Goal: Information Seeking & Learning: Learn about a topic

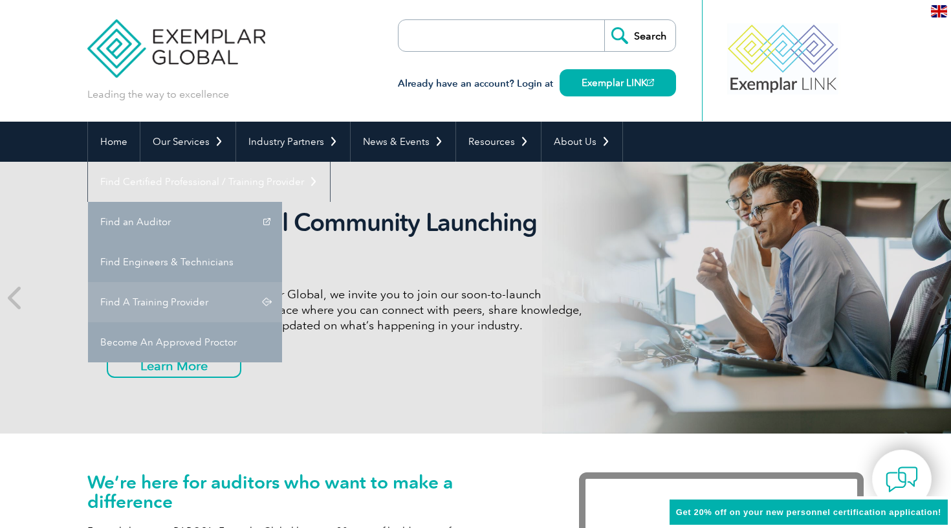
click at [282, 282] on link "Find A Training Provider" at bounding box center [185, 302] width 194 height 40
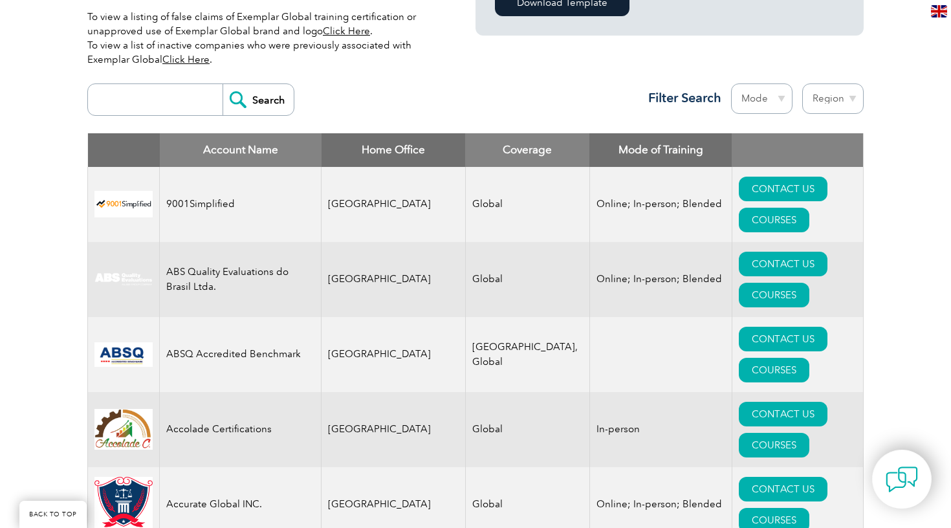
scroll to position [436, 0]
click at [155, 104] on input "search" at bounding box center [158, 99] width 128 height 31
type input "27701"
click at [265, 90] on input "Search" at bounding box center [258, 99] width 71 height 31
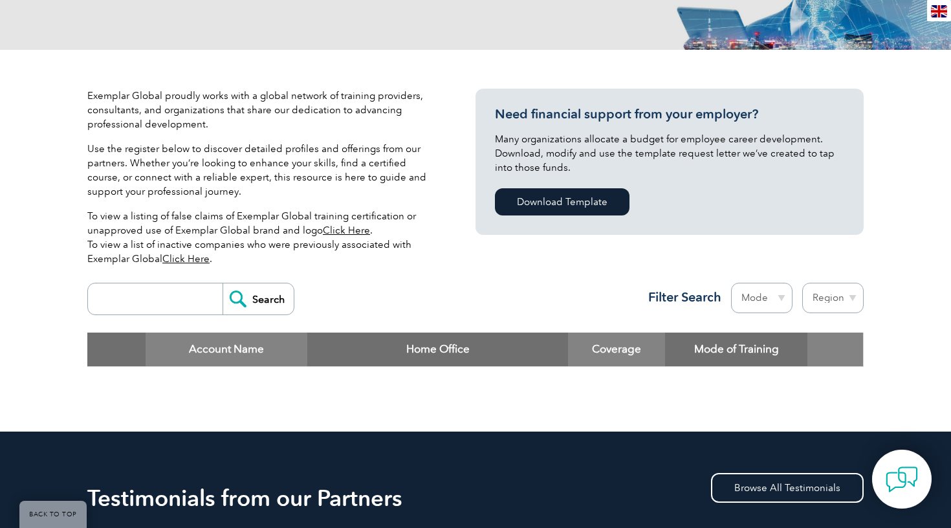
scroll to position [240, 0]
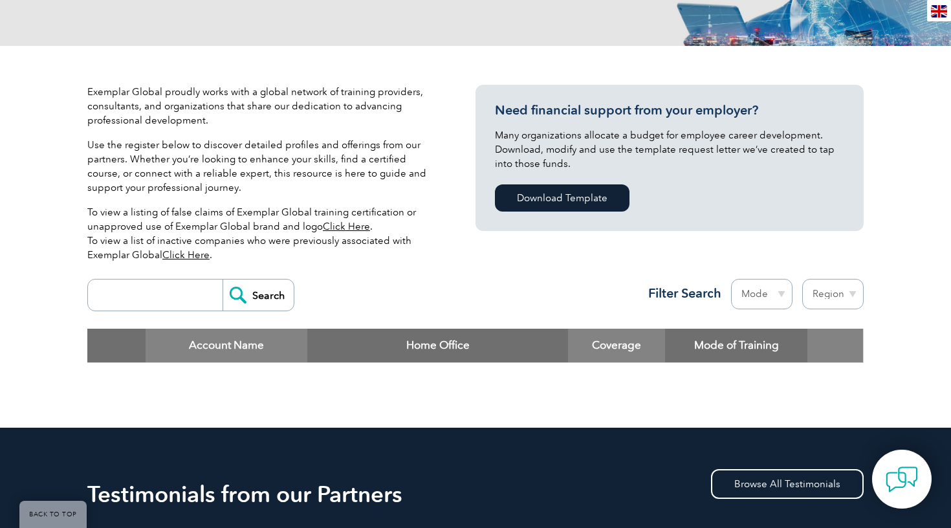
click at [179, 293] on input "search" at bounding box center [158, 295] width 128 height 31
type input "28801"
click at [259, 295] on input "Search" at bounding box center [258, 295] width 71 height 31
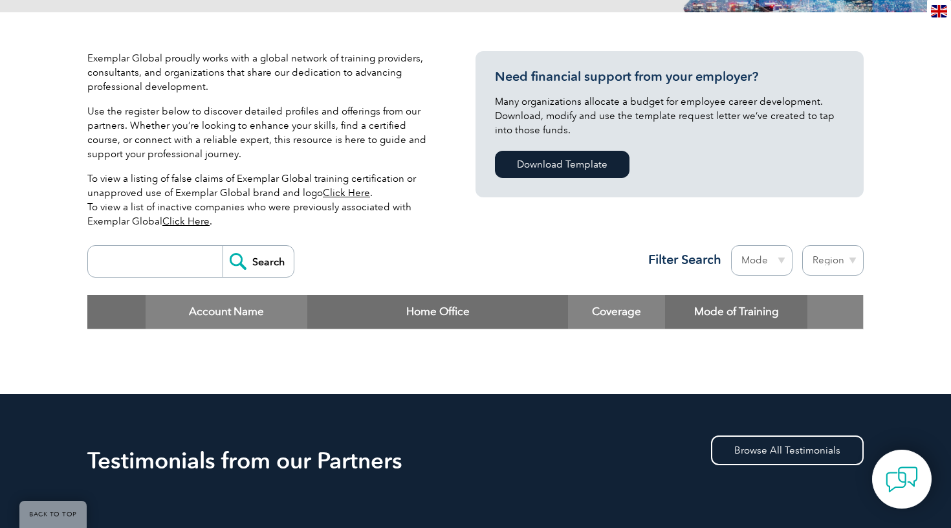
scroll to position [275, 0]
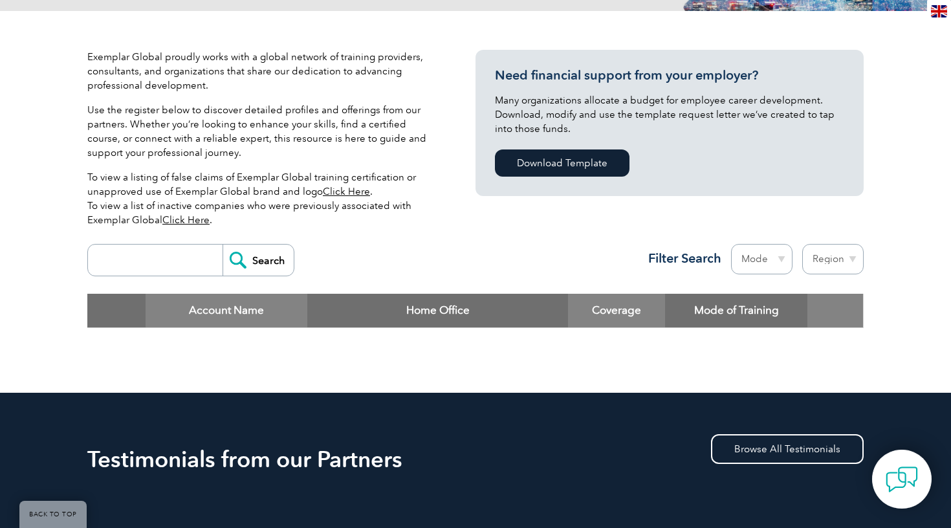
click at [142, 252] on input "search" at bounding box center [158, 260] width 128 height 31
type input "27701"
click at [259, 260] on input "Search" at bounding box center [258, 260] width 71 height 31
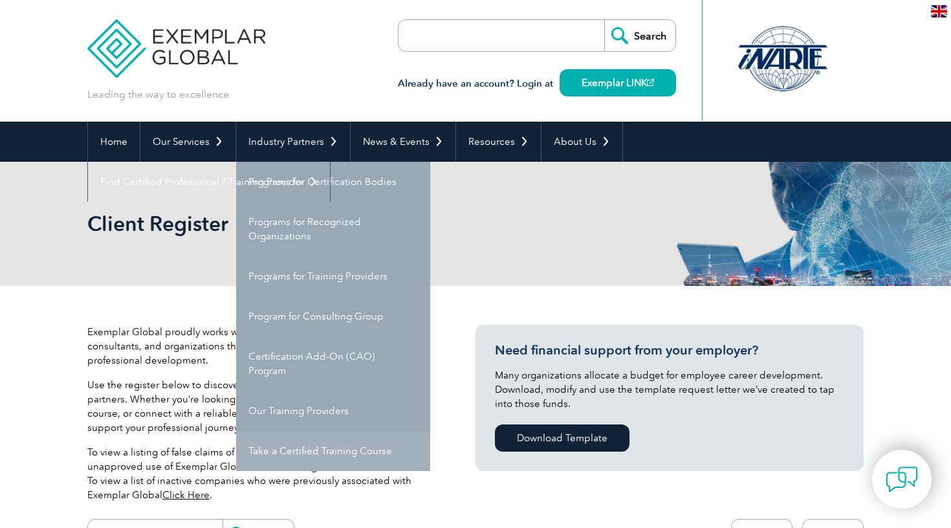
click at [317, 450] on link "Take a Certified Training Course" at bounding box center [333, 451] width 194 height 40
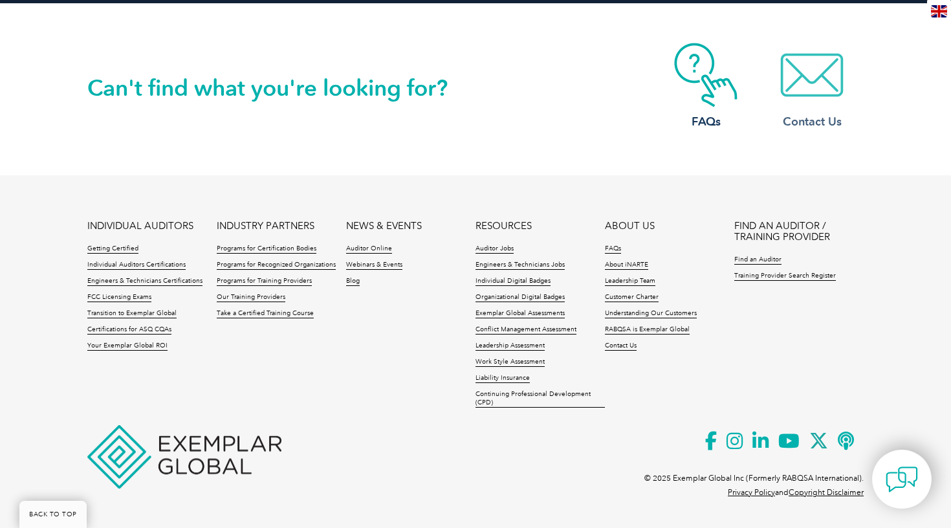
scroll to position [1385, 0]
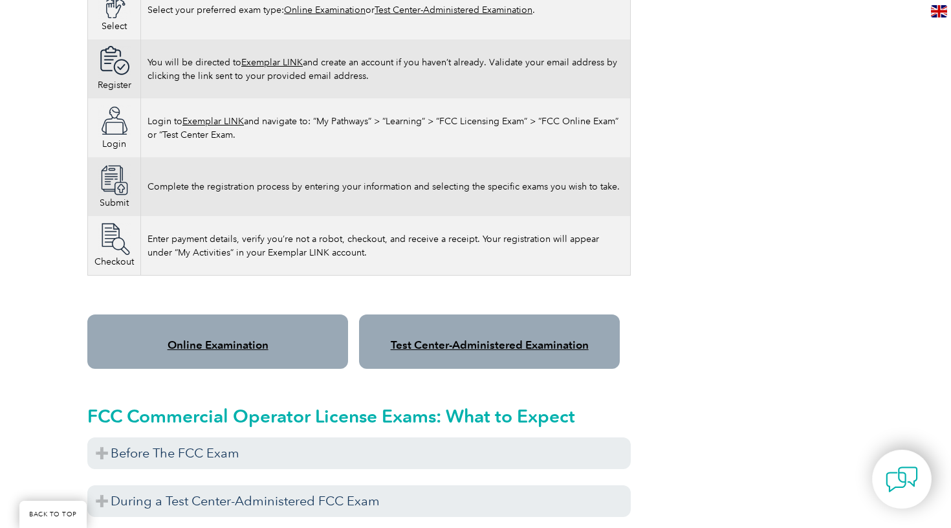
scroll to position [854, 0]
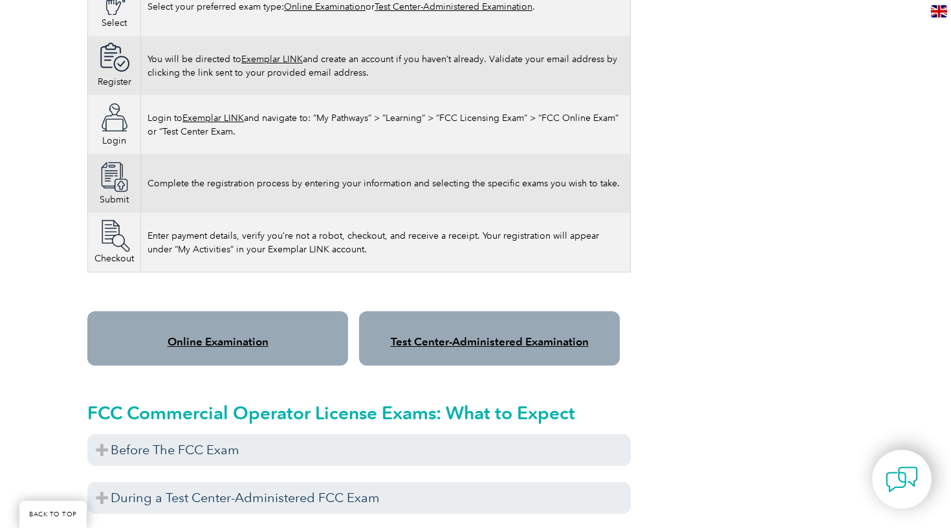
click at [228, 335] on link "Online Examination" at bounding box center [218, 341] width 101 height 13
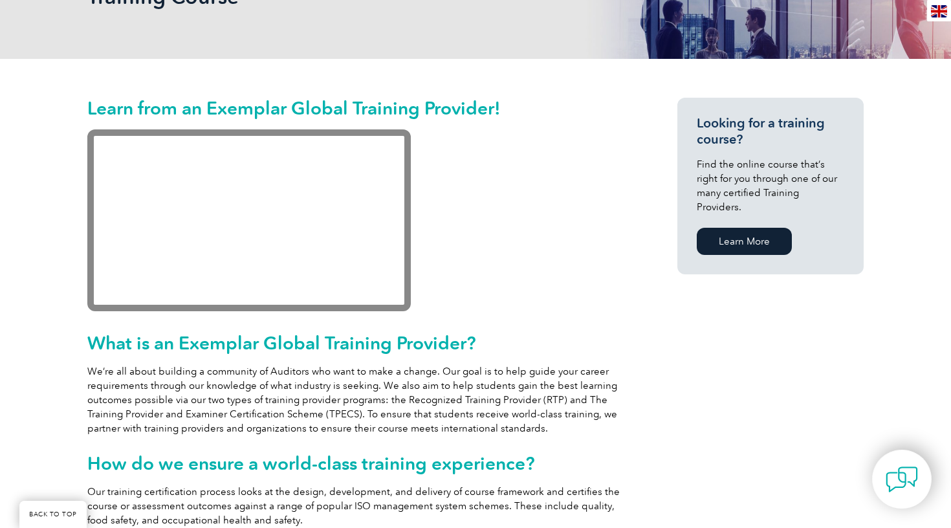
scroll to position [254, 0]
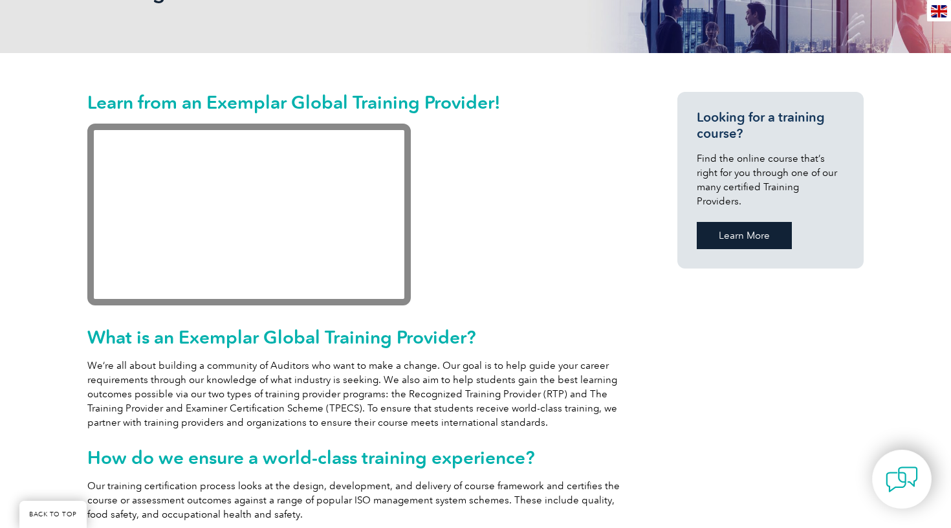
click at [760, 225] on link "Learn More" at bounding box center [744, 235] width 95 height 27
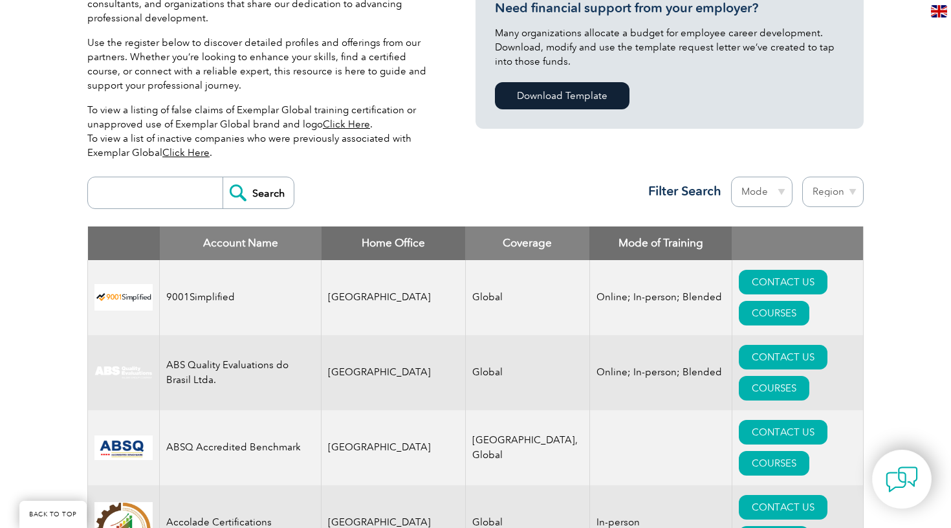
scroll to position [344, 0]
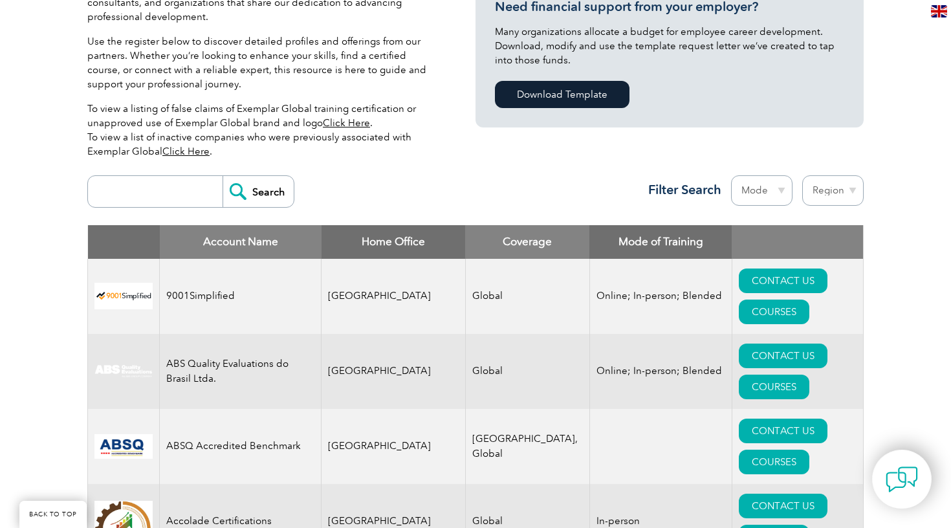
select select "Online"
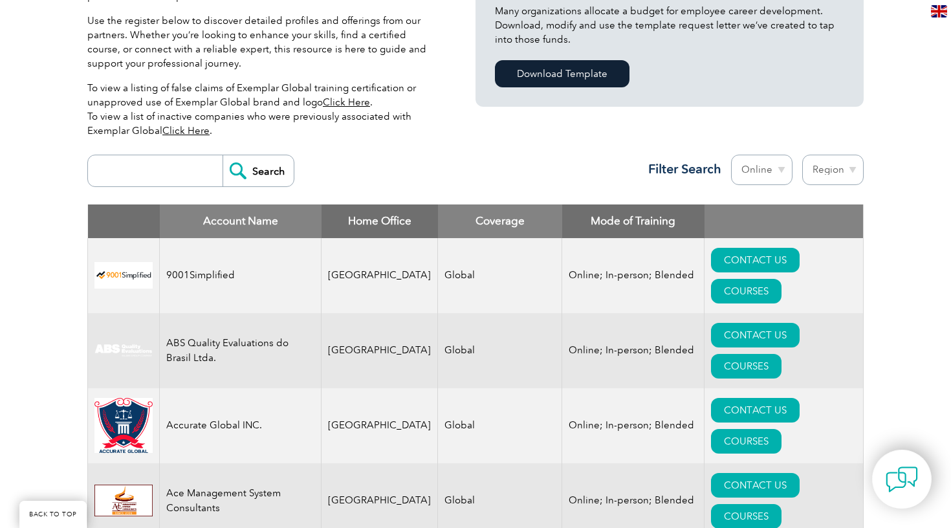
scroll to position [375, 0]
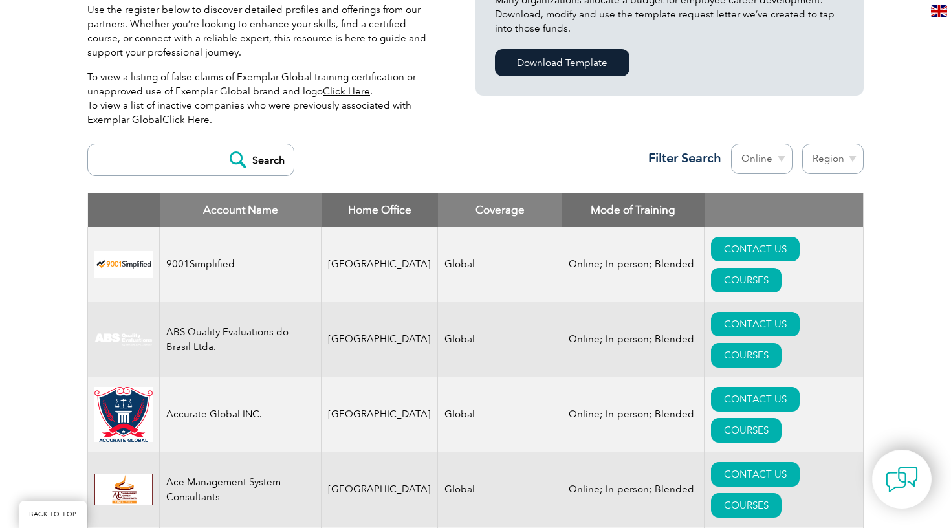
select select "[GEOGRAPHIC_DATA]"
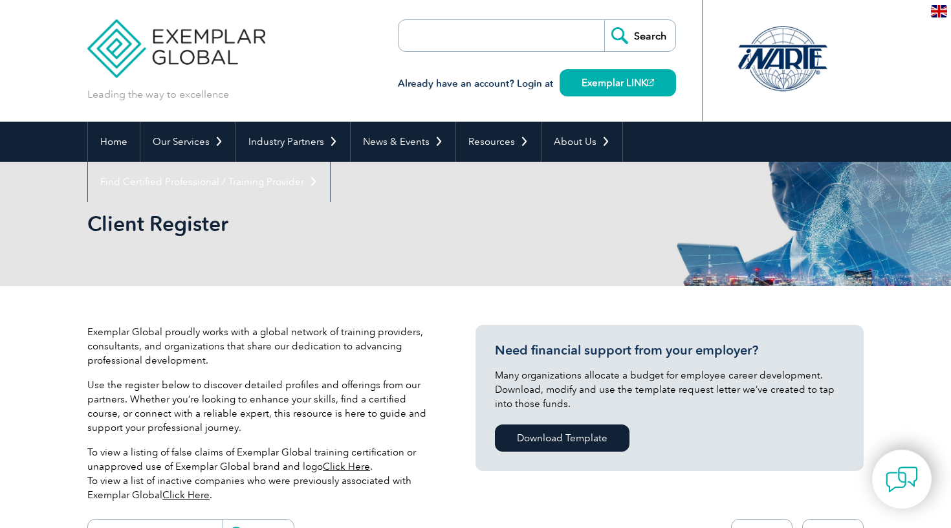
select select "Mongolia"
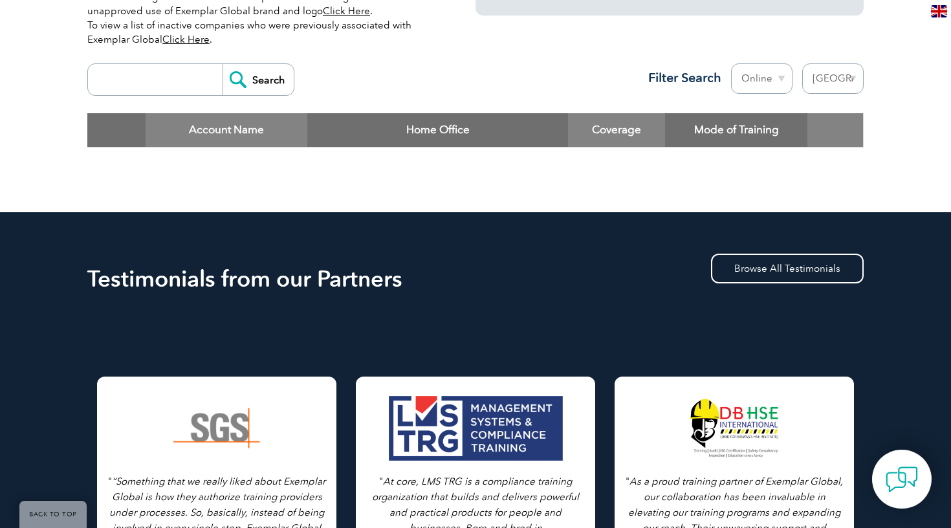
scroll to position [454, 0]
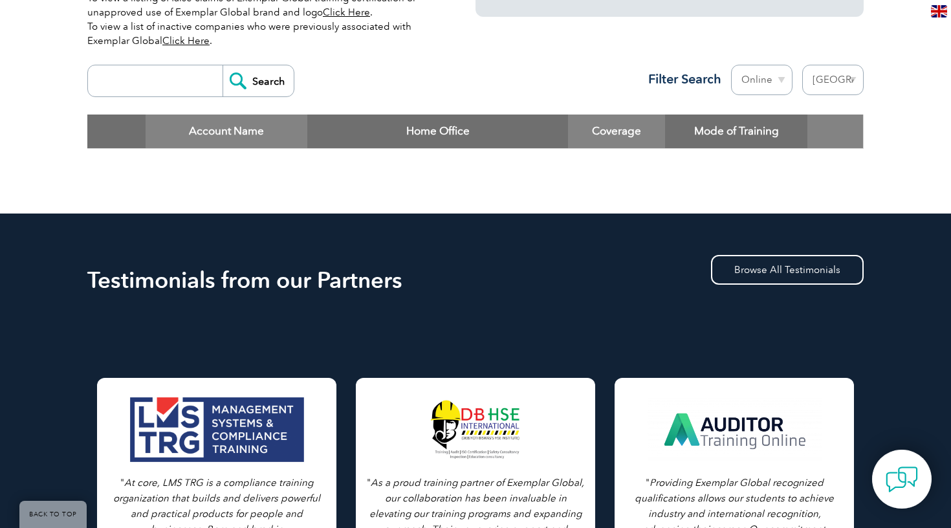
select select
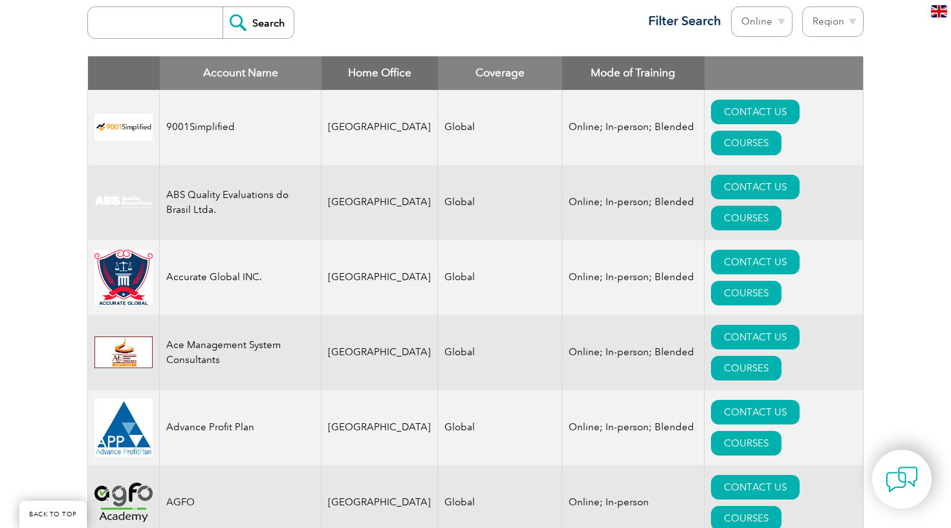
scroll to position [518, 0]
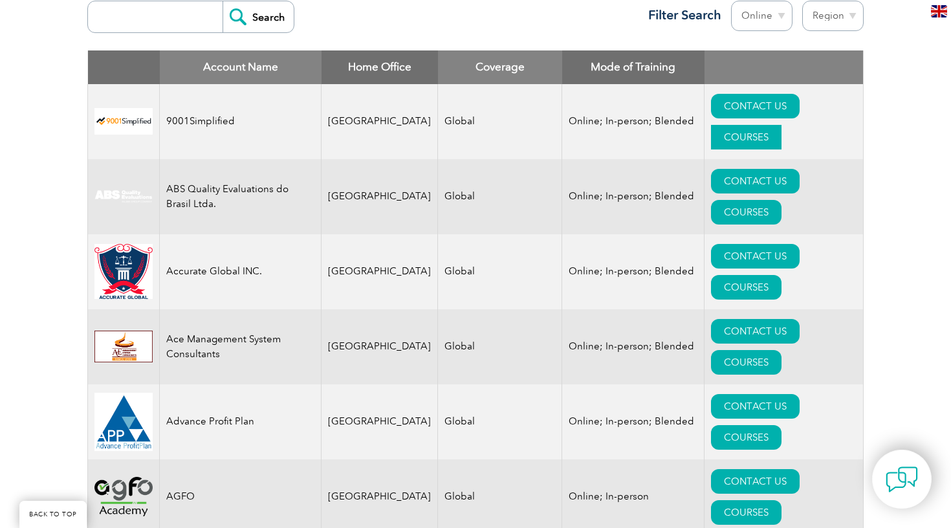
click at [782, 125] on link "COURSES" at bounding box center [746, 137] width 71 height 25
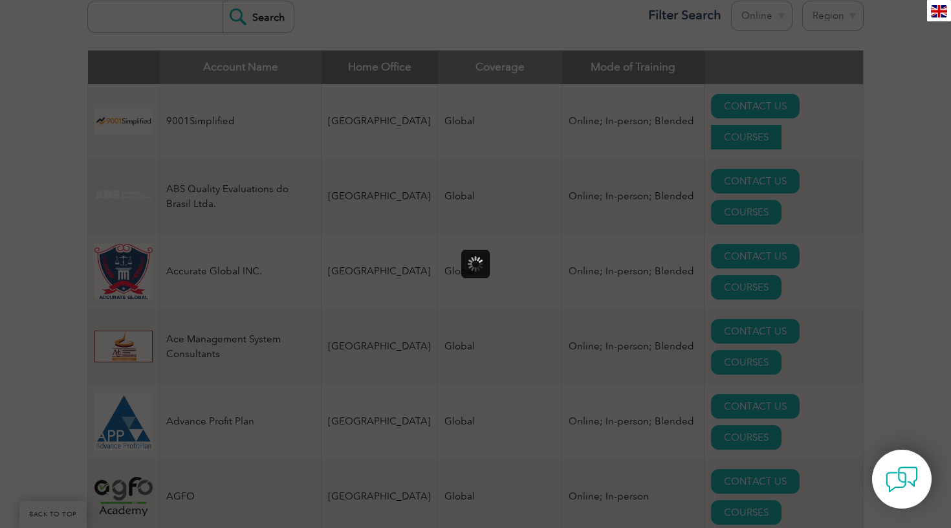
scroll to position [0, 0]
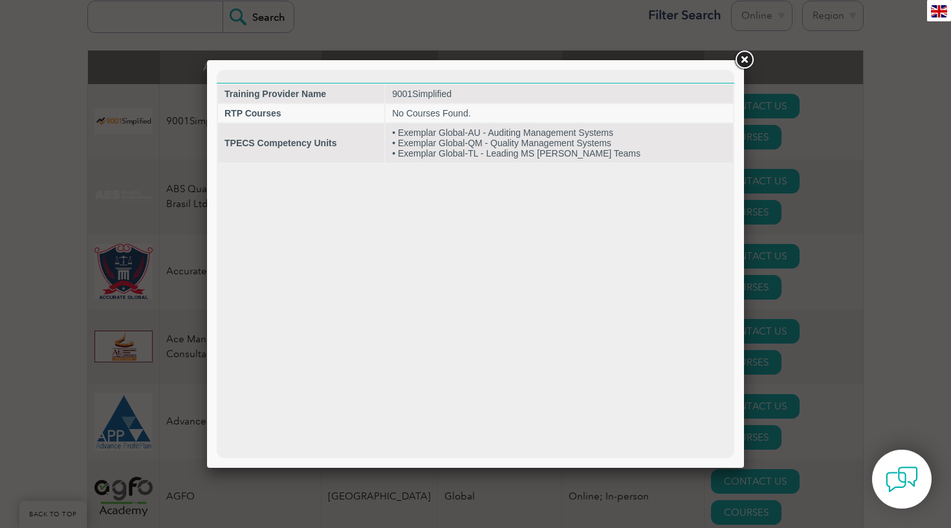
click at [863, 203] on div at bounding box center [475, 264] width 951 height 528
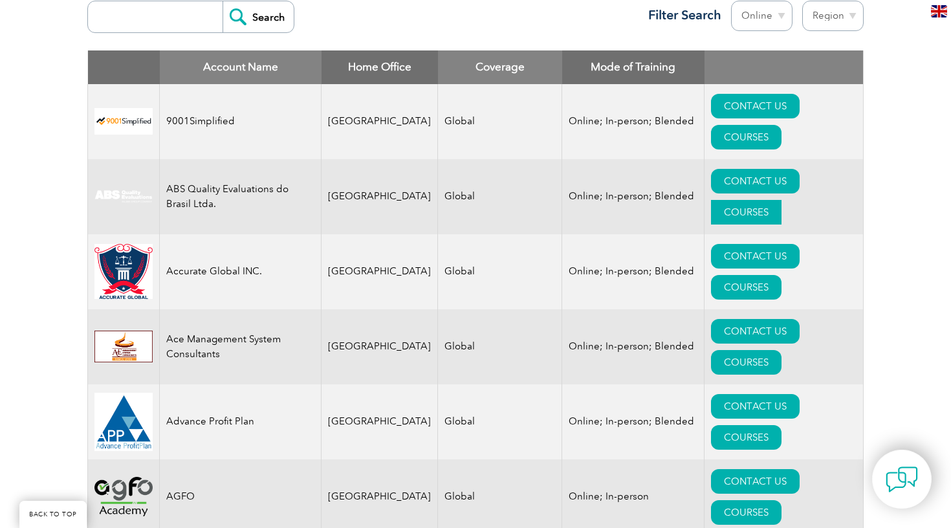
click at [782, 200] on link "COURSES" at bounding box center [746, 212] width 71 height 25
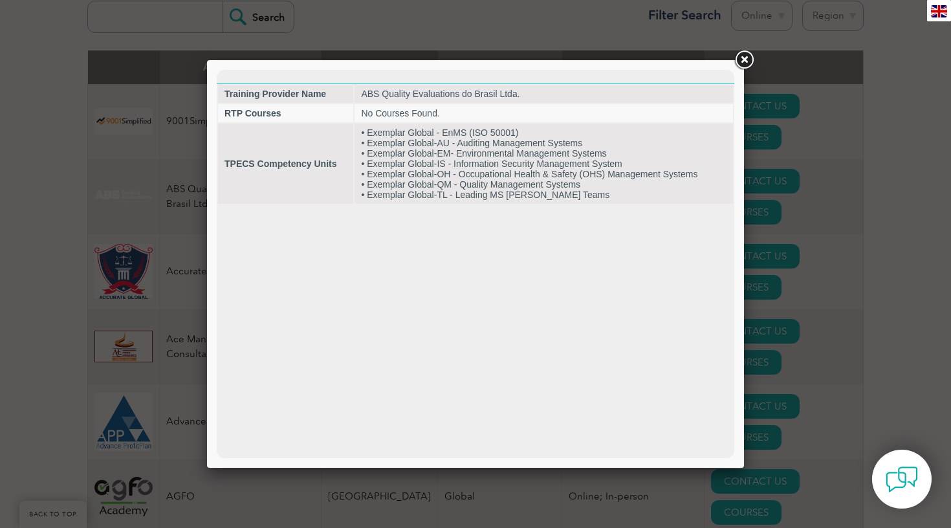
click at [875, 250] on div at bounding box center [475, 264] width 951 height 528
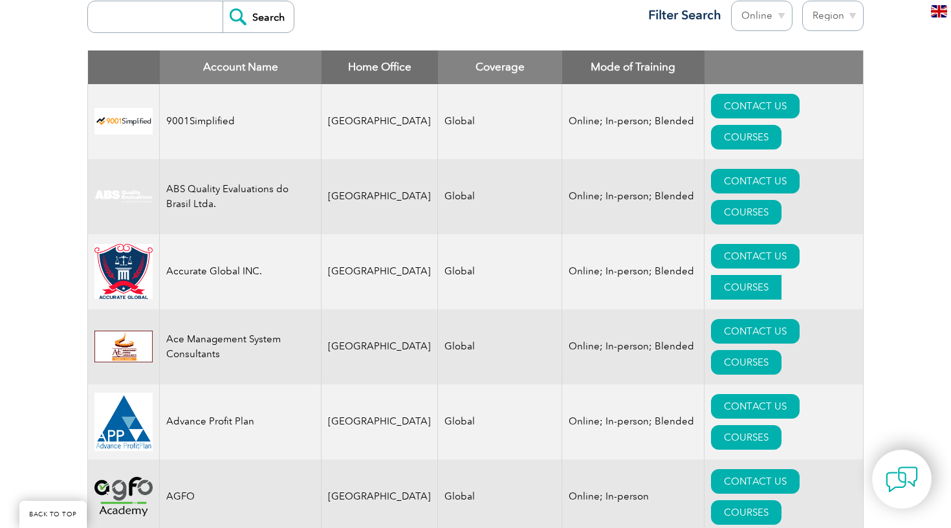
click at [782, 275] on link "COURSES" at bounding box center [746, 287] width 71 height 25
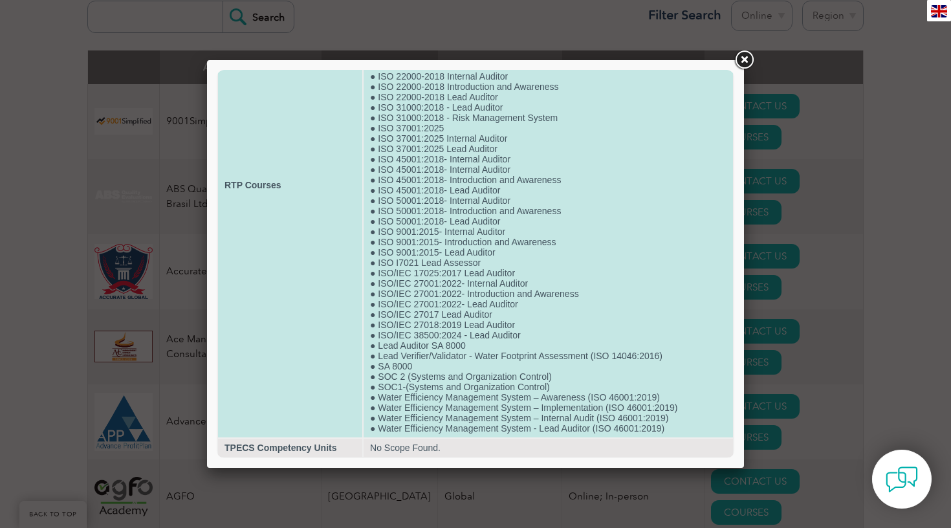
scroll to position [173, 0]
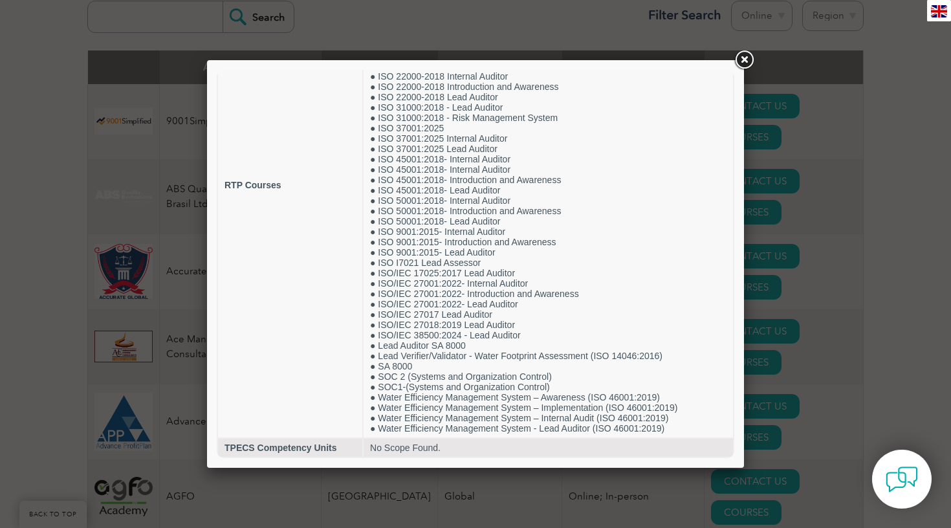
click at [895, 247] on div at bounding box center [475, 264] width 951 height 528
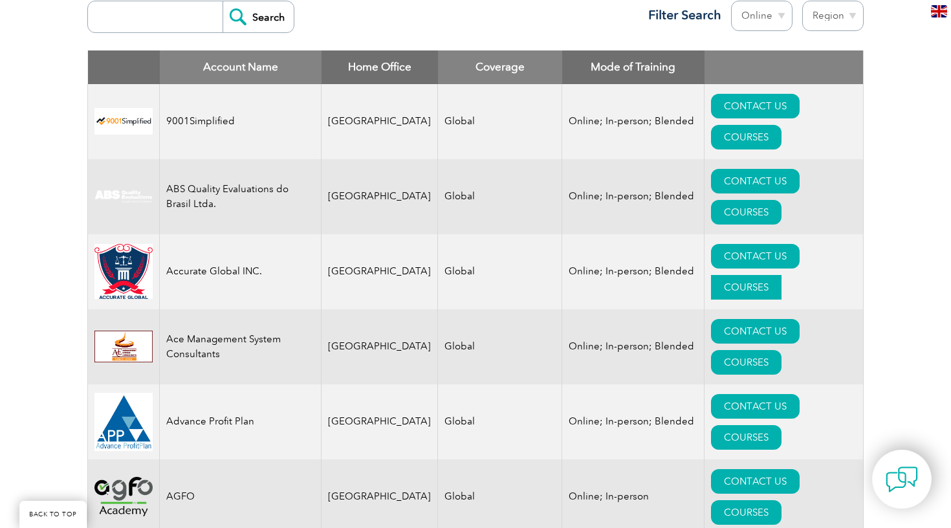
click at [782, 275] on link "COURSES" at bounding box center [746, 287] width 71 height 25
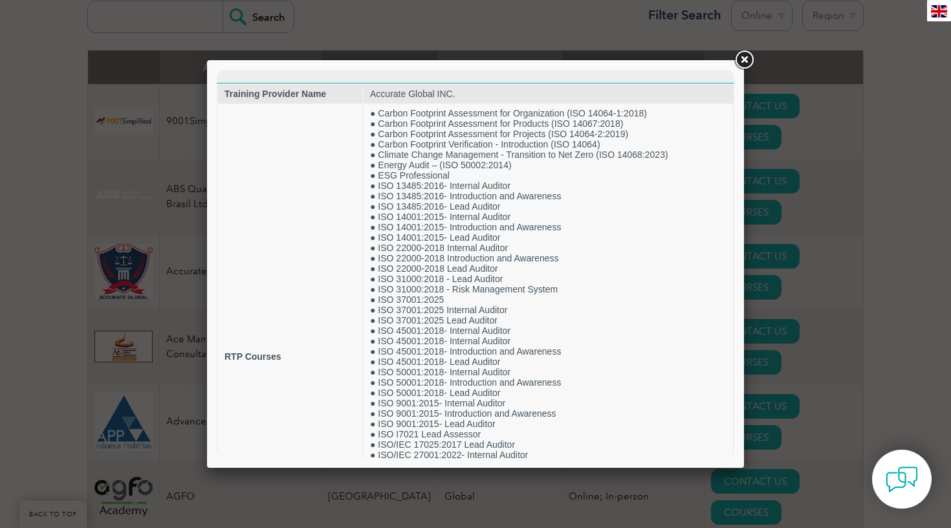
scroll to position [0, 0]
click at [927, 231] on div at bounding box center [475, 264] width 951 height 528
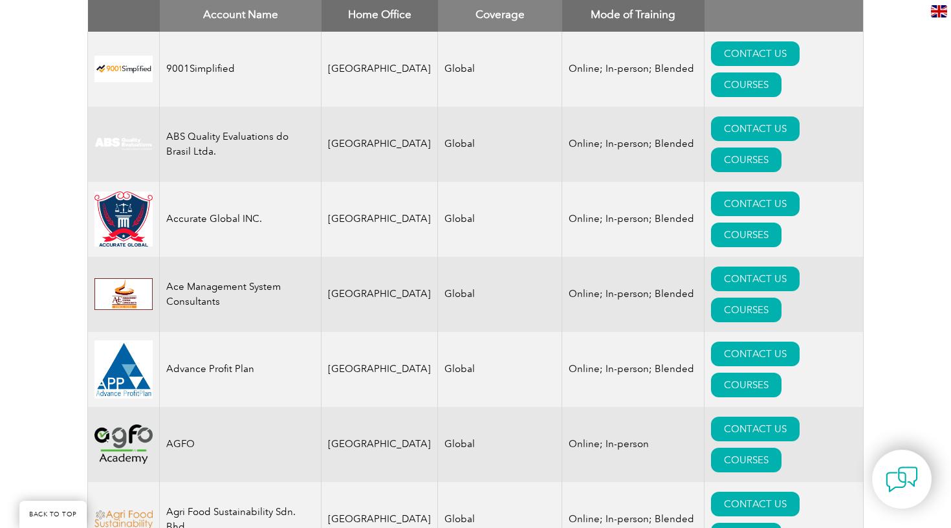
scroll to position [580, 0]
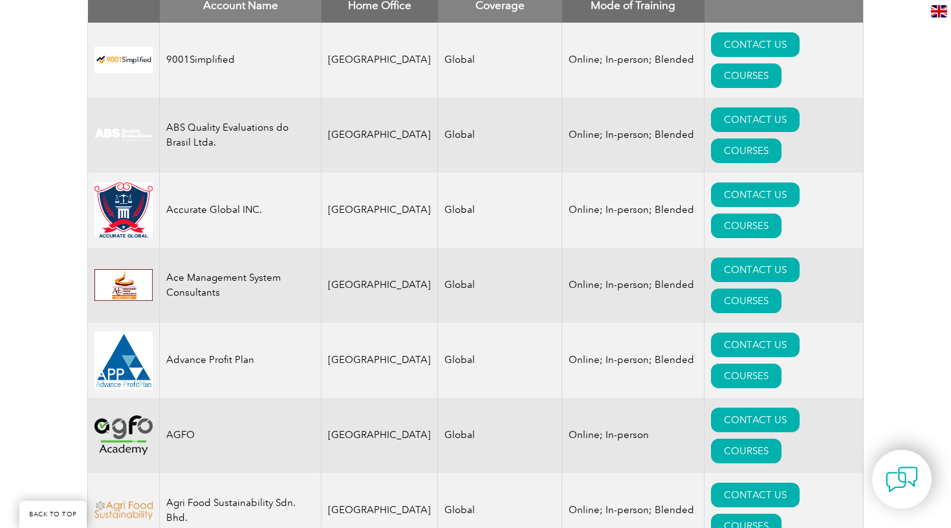
click at [782, 289] on link "COURSES" at bounding box center [746, 301] width 71 height 25
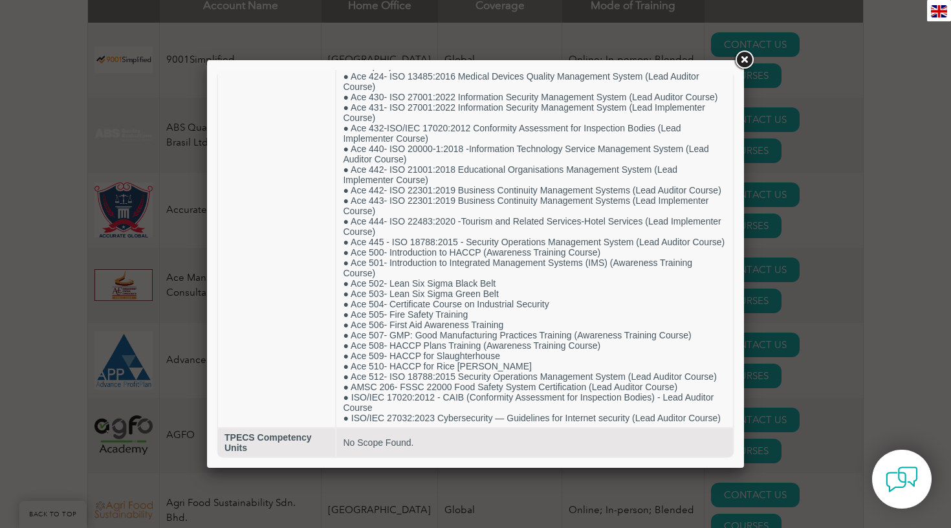
scroll to position [433, 0]
click at [868, 304] on div at bounding box center [475, 264] width 951 height 528
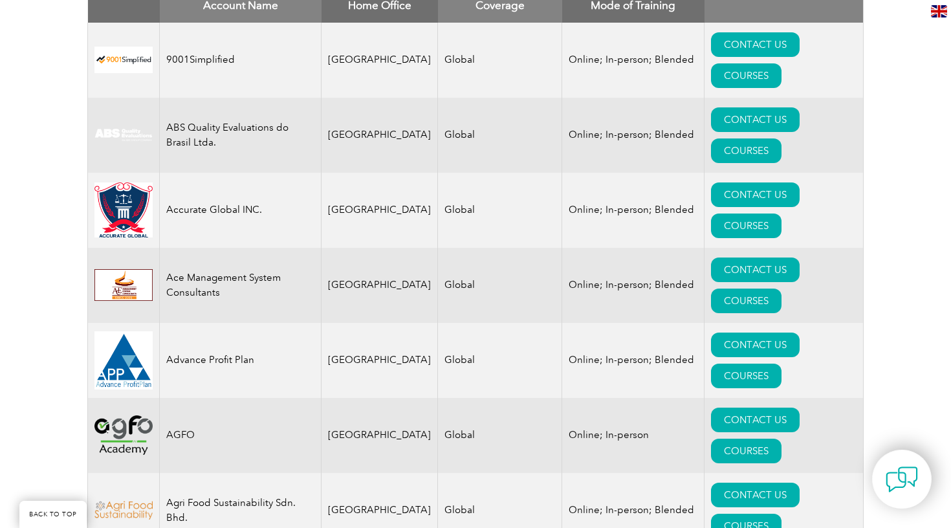
click at [782, 364] on link "COURSES" at bounding box center [746, 376] width 71 height 25
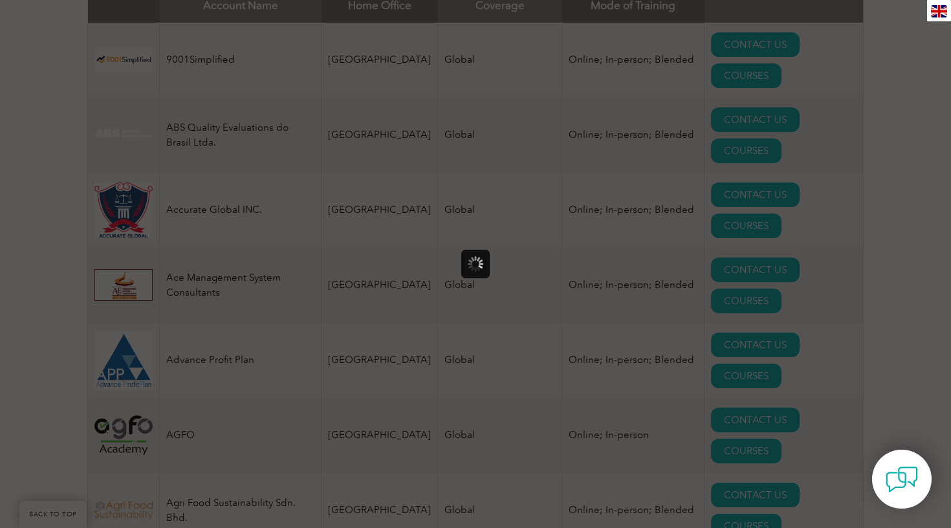
scroll to position [0, 0]
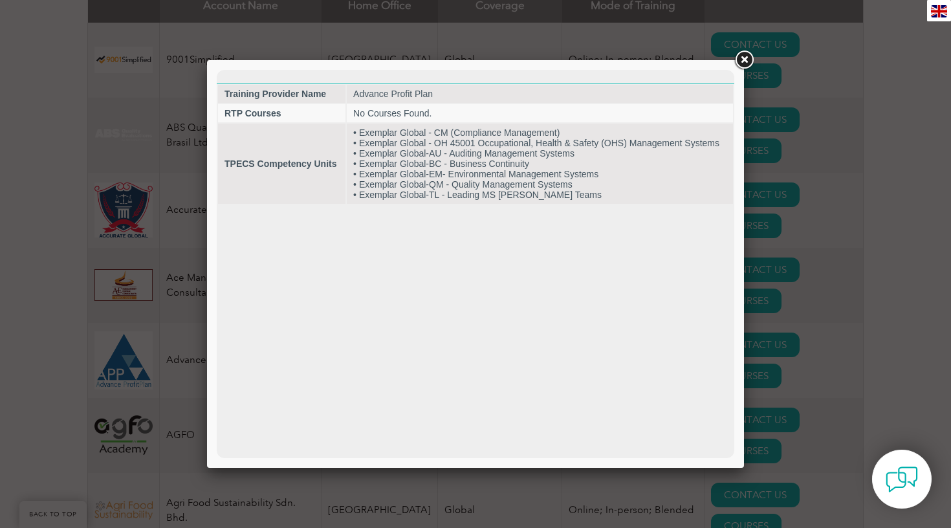
drag, startPoint x: 868, startPoint y: 304, endPoint x: 838, endPoint y: 248, distance: 63.7
click at [838, 248] on div at bounding box center [475, 264] width 951 height 528
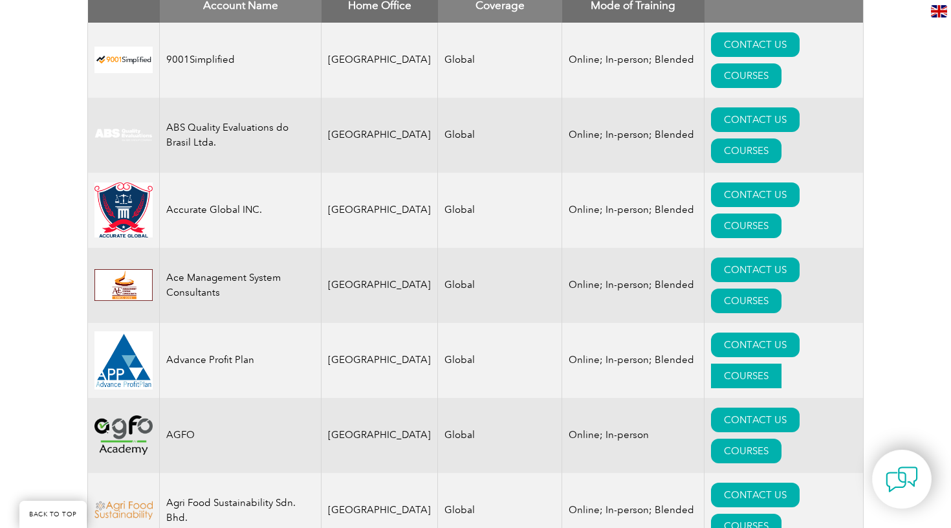
click at [782, 439] on link "COURSES" at bounding box center [746, 451] width 71 height 25
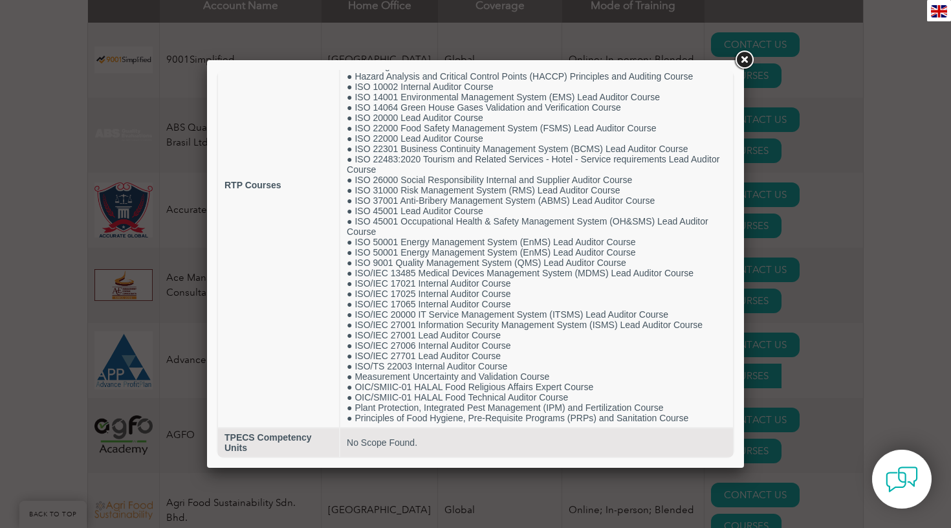
scroll to position [163, 0]
drag, startPoint x: 838, startPoint y: 248, endPoint x: 885, endPoint y: 266, distance: 50.0
click at [885, 266] on div at bounding box center [475, 264] width 951 height 528
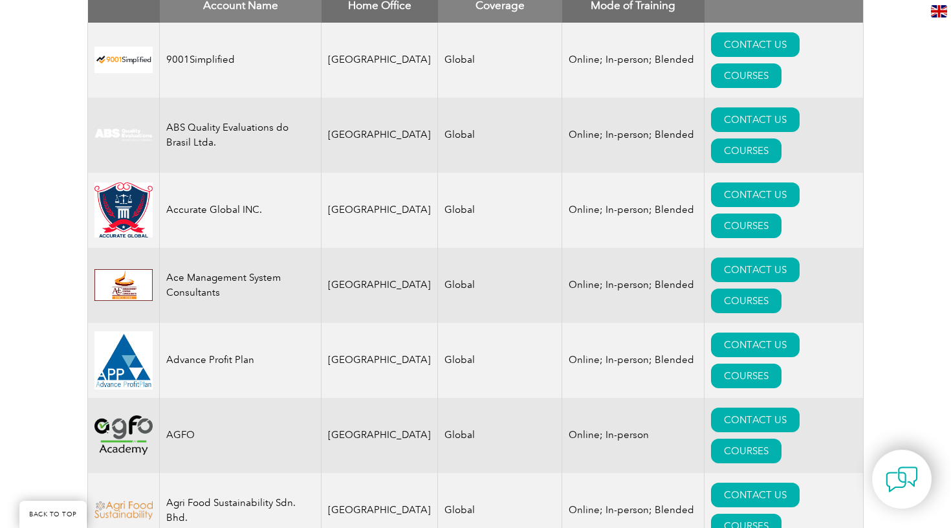
click at [782, 364] on link "COURSES" at bounding box center [746, 376] width 71 height 25
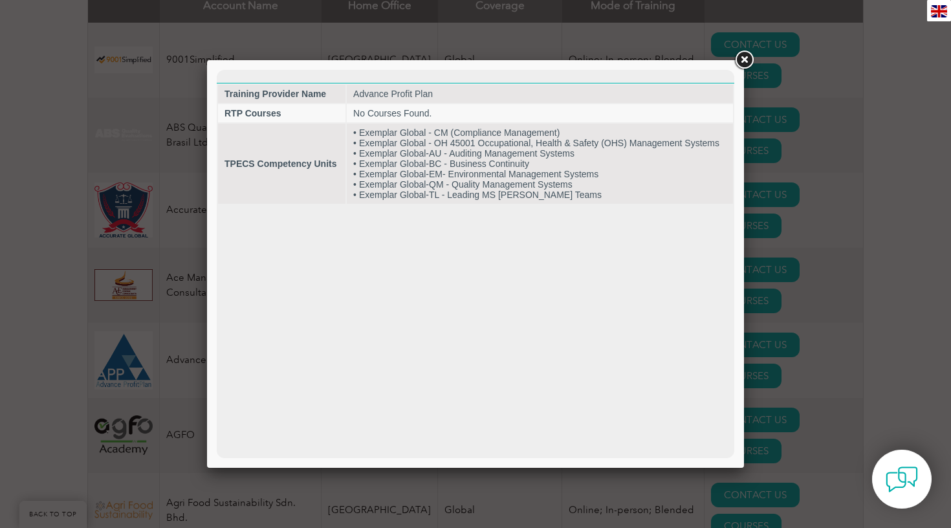
scroll to position [0, 0]
drag, startPoint x: 885, startPoint y: 266, endPoint x: 866, endPoint y: 254, distance: 22.1
click at [866, 254] on div at bounding box center [475, 264] width 951 height 528
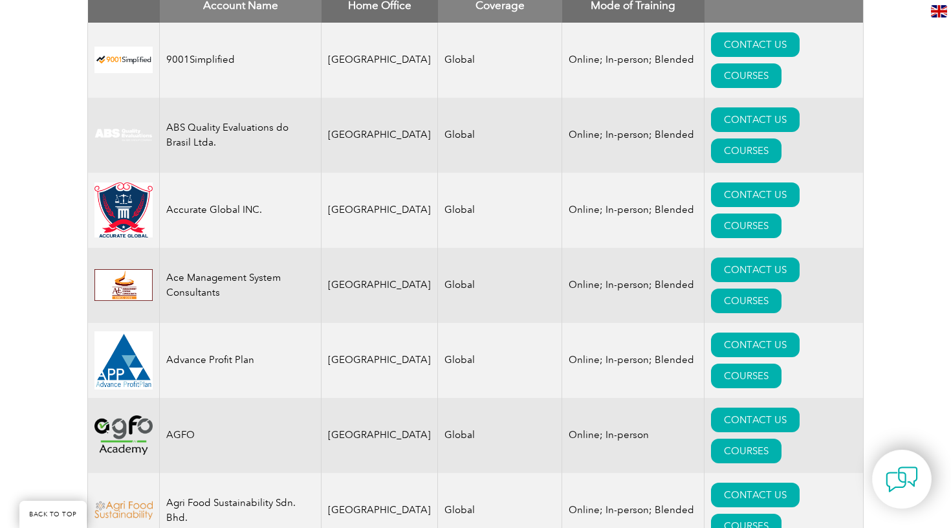
click at [782, 439] on link "COURSES" at bounding box center [746, 451] width 71 height 25
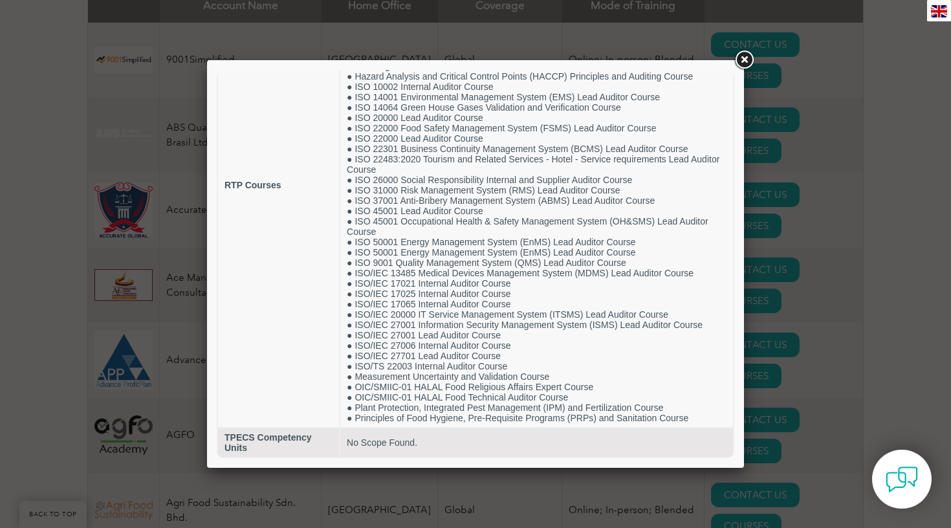
scroll to position [163, 0]
click at [814, 344] on div at bounding box center [475, 264] width 951 height 528
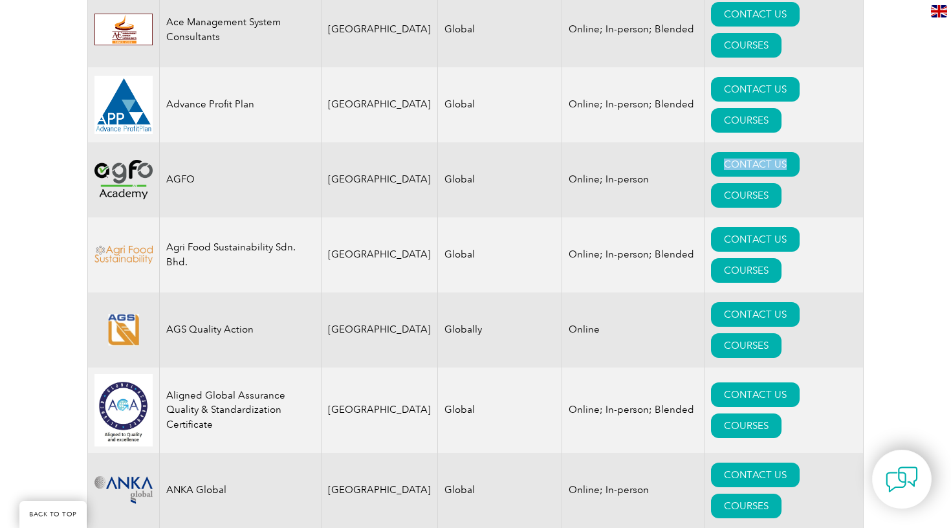
scroll to position [839, 0]
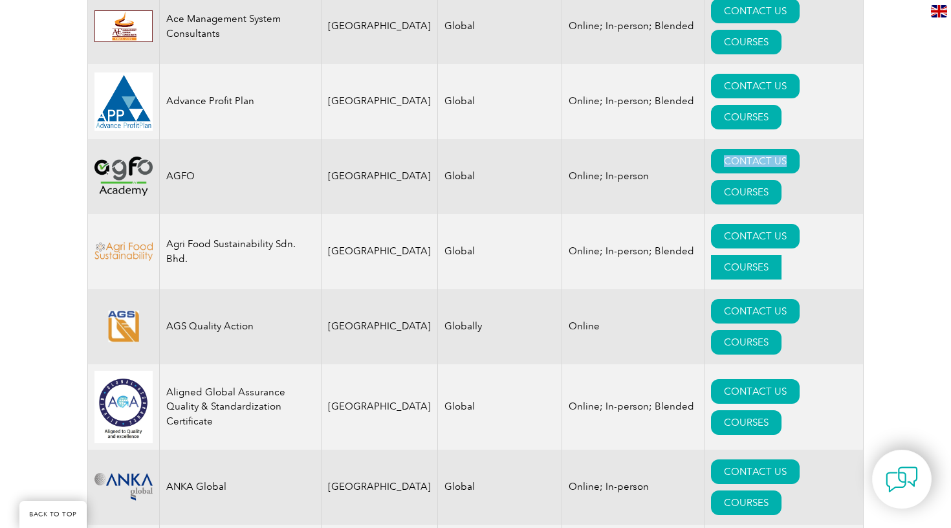
click at [782, 255] on link "COURSES" at bounding box center [746, 267] width 71 height 25
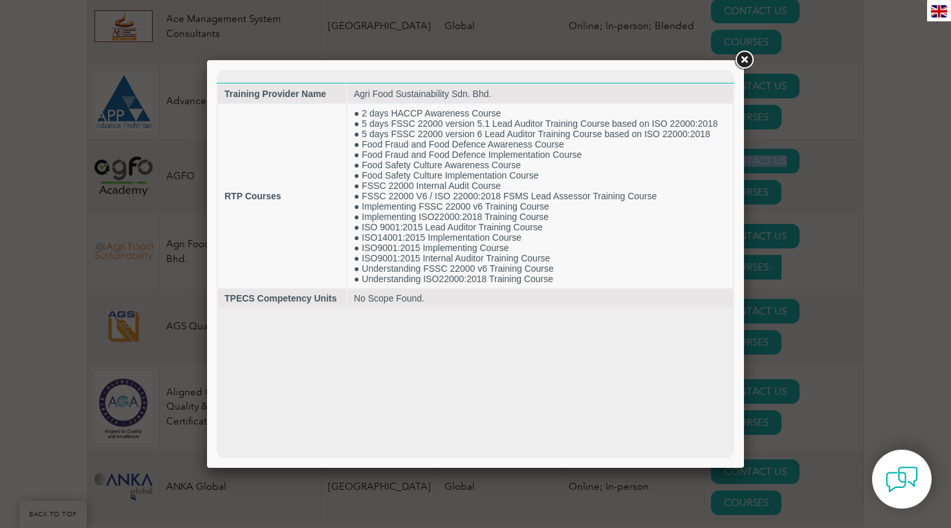
scroll to position [0, 0]
click at [800, 91] on div at bounding box center [475, 264] width 951 height 528
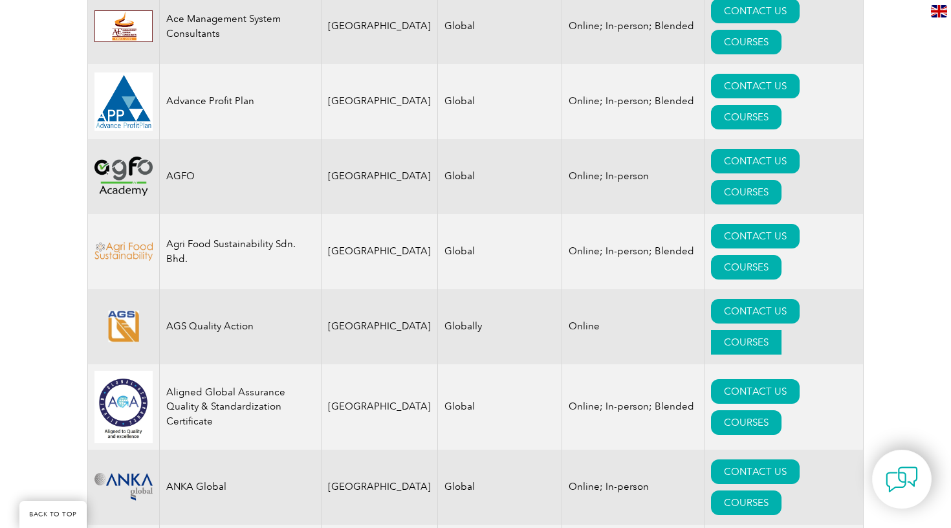
click at [782, 330] on link "COURSES" at bounding box center [746, 342] width 71 height 25
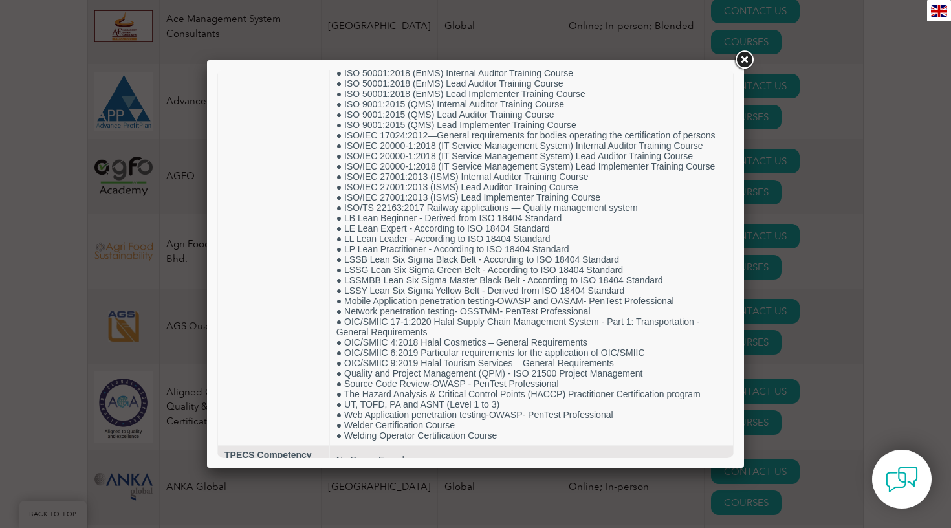
scroll to position [795, 0]
click at [852, 265] on div at bounding box center [475, 264] width 951 height 528
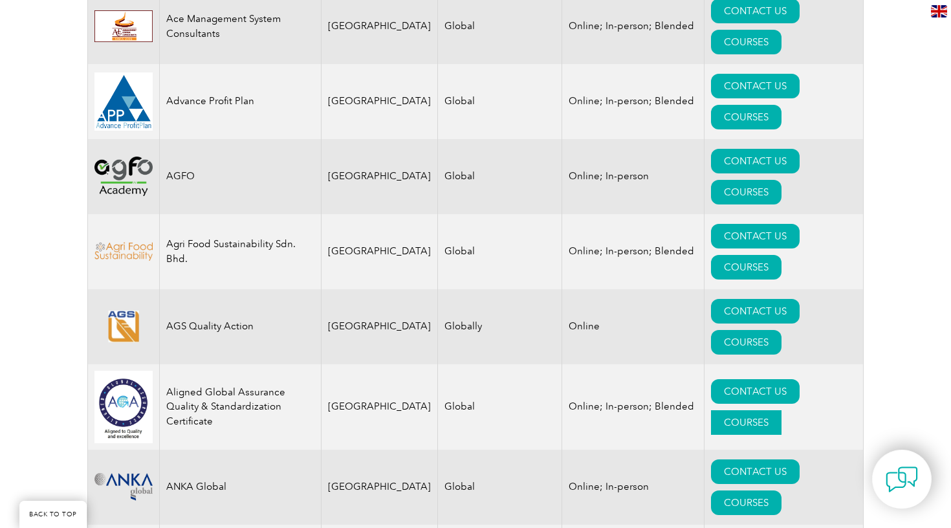
click at [782, 410] on link "COURSES" at bounding box center [746, 422] width 71 height 25
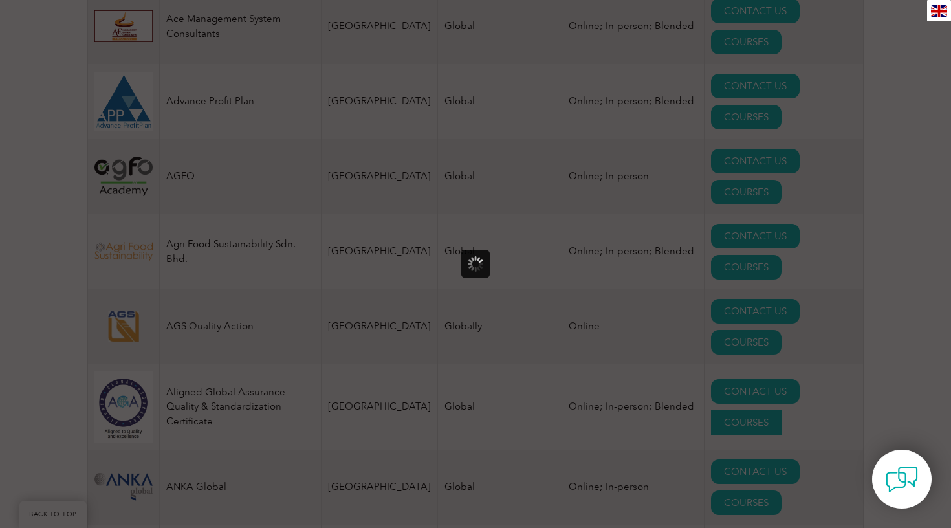
scroll to position [0, 0]
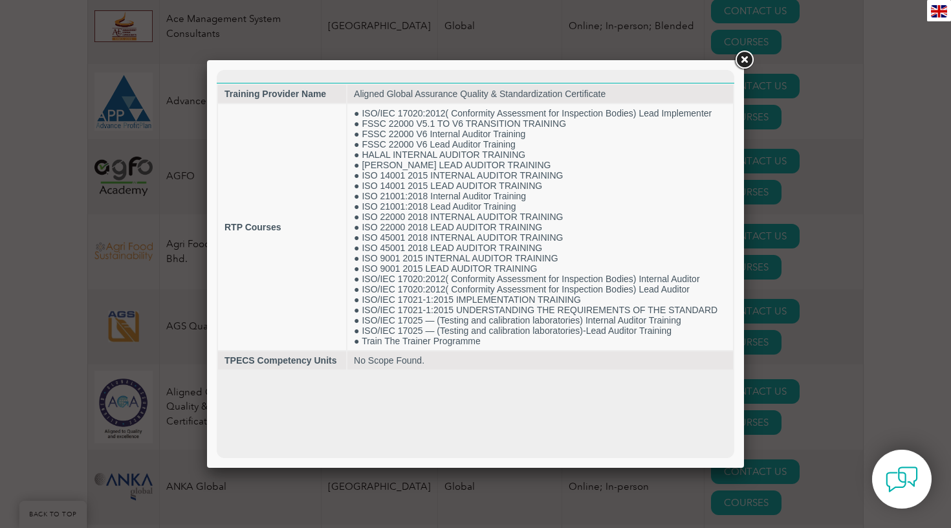
click at [786, 298] on div at bounding box center [475, 264] width 951 height 528
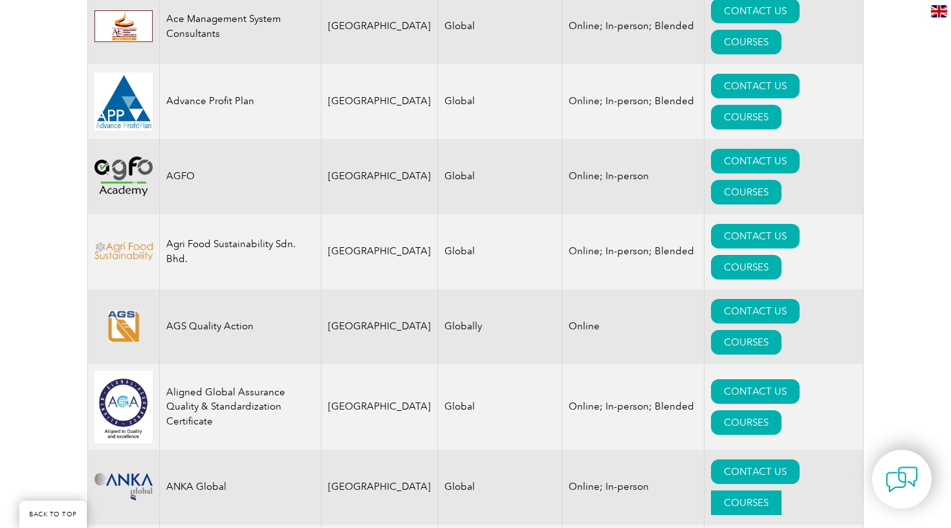
click at [782, 491] on link "COURSES" at bounding box center [746, 503] width 71 height 25
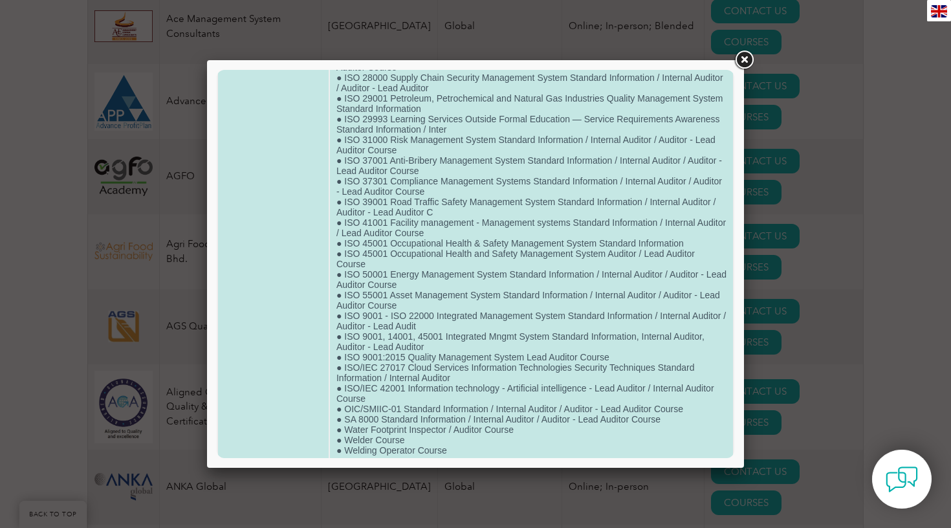
scroll to position [768, 0]
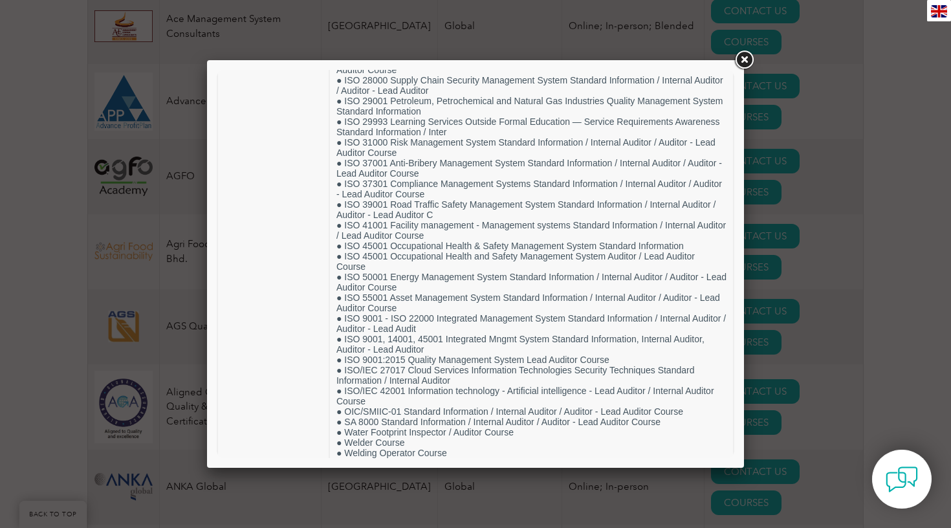
click at [842, 293] on div at bounding box center [475, 264] width 951 height 528
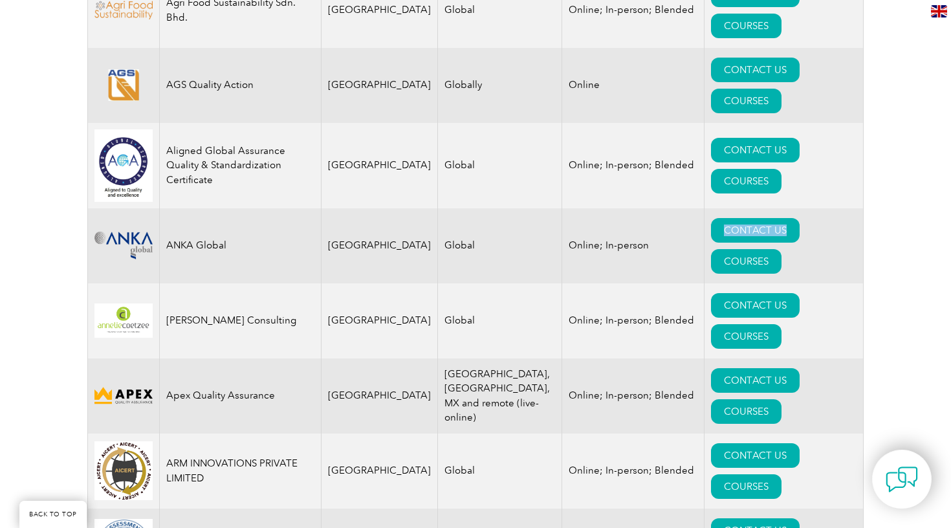
scroll to position [1077, 0]
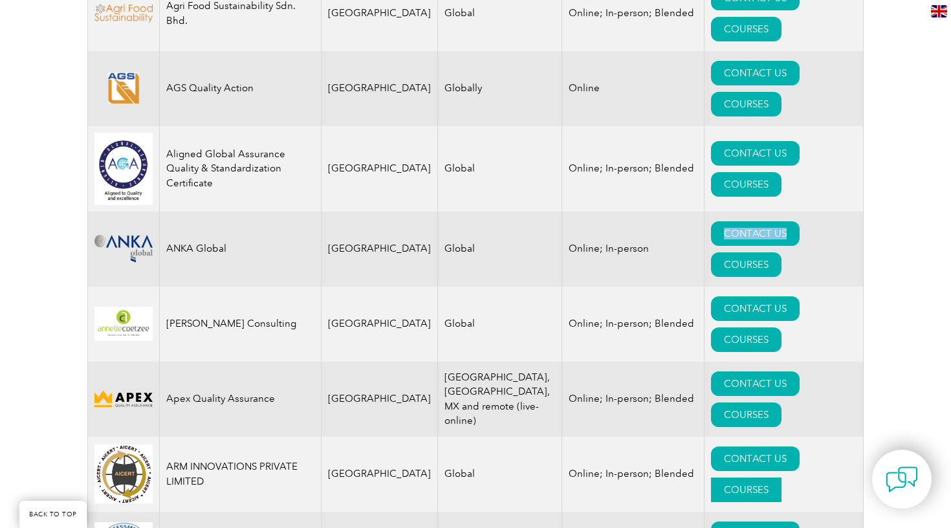
click at [782, 478] on link "COURSES" at bounding box center [746, 490] width 71 height 25
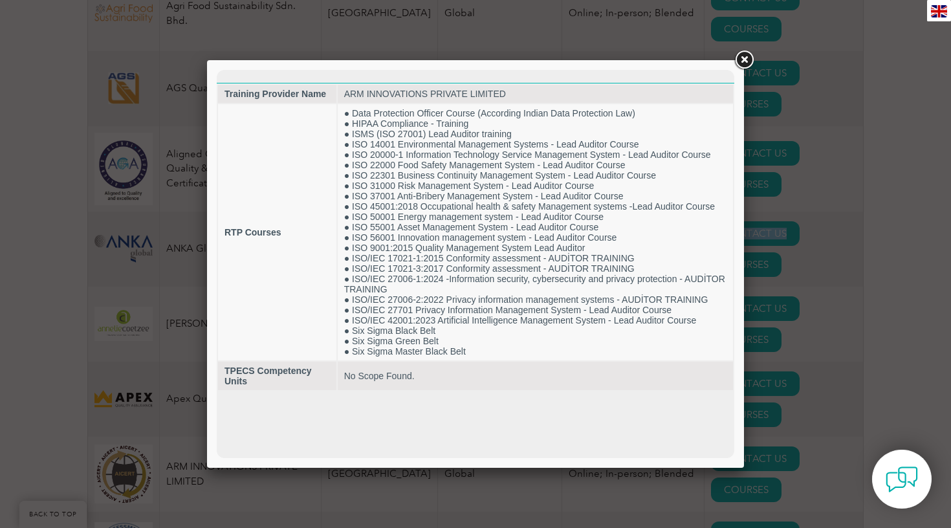
scroll to position [0, 0]
click at [738, 59] on link at bounding box center [744, 60] width 23 height 23
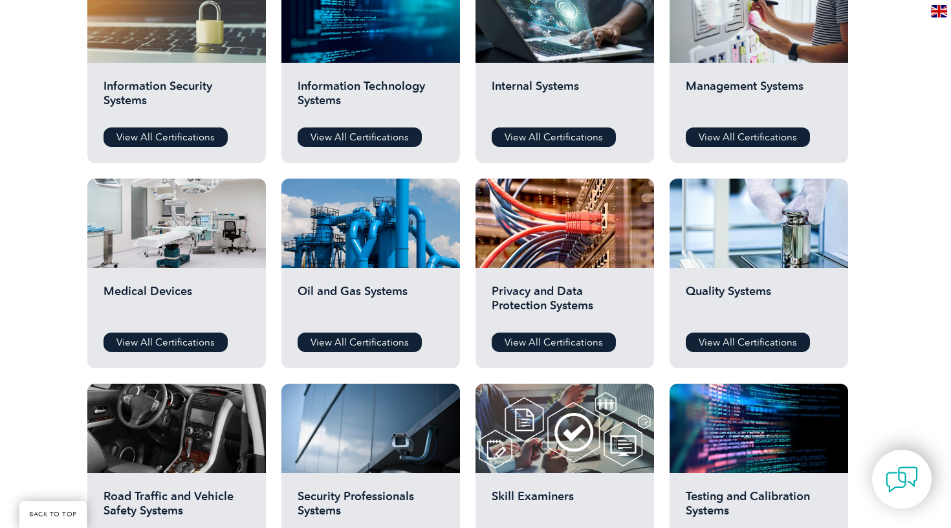
scroll to position [725, 0]
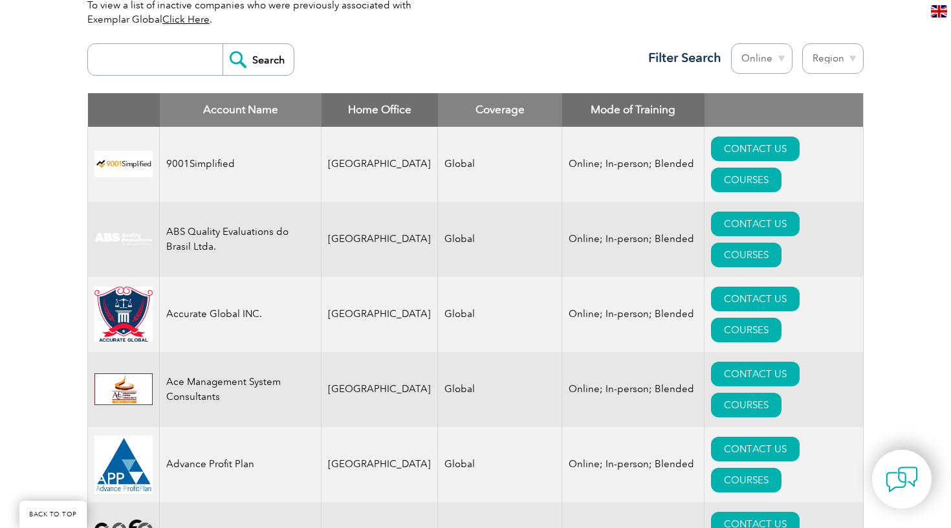
scroll to position [476, 0]
click at [181, 69] on input "search" at bounding box center [158, 59] width 128 height 31
type input "-"
click at [194, 59] on input "27701" at bounding box center [158, 59] width 128 height 31
type input "27701"
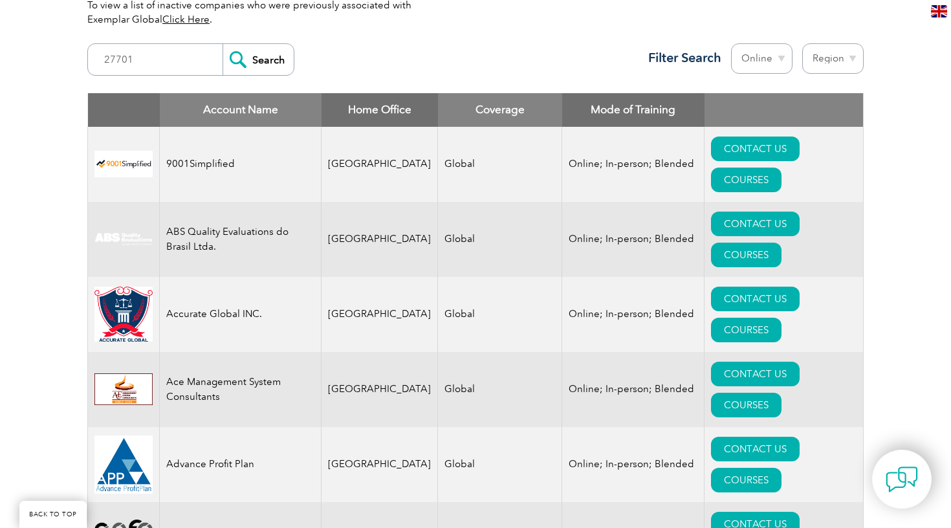
click at [247, 57] on input "Search" at bounding box center [258, 59] width 71 height 31
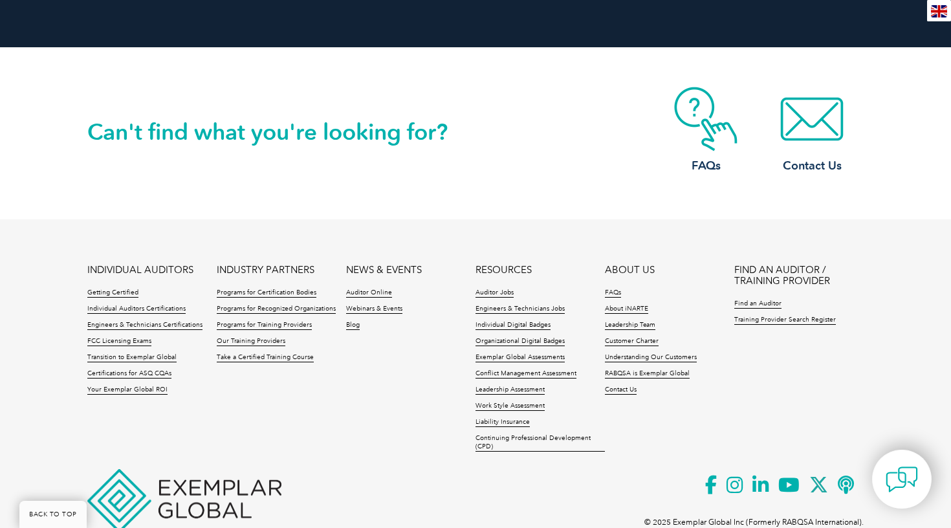
scroll to position [1252, 0]
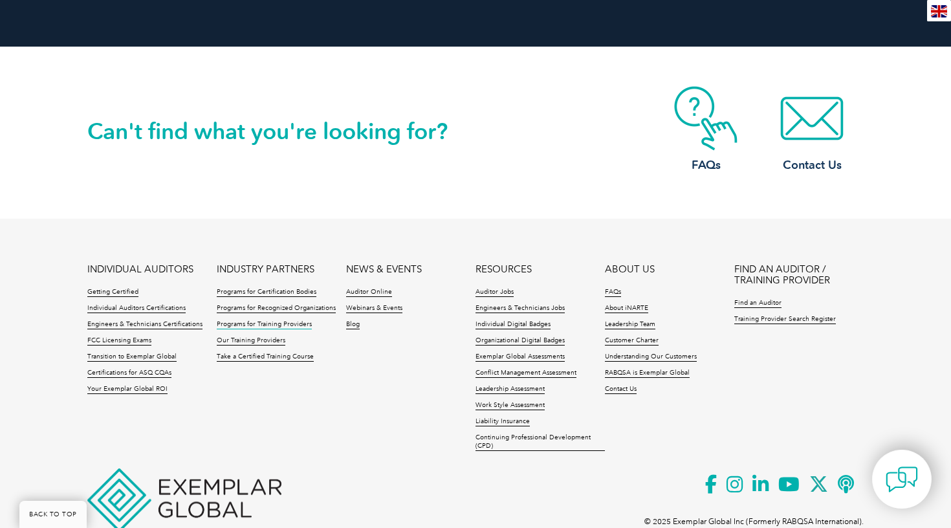
click at [245, 320] on link "Programs for Training Providers" at bounding box center [264, 324] width 95 height 9
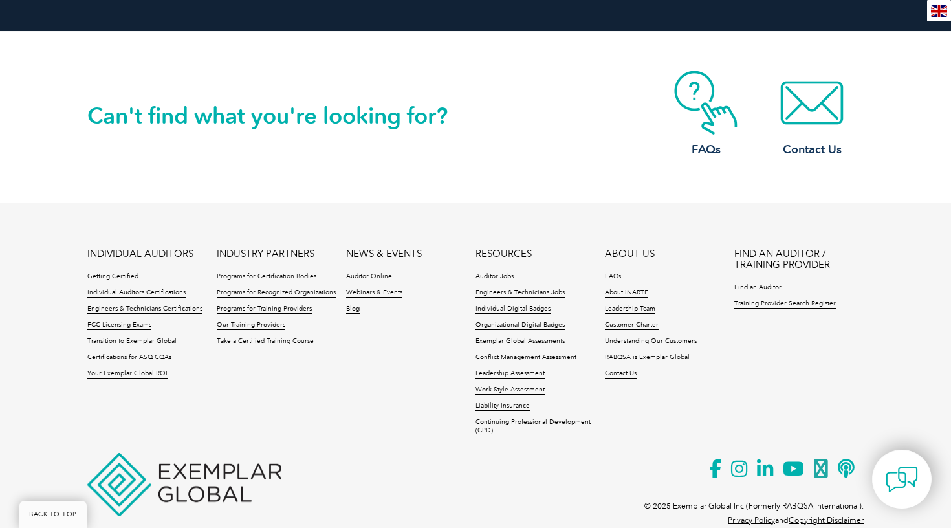
scroll to position [2595, 0]
click at [760, 300] on link "Training Provider Search Register" at bounding box center [786, 304] width 102 height 9
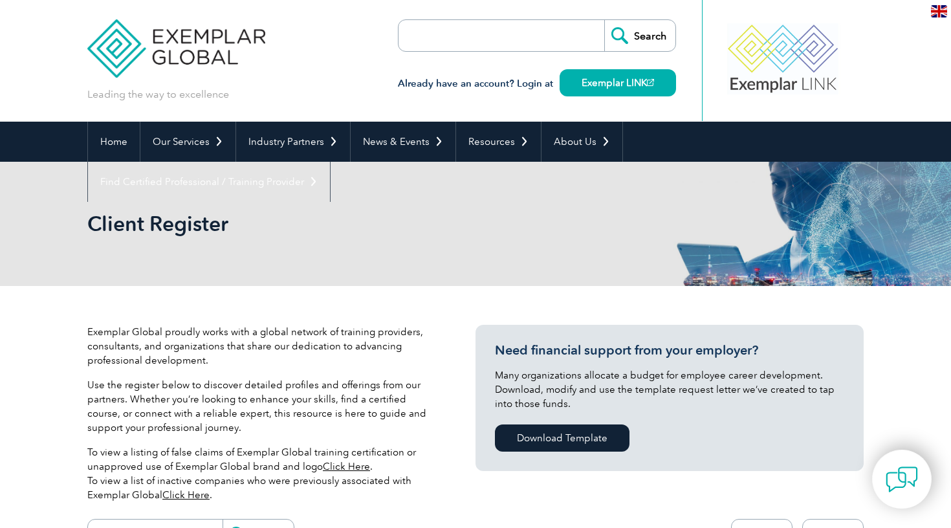
click at [467, 50] on input "search" at bounding box center [473, 35] width 136 height 31
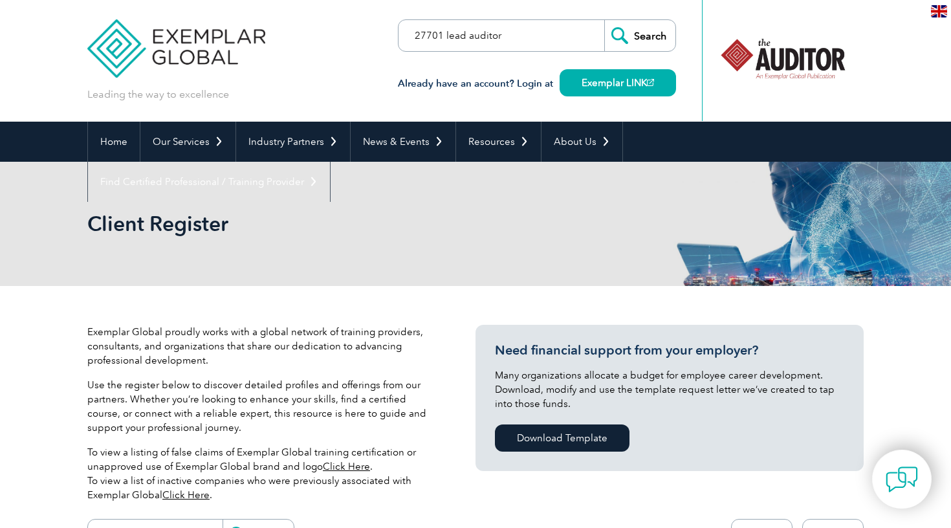
type input "27701 lead auditor"
click at [655, 30] on input "Search" at bounding box center [639, 35] width 71 height 31
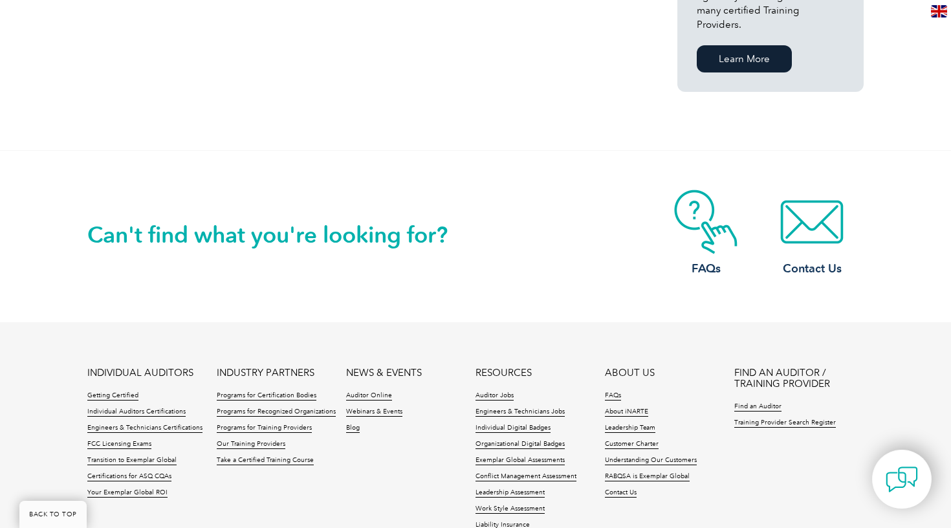
scroll to position [1008, 0]
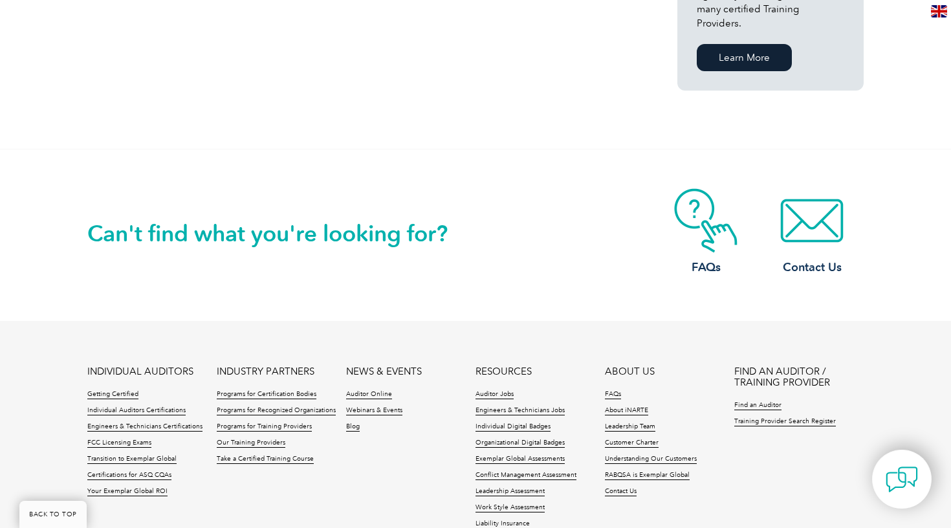
click at [751, 50] on link "Learn More" at bounding box center [744, 57] width 95 height 27
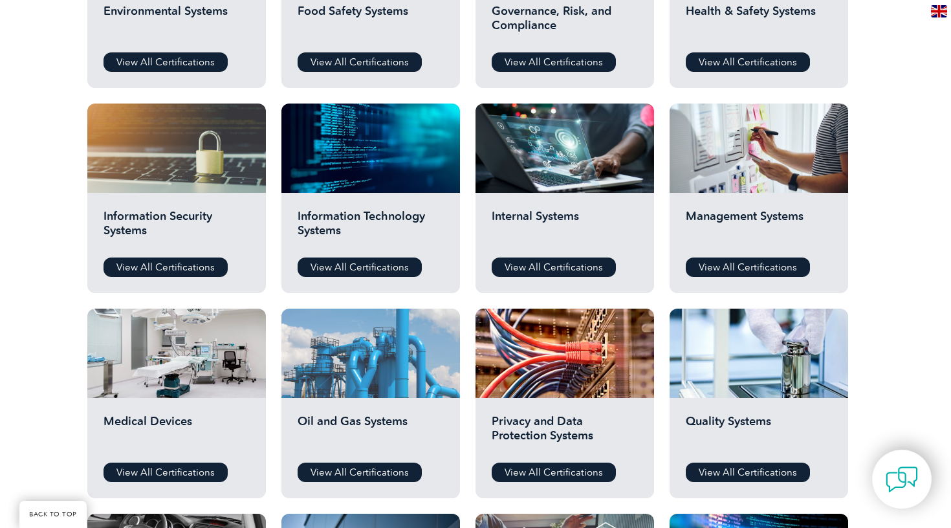
scroll to position [592, 0]
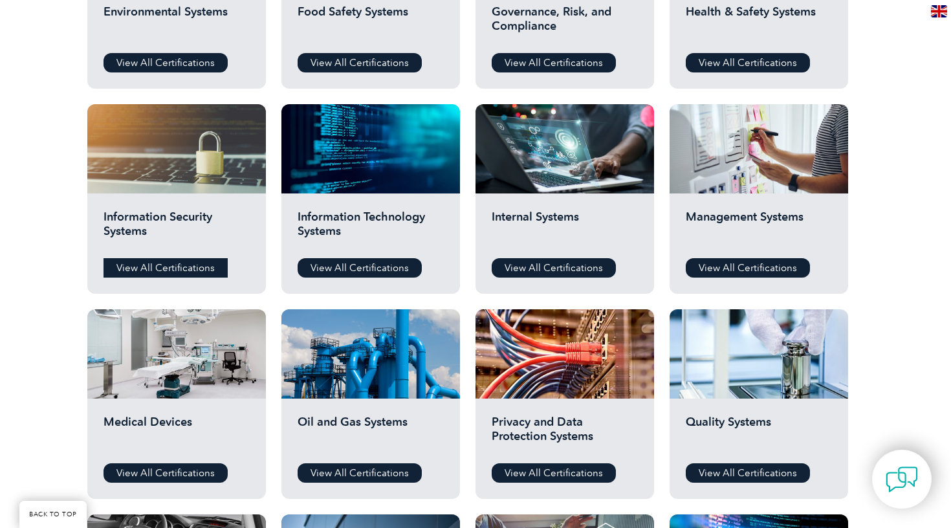
click at [202, 267] on link "View All Certifications" at bounding box center [166, 267] width 124 height 19
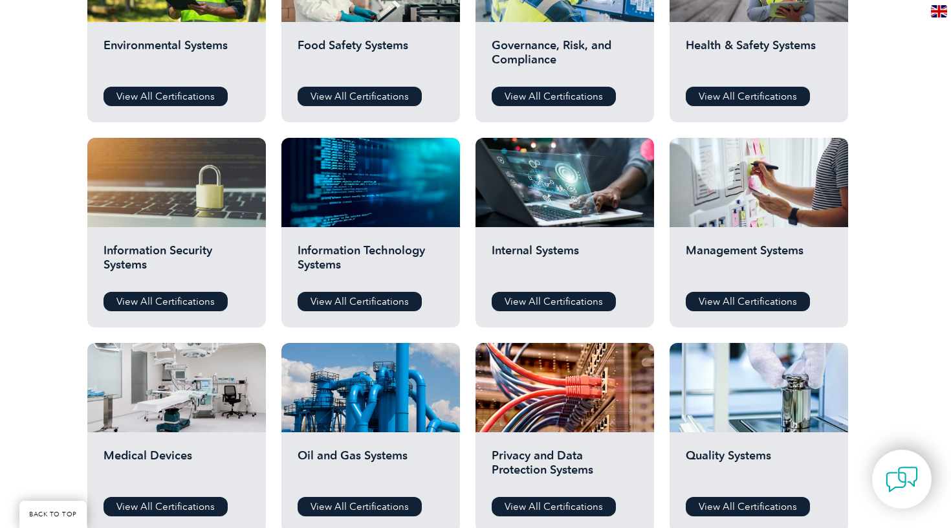
scroll to position [552, 0]
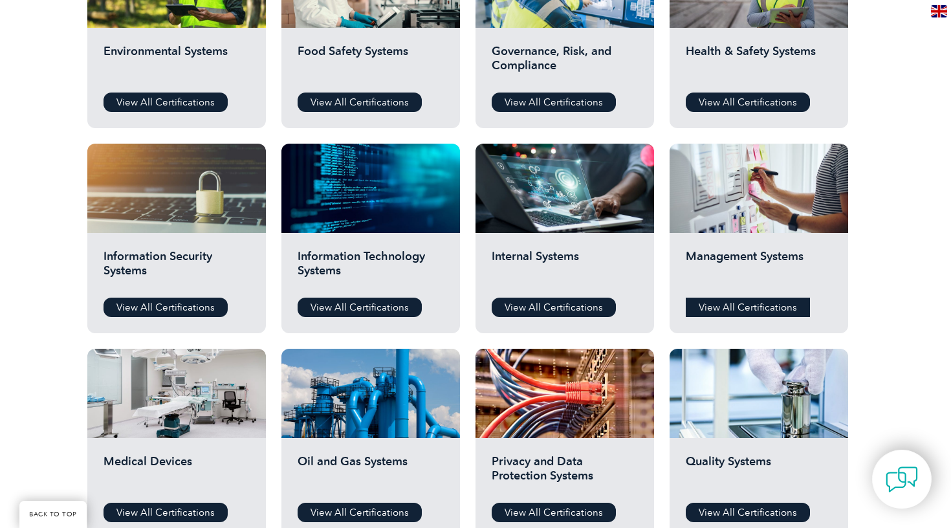
click at [715, 307] on link "View All Certifications" at bounding box center [748, 307] width 124 height 19
click at [371, 309] on link "View All Certifications" at bounding box center [360, 307] width 124 height 19
click at [205, 298] on link "View All Certifications" at bounding box center [166, 307] width 124 height 19
click at [205, 309] on link "View All Certifications" at bounding box center [166, 307] width 124 height 19
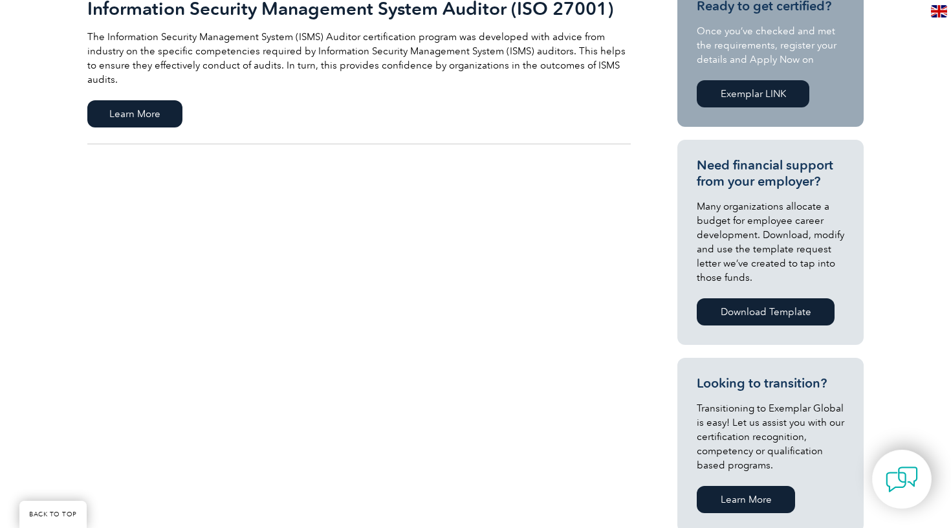
scroll to position [344, 0]
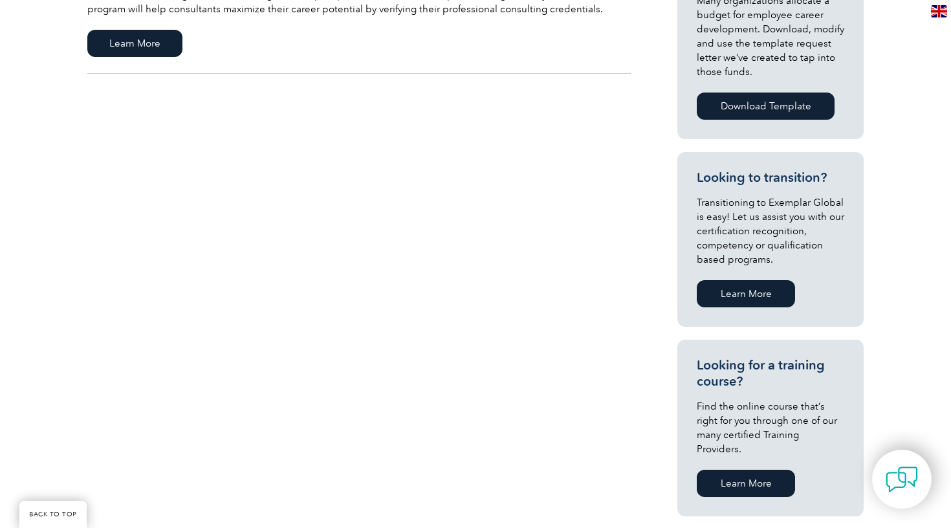
scroll to position [610, 0]
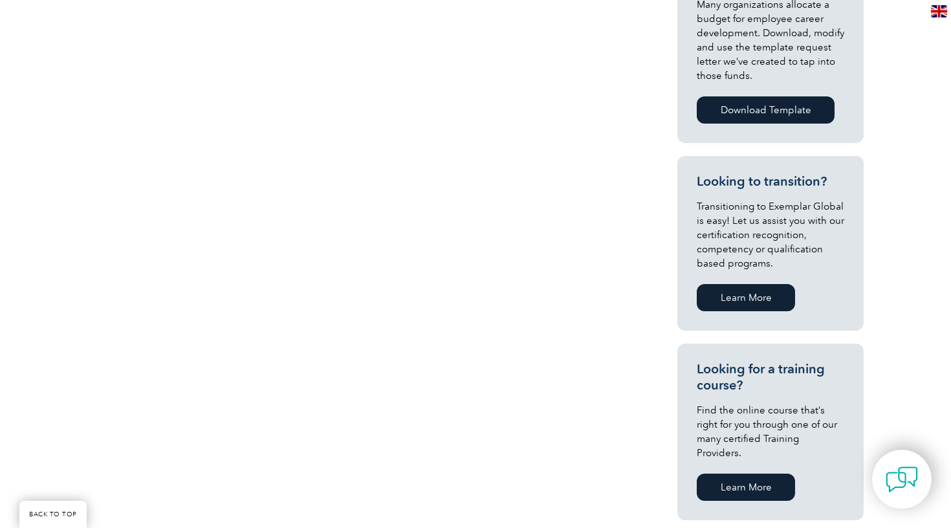
scroll to position [551, 0]
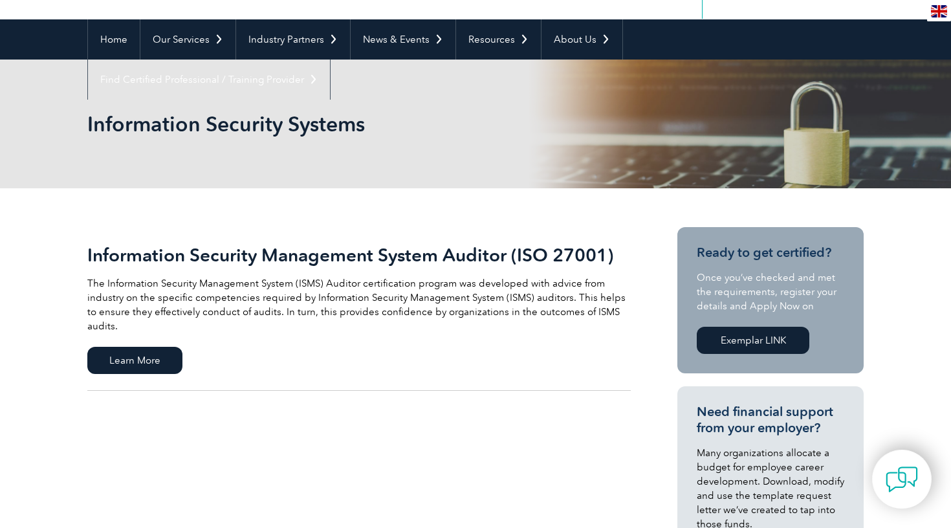
scroll to position [125, 0]
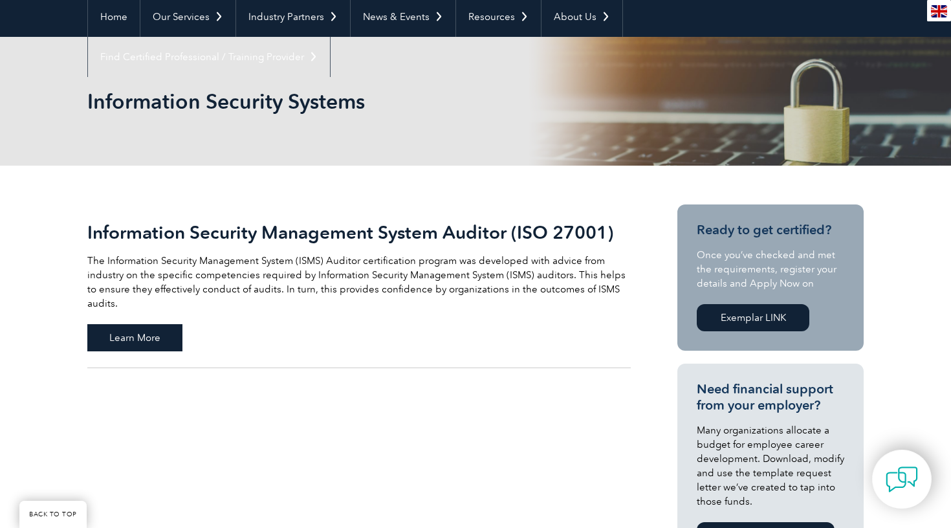
click at [159, 326] on span "Learn More" at bounding box center [134, 337] width 95 height 27
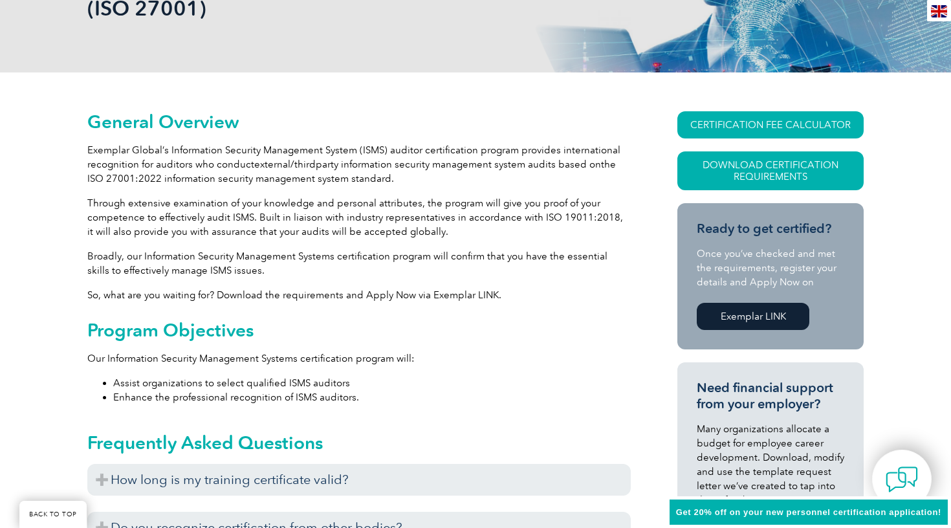
scroll to position [245, 0]
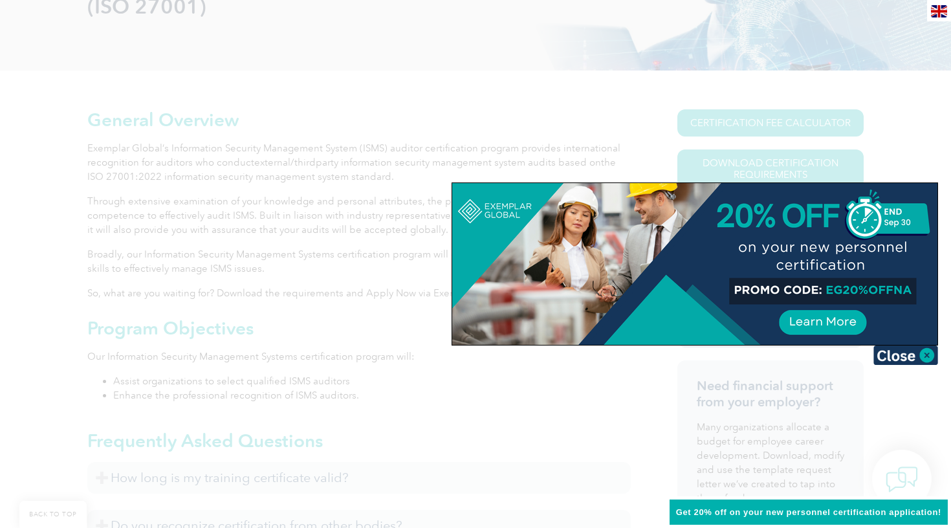
drag, startPoint x: 826, startPoint y: 290, endPoint x: 931, endPoint y: 300, distance: 105.4
click at [931, 300] on div at bounding box center [694, 264] width 485 height 162
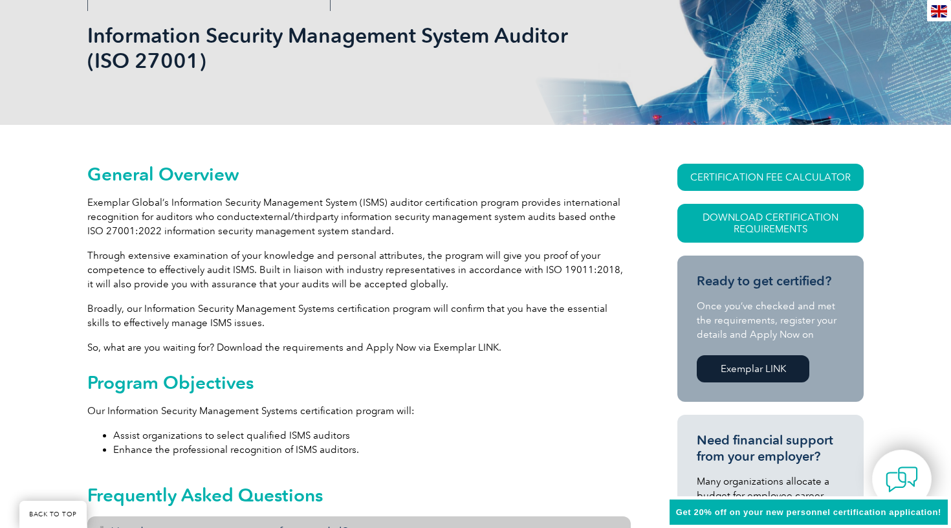
scroll to position [155, 0]
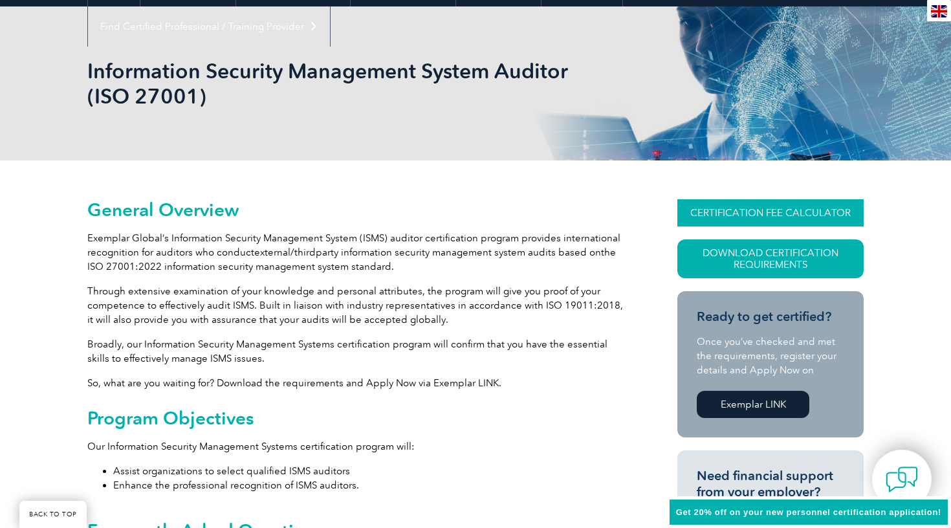
click at [735, 210] on link "CERTIFICATION FEE CALCULATOR" at bounding box center [771, 212] width 186 height 27
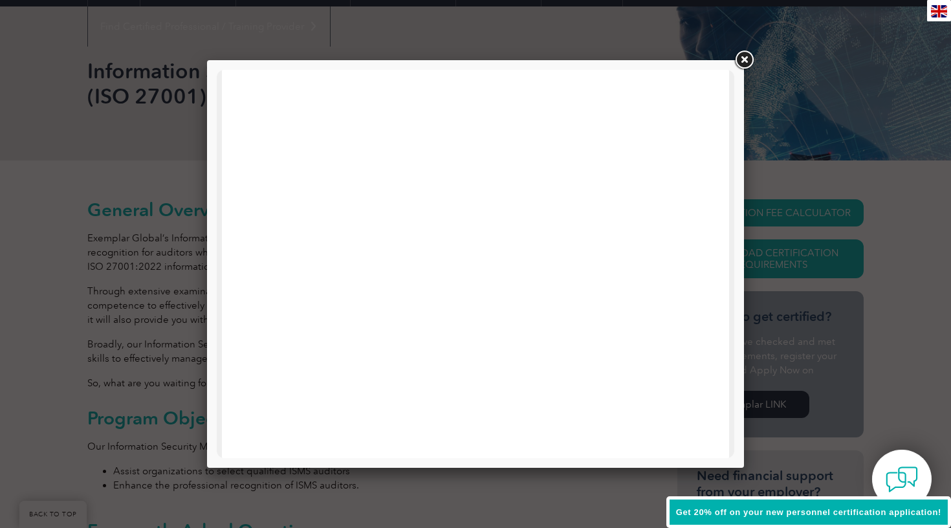
scroll to position [0, 0]
click at [748, 56] on link at bounding box center [744, 60] width 23 height 23
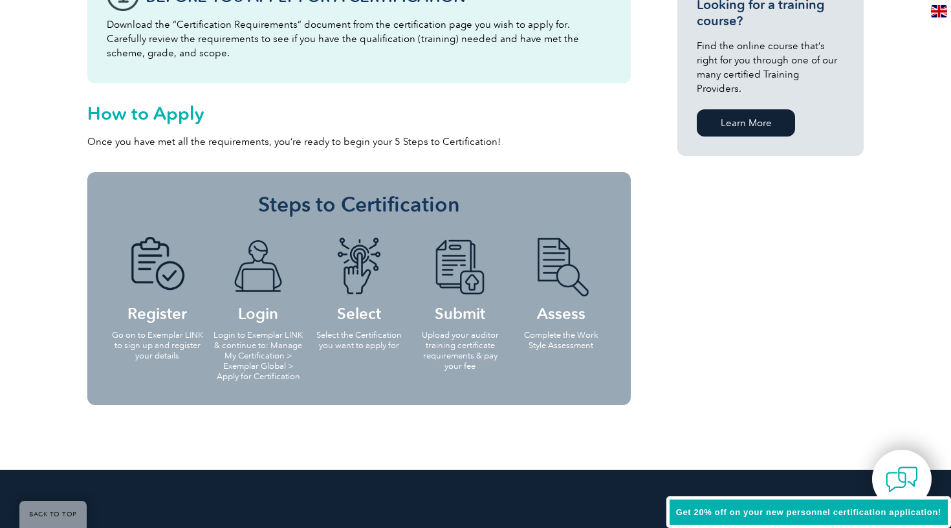
scroll to position [1034, 0]
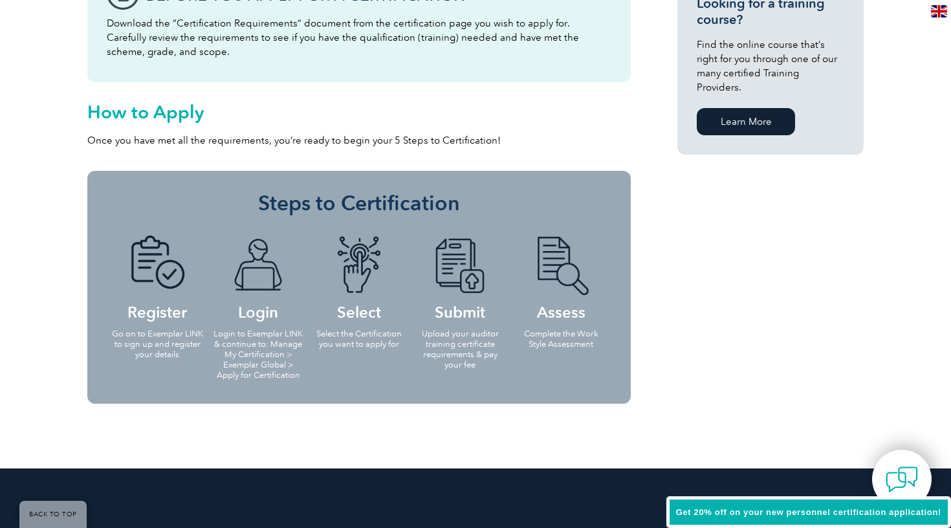
click at [740, 112] on link "Learn More" at bounding box center [746, 121] width 98 height 27
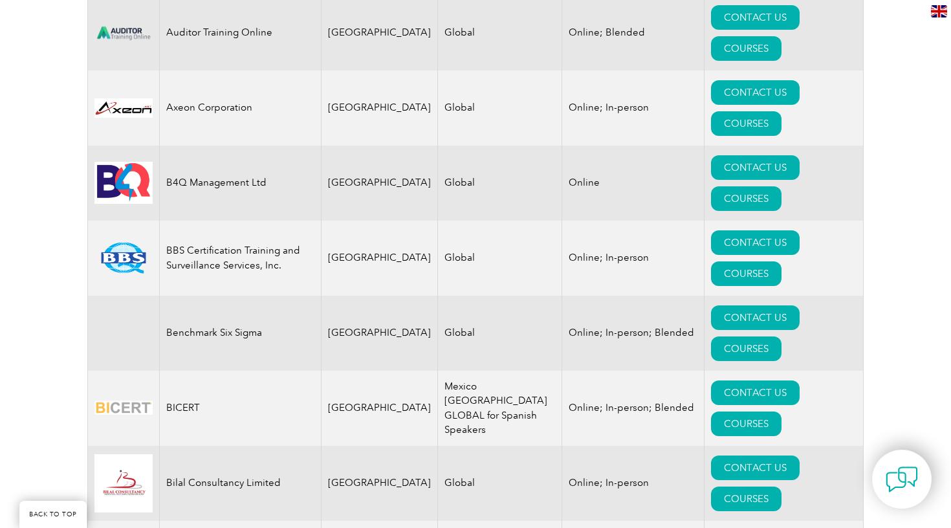
scroll to position [1744, 0]
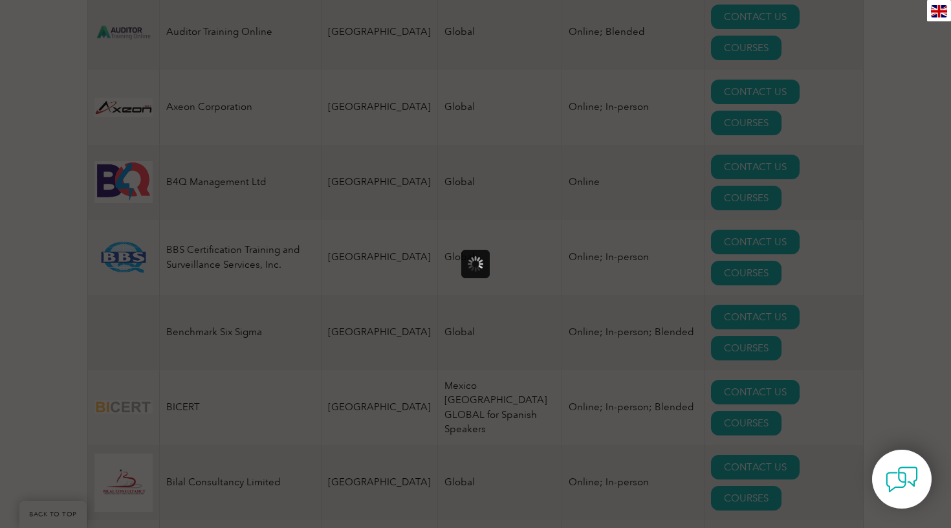
scroll to position [0, 0]
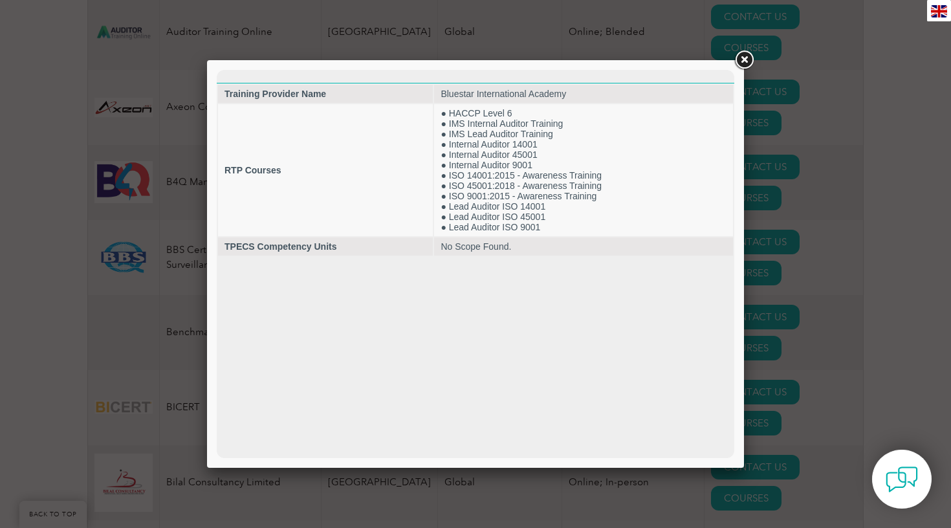
click at [858, 269] on div at bounding box center [475, 264] width 951 height 528
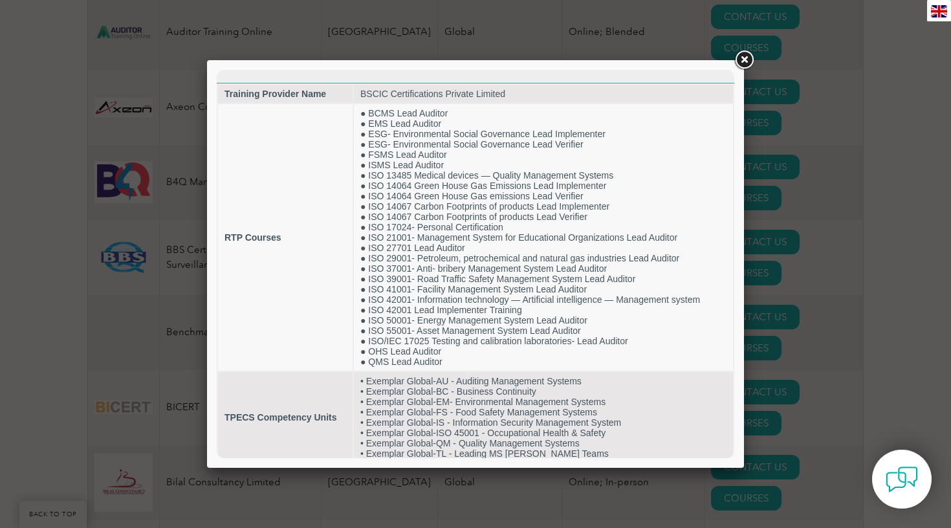
click at [898, 241] on div at bounding box center [475, 264] width 951 height 528
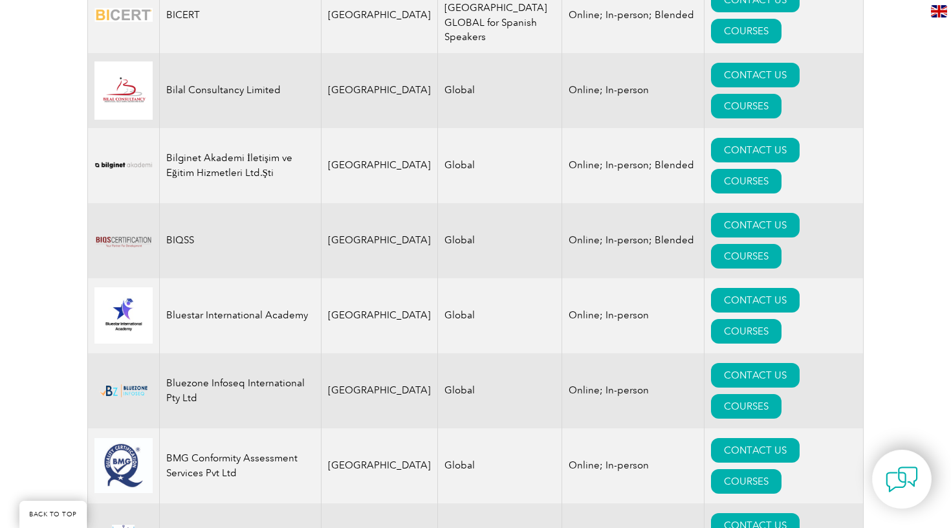
scroll to position [2136, 0]
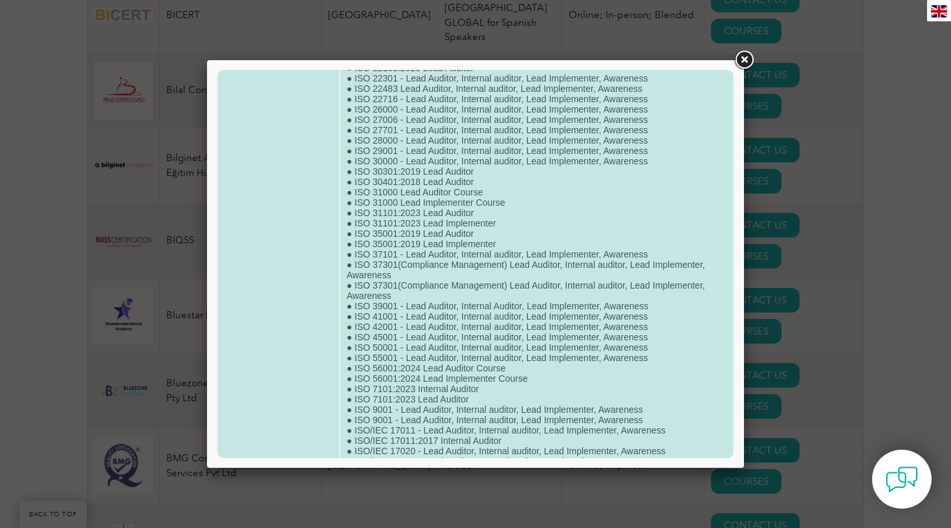
scroll to position [2164, 0]
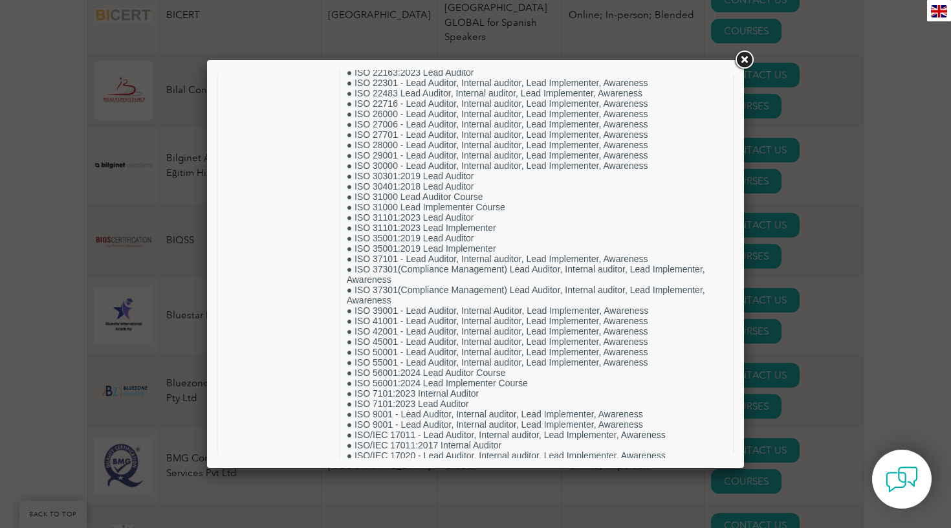
click at [748, 58] on link at bounding box center [744, 60] width 23 height 23
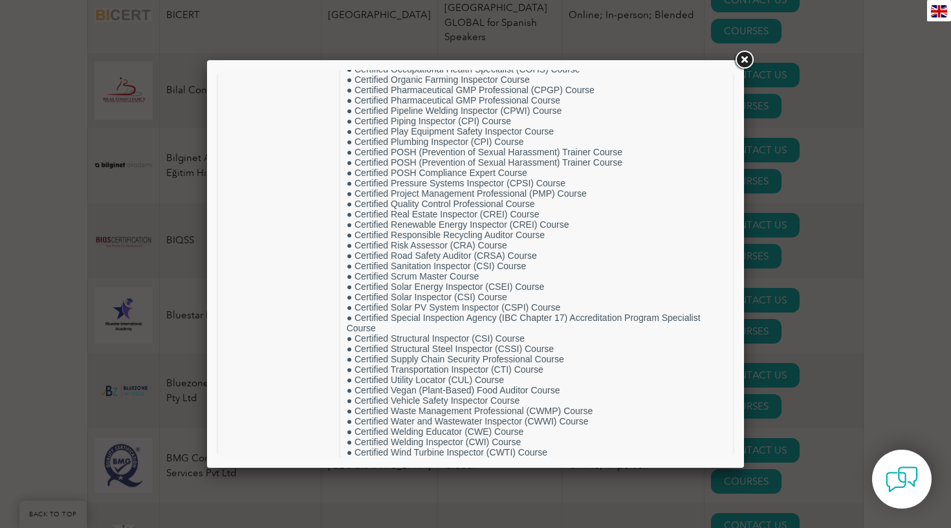
scroll to position [975, 0]
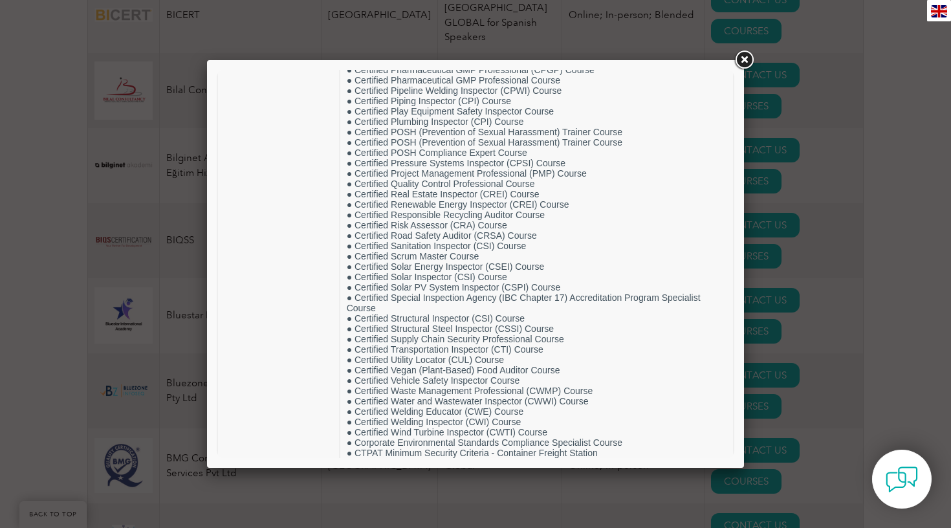
click at [744, 63] on link at bounding box center [744, 60] width 23 height 23
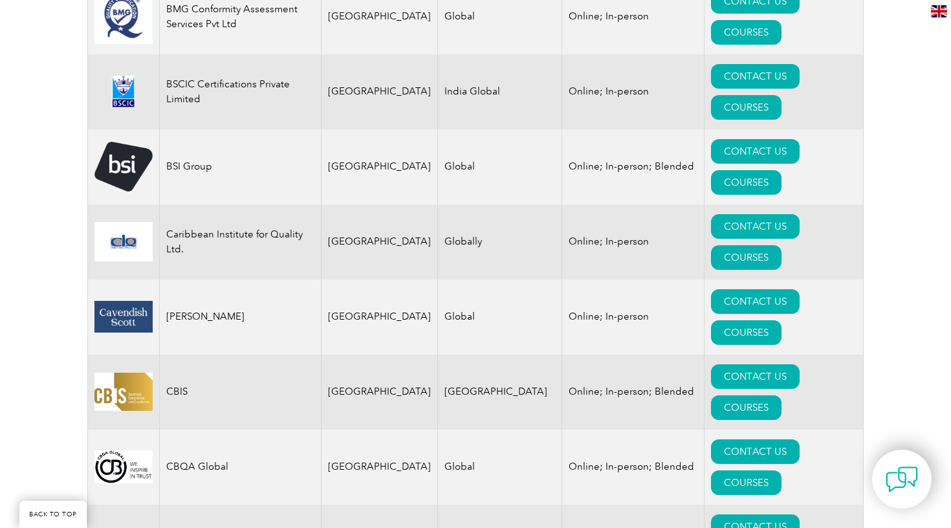
scroll to position [2586, 0]
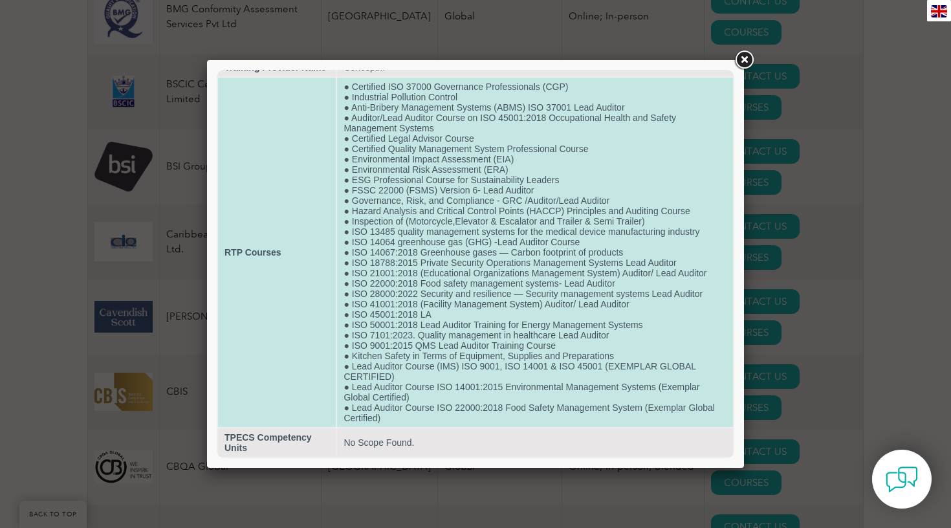
scroll to position [39, 0]
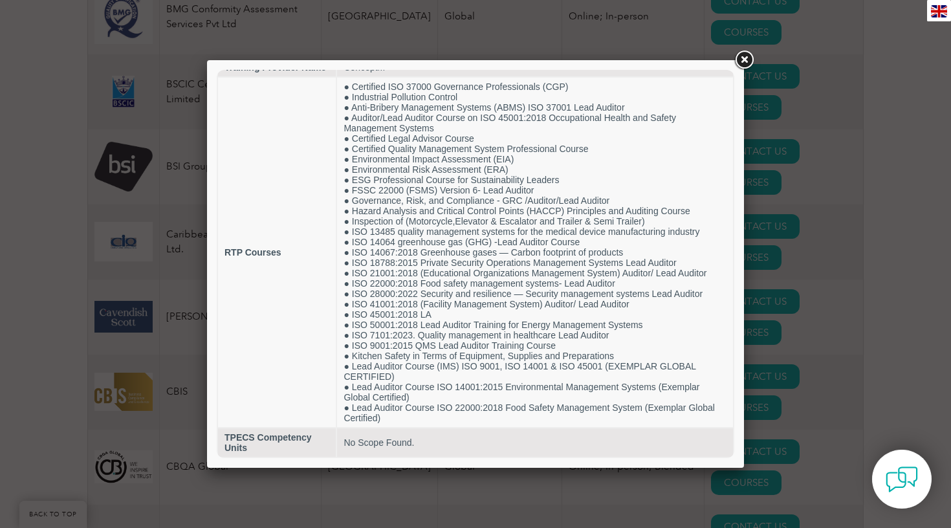
click at [872, 297] on div at bounding box center [475, 264] width 951 height 528
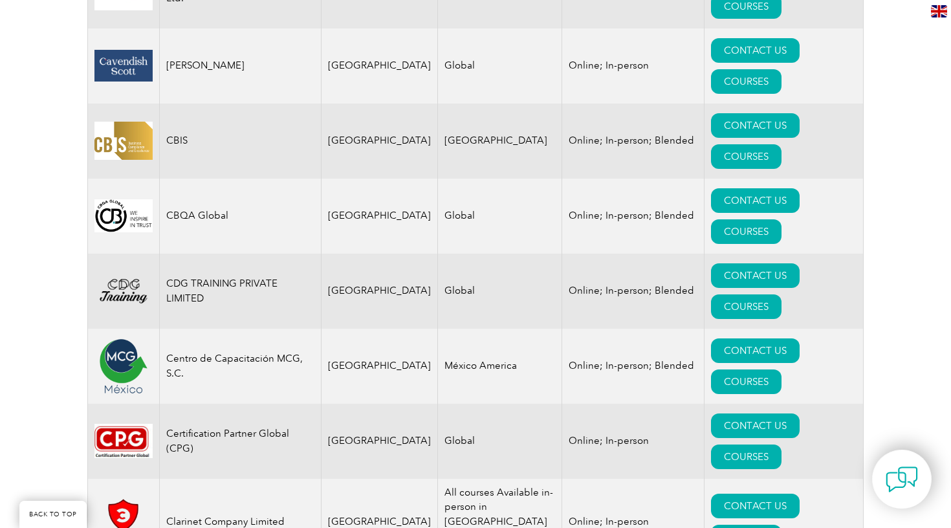
scroll to position [2837, 0]
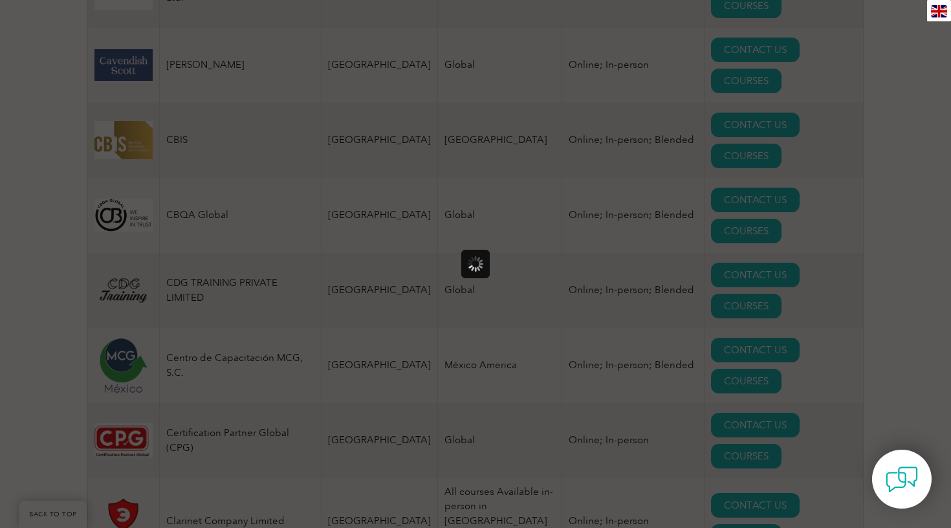
scroll to position [0, 0]
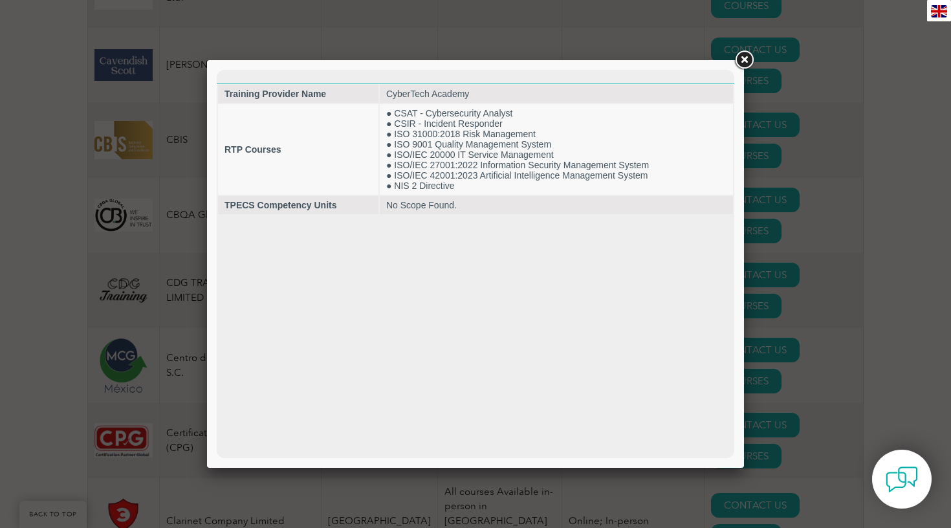
click at [864, 291] on div at bounding box center [475, 264] width 951 height 528
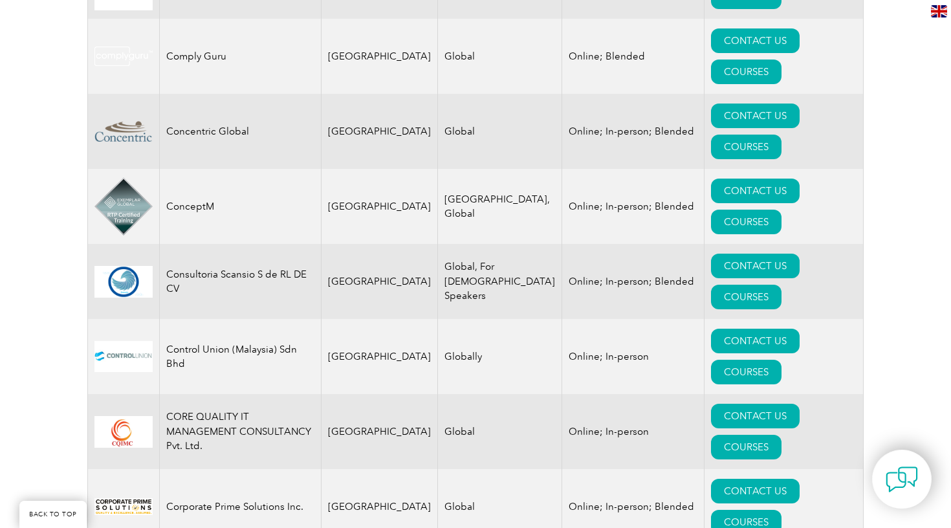
scroll to position [3459, 0]
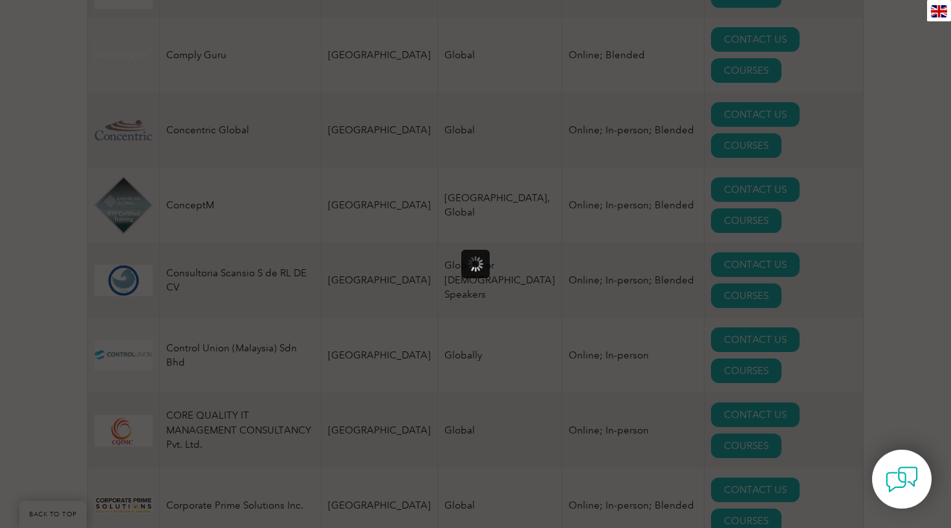
scroll to position [0, 0]
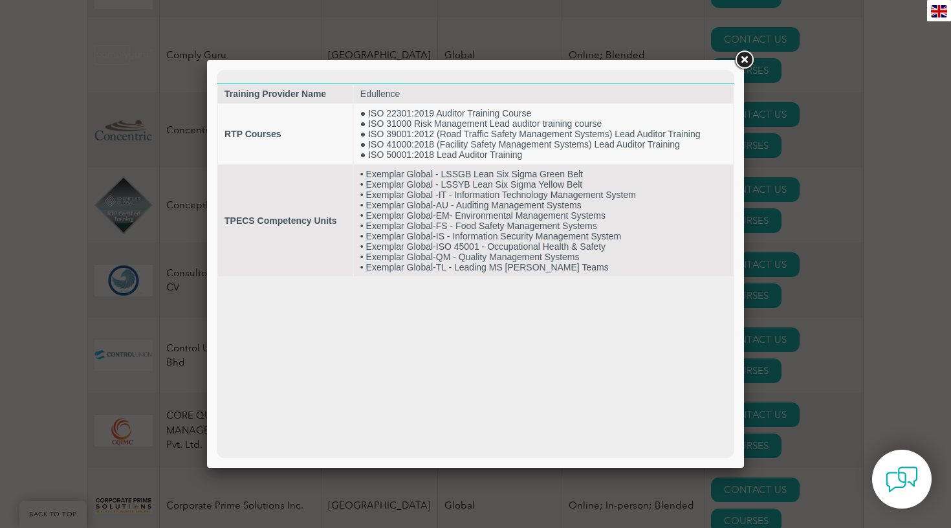
click at [899, 261] on div at bounding box center [475, 264] width 951 height 528
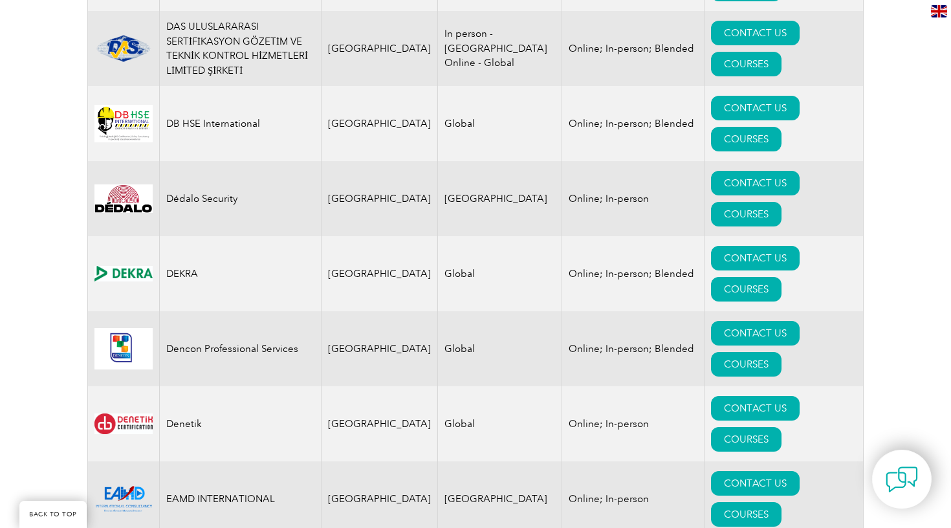
scroll to position [4295, 0]
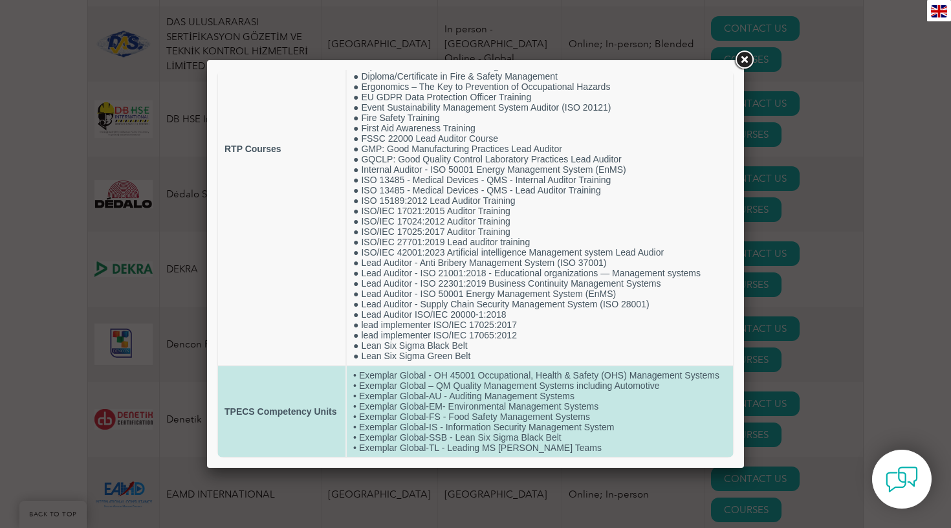
scroll to position [172, 0]
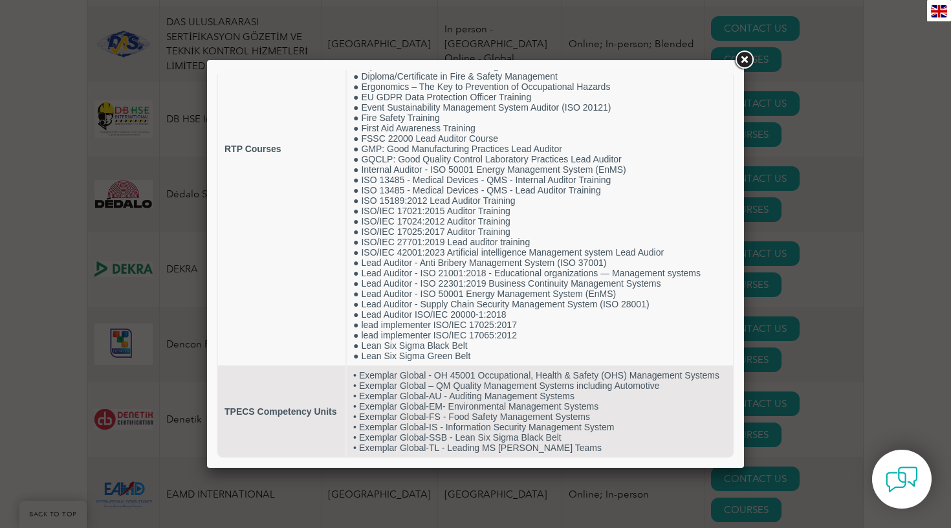
click at [880, 301] on div at bounding box center [475, 264] width 951 height 528
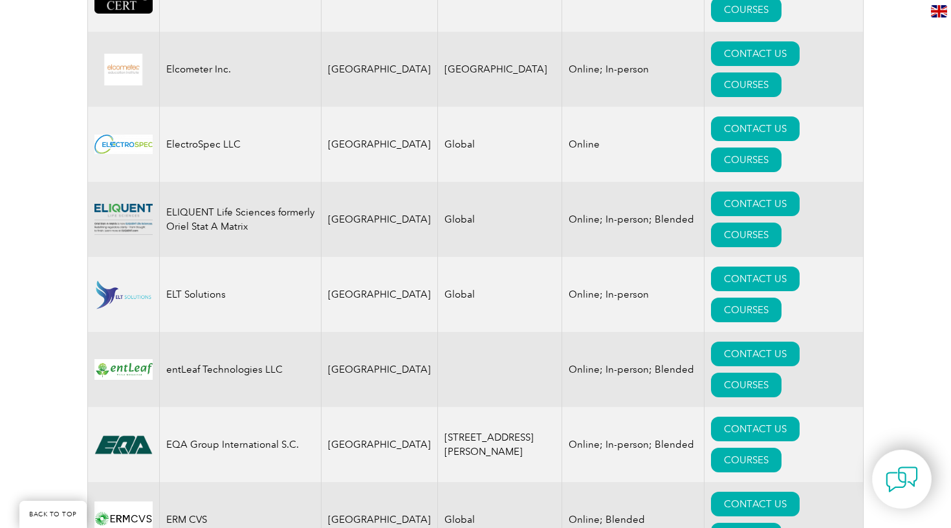
scroll to position [5061, 0]
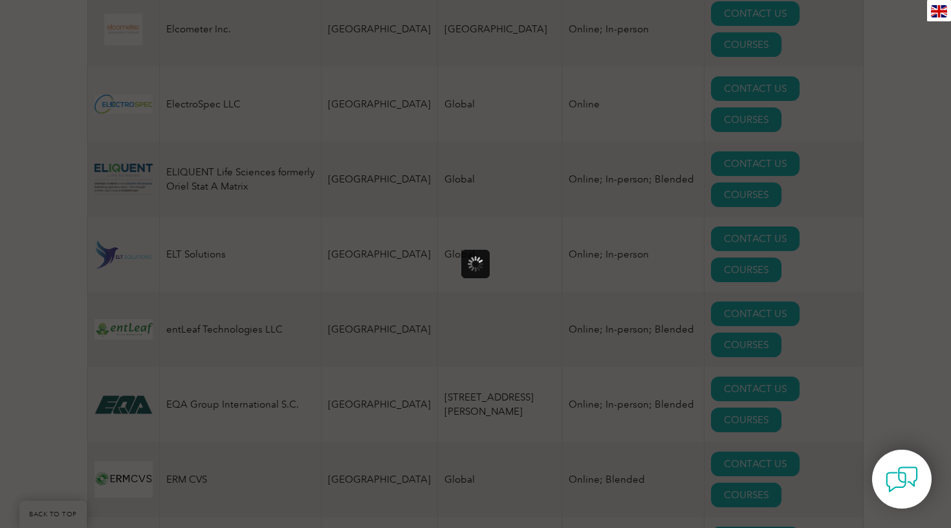
scroll to position [0, 0]
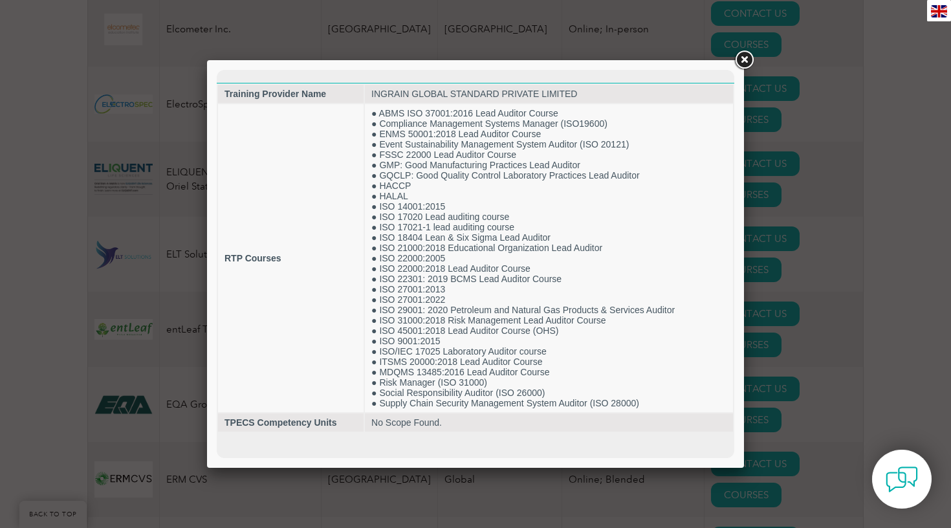
click at [879, 343] on div at bounding box center [475, 264] width 951 height 528
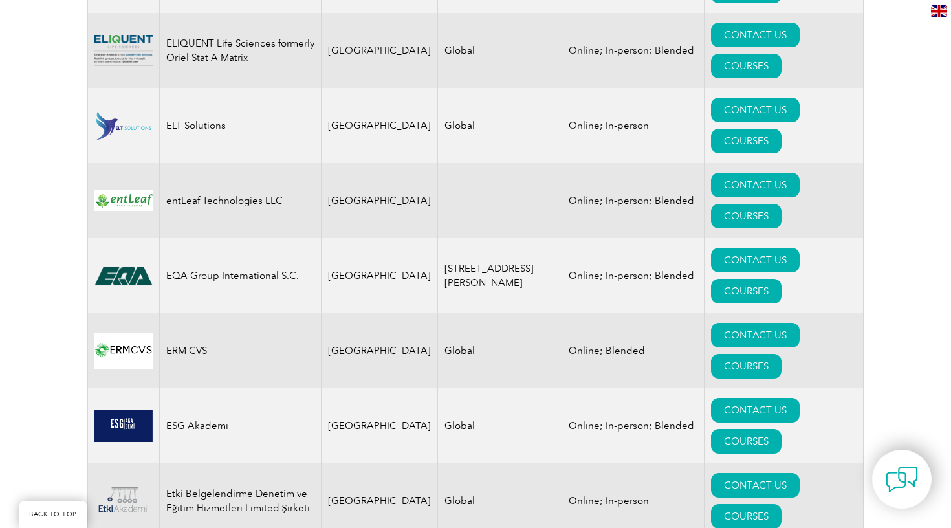
scroll to position [5191, 0]
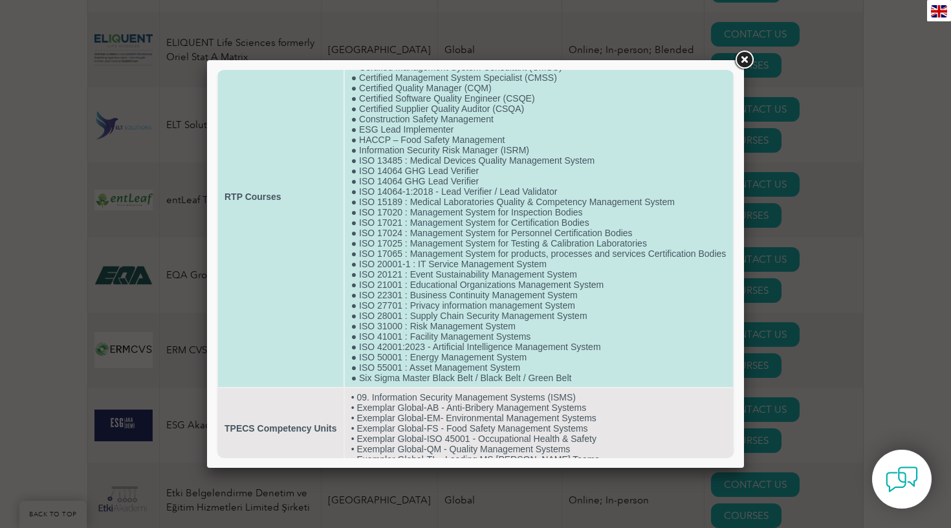
scroll to position [100, 0]
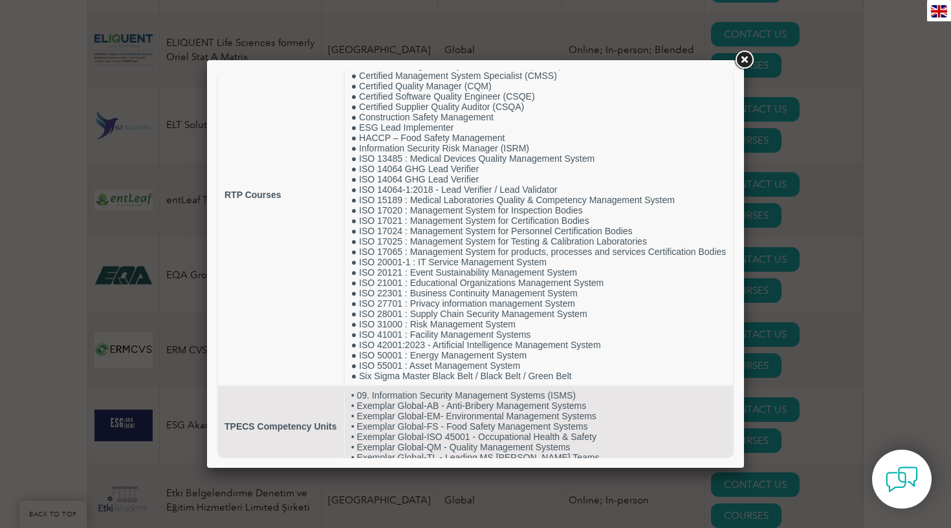
click at [856, 297] on div at bounding box center [475, 264] width 951 height 528
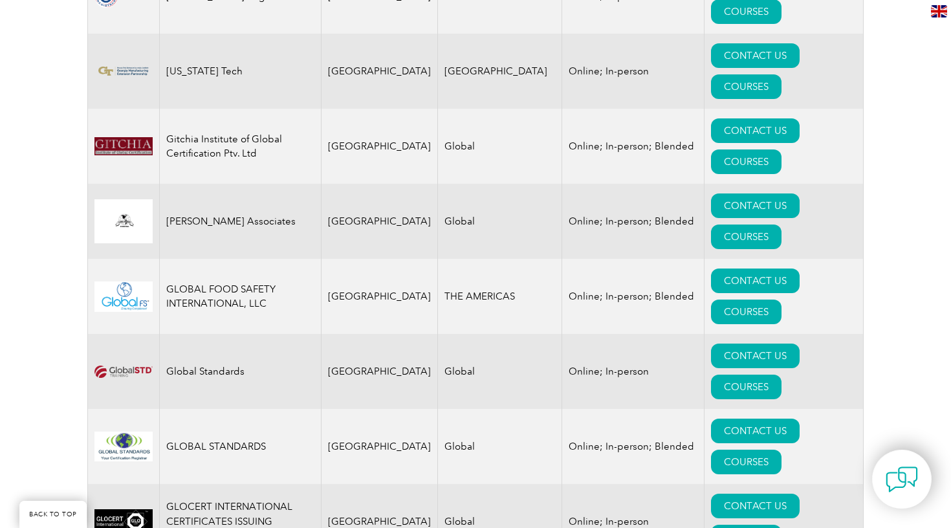
scroll to position [5957, 0]
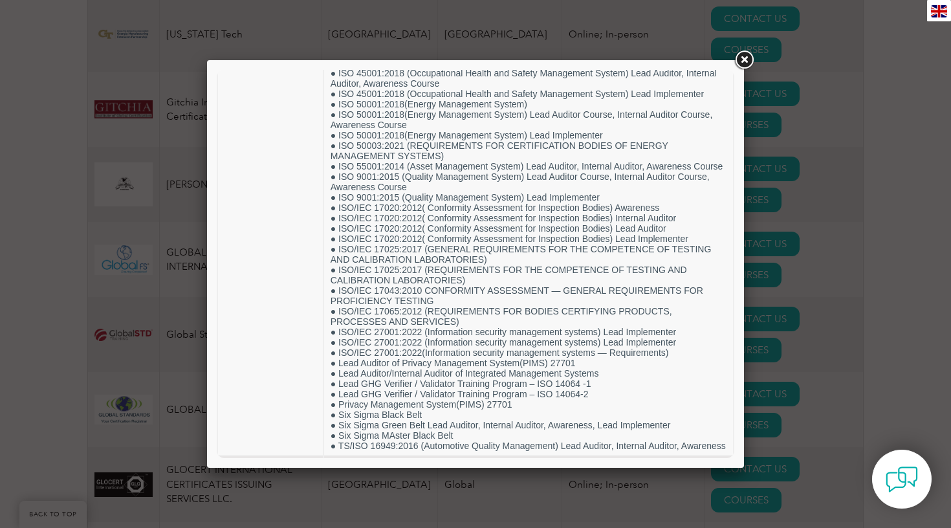
scroll to position [692, 0]
click at [862, 190] on div at bounding box center [475, 264] width 951 height 528
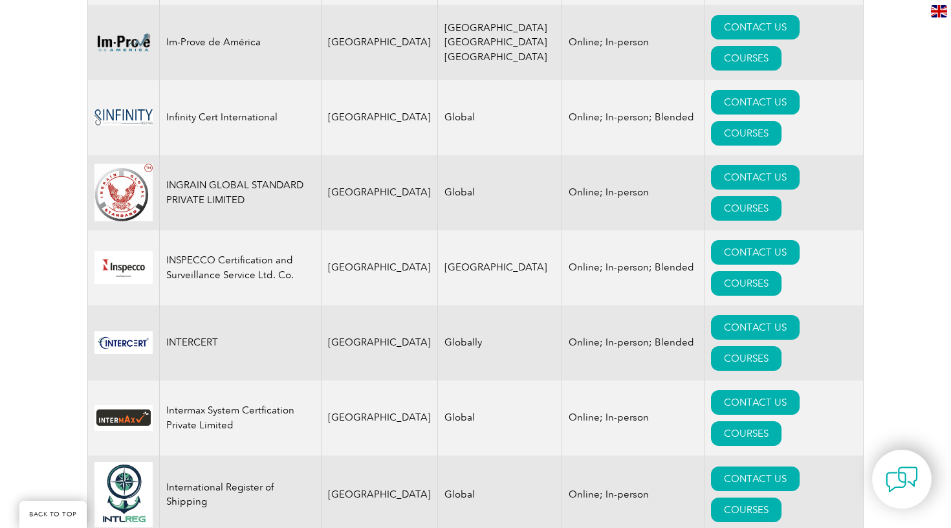
scroll to position [7215, 0]
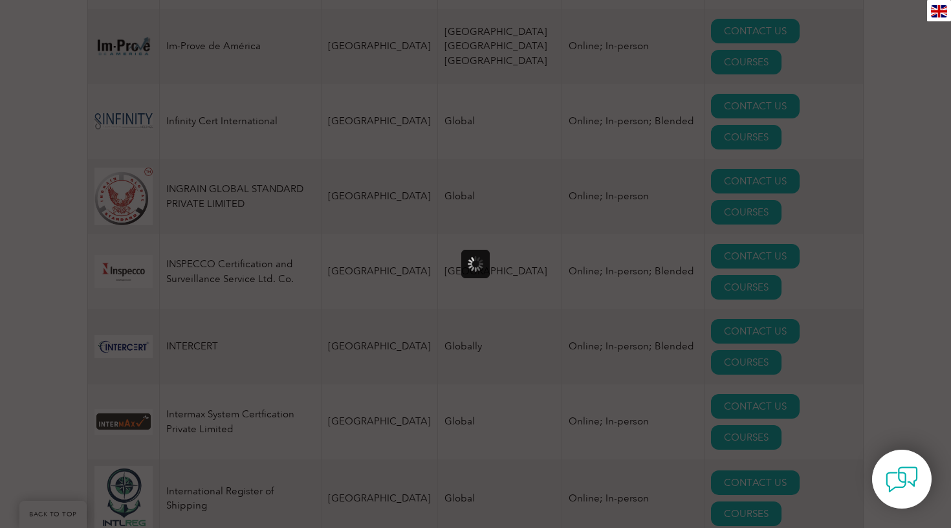
click at [421, 285] on div at bounding box center [475, 264] width 951 height 528
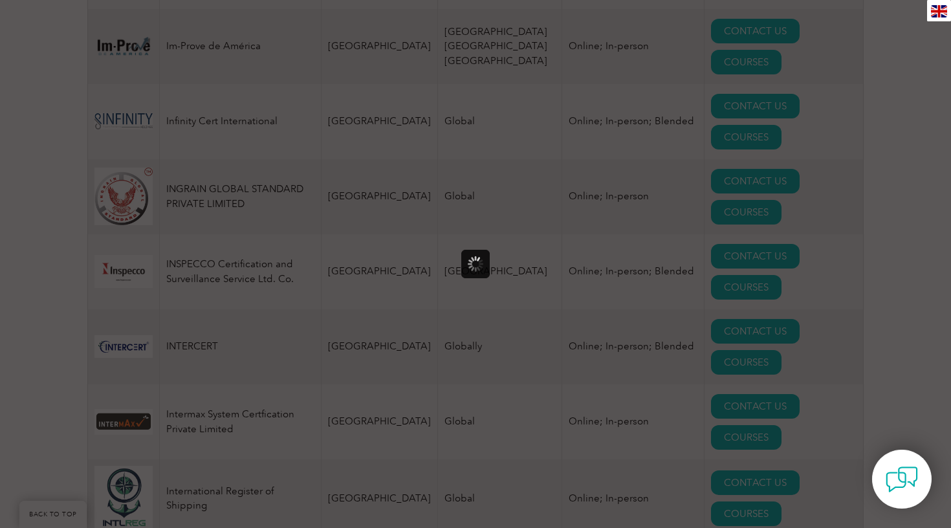
scroll to position [0, 0]
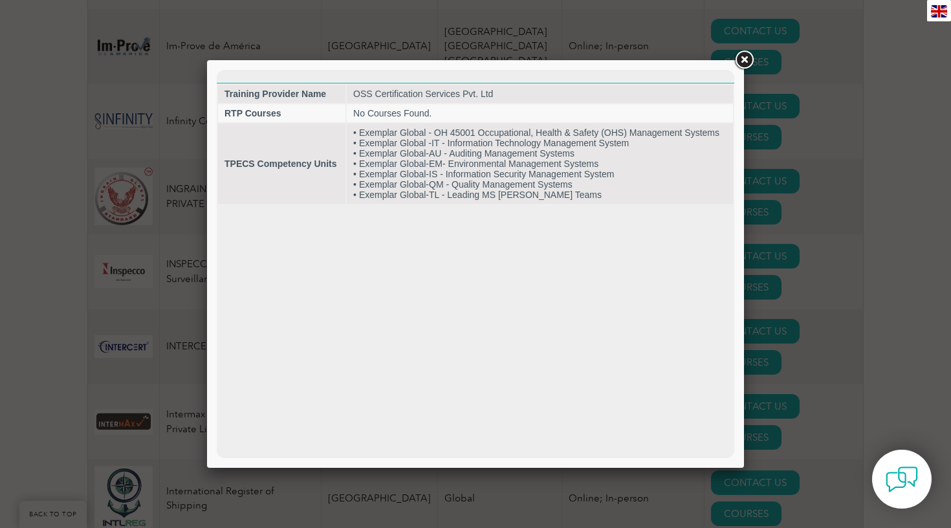
click at [747, 63] on link at bounding box center [744, 60] width 23 height 23
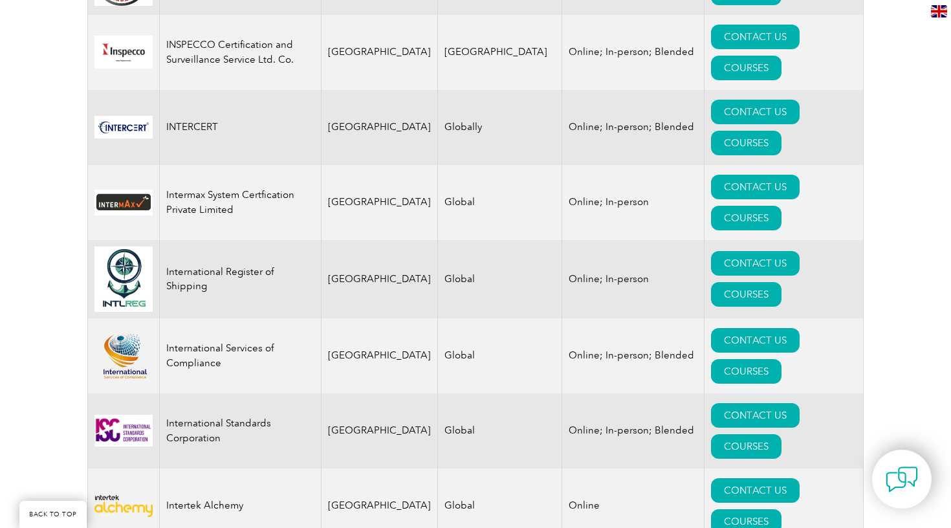
scroll to position [7443, 0]
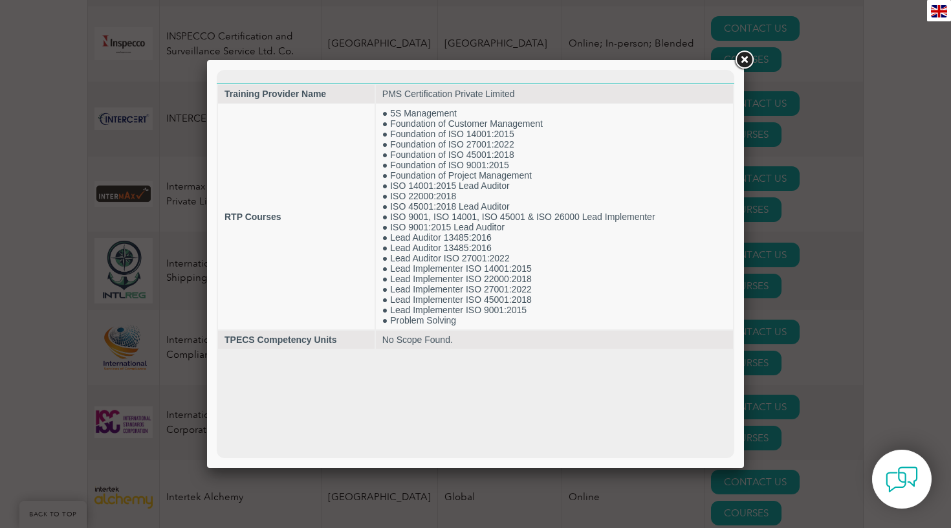
scroll to position [0, 0]
click at [820, 274] on div at bounding box center [475, 264] width 951 height 528
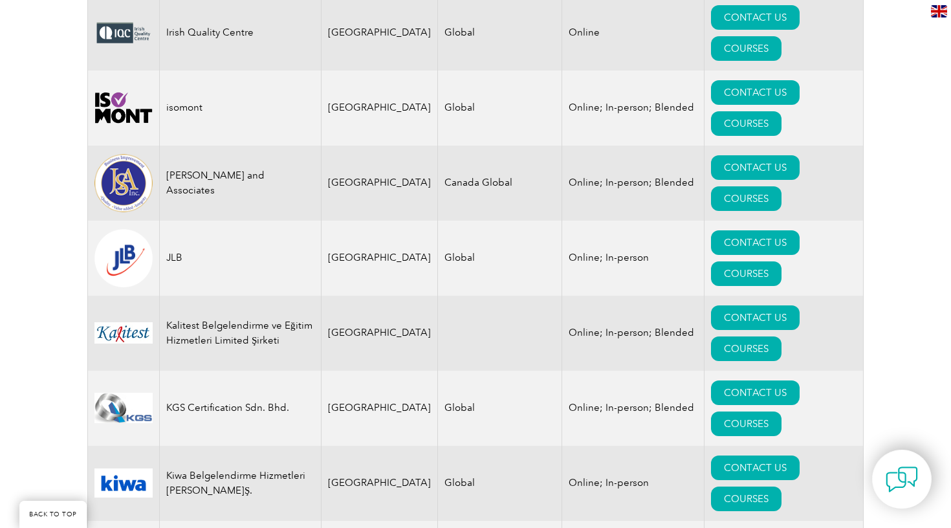
scroll to position [7987, 0]
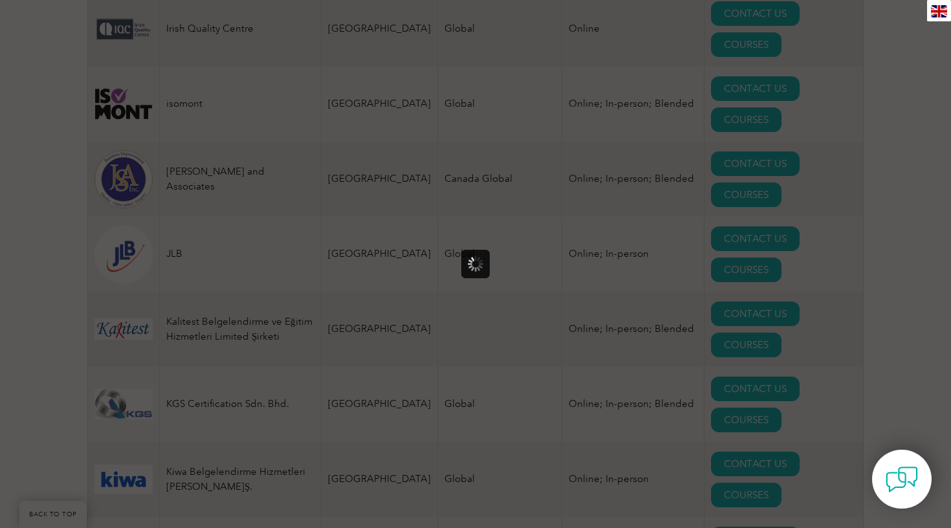
scroll to position [0, 0]
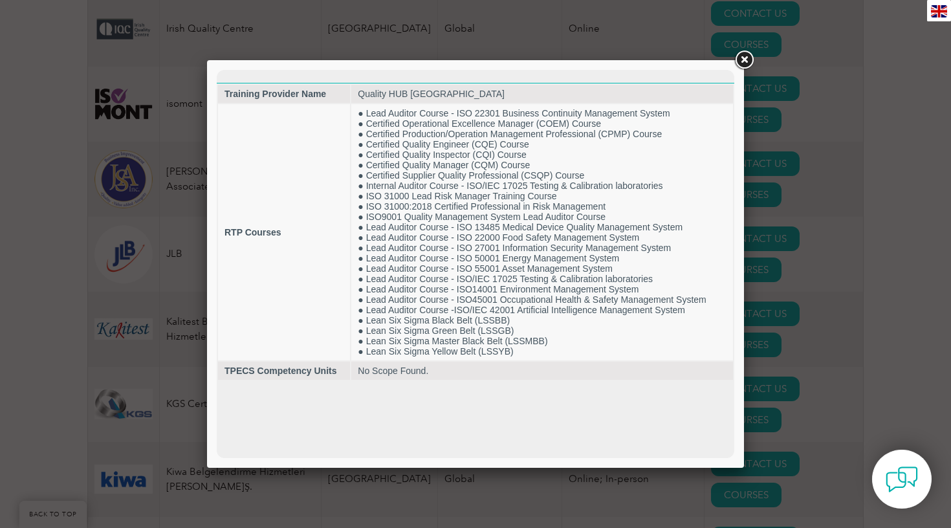
click at [830, 226] on div at bounding box center [475, 264] width 951 height 528
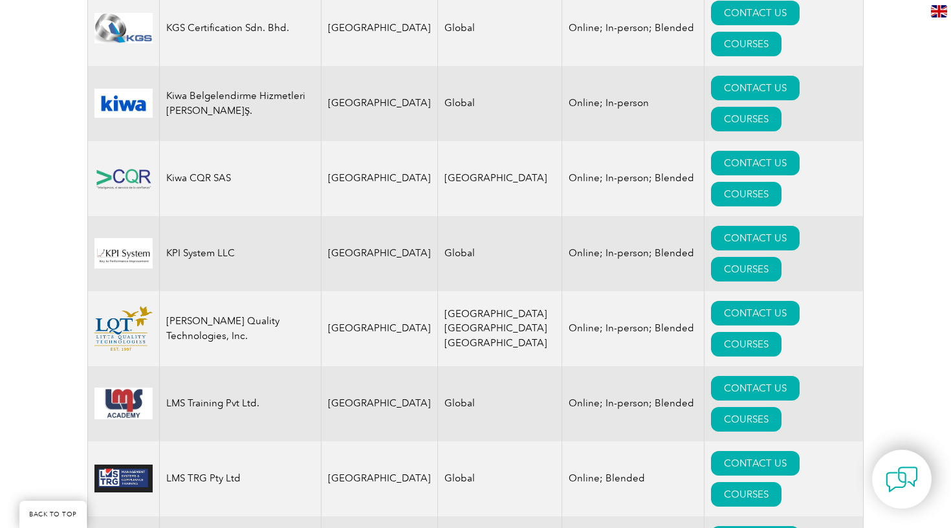
scroll to position [8374, 0]
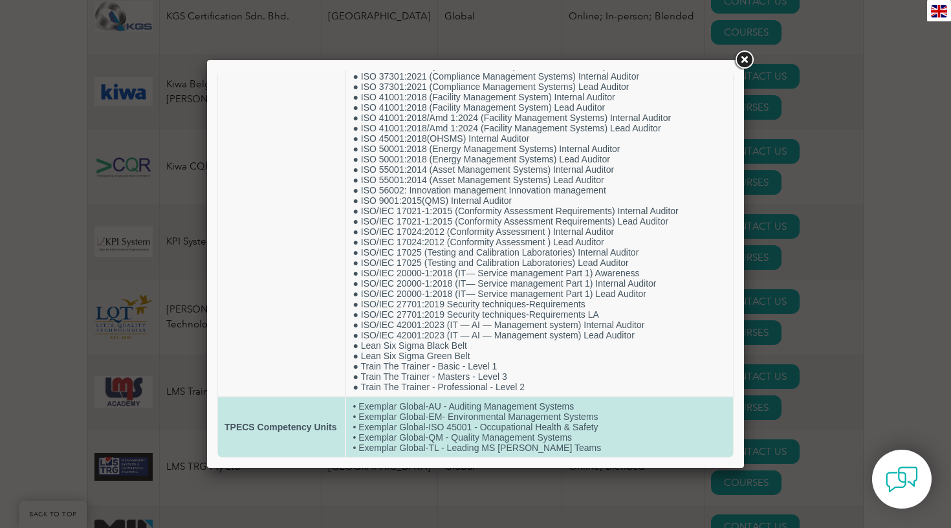
scroll to position [535, 0]
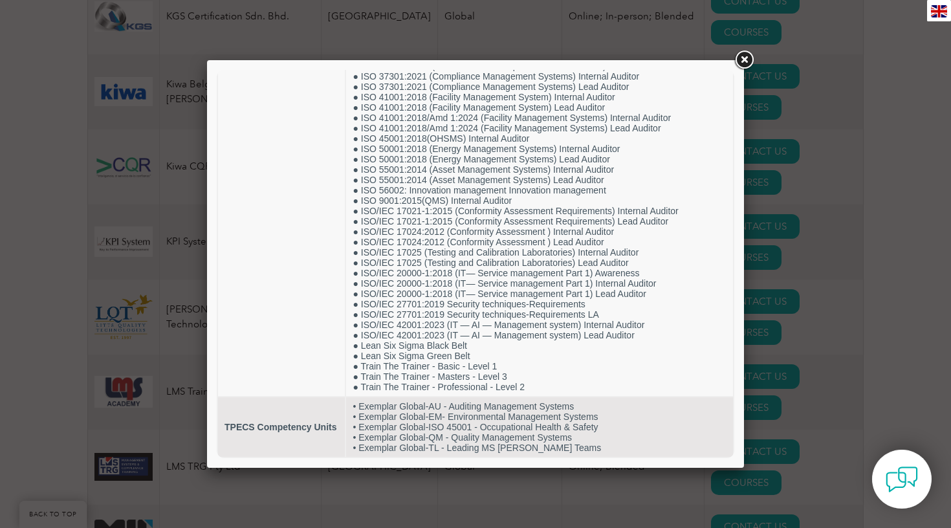
click at [879, 243] on div at bounding box center [475, 264] width 951 height 528
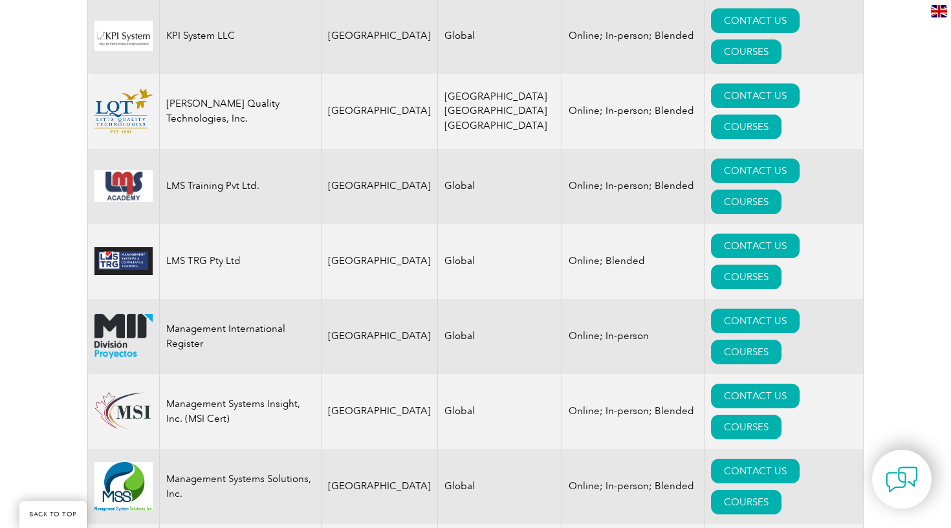
scroll to position [8589, 0]
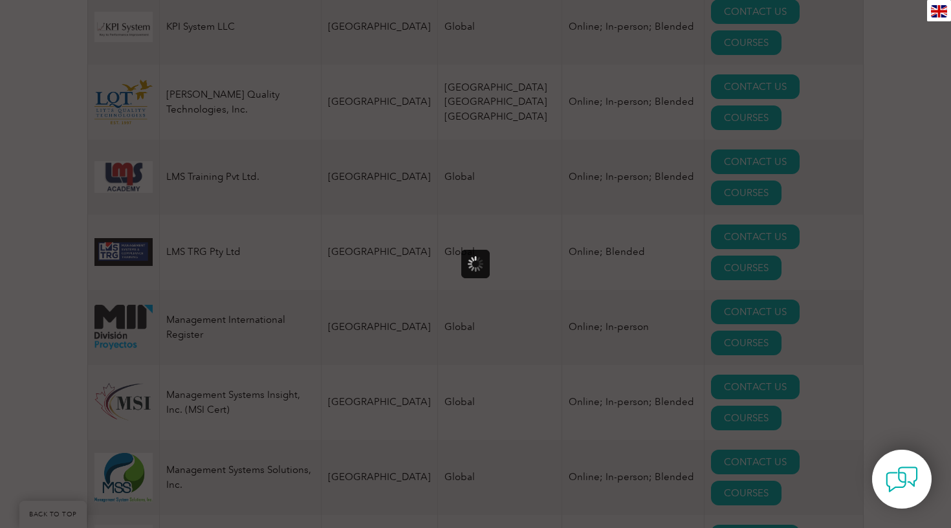
scroll to position [0, 0]
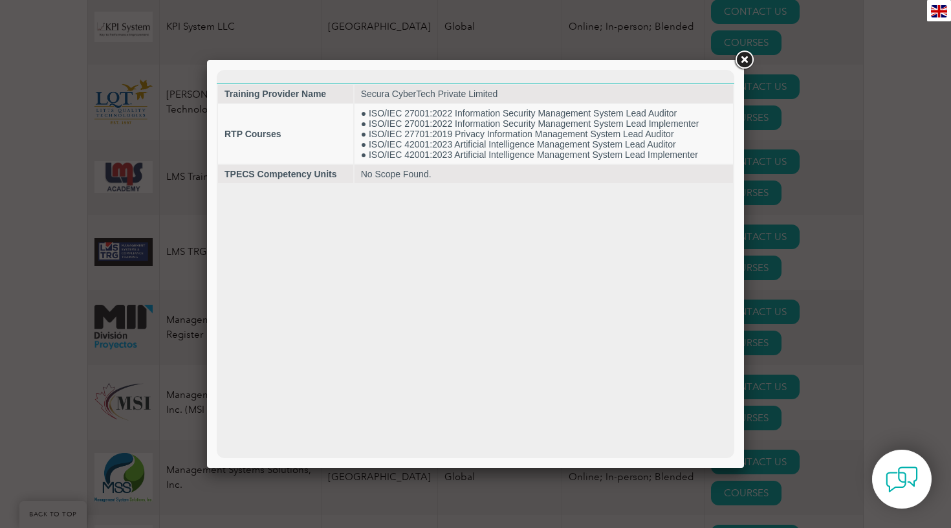
click at [914, 222] on div at bounding box center [475, 264] width 951 height 528
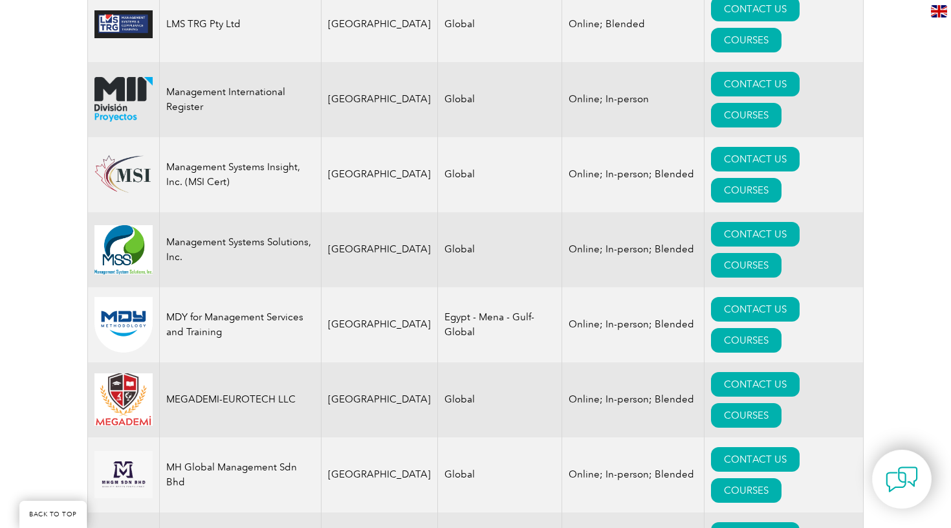
scroll to position [8818, 0]
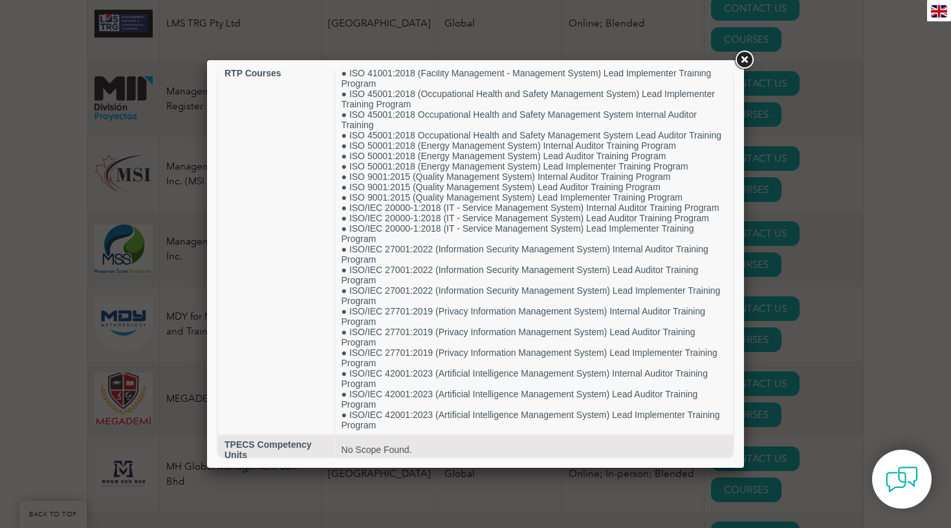
scroll to position [392, 0]
click at [833, 217] on div at bounding box center [475, 264] width 951 height 528
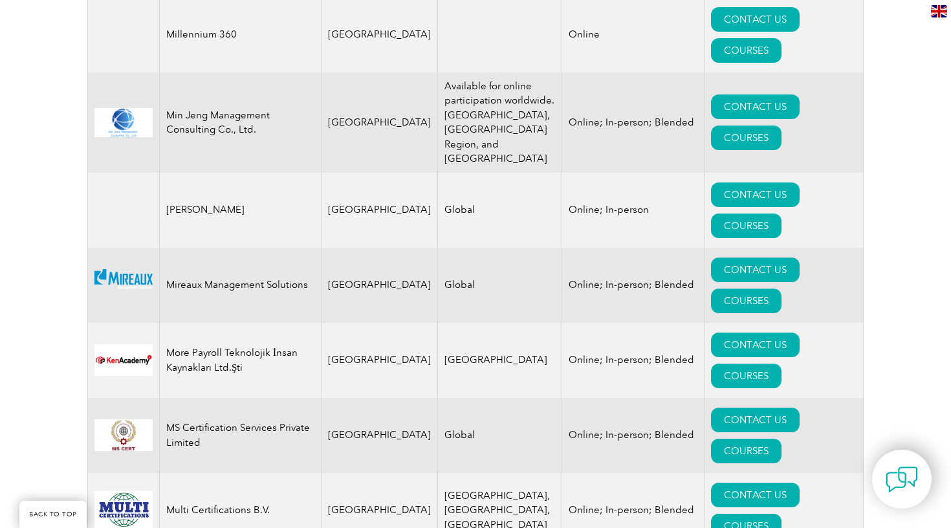
scroll to position [9409, 0]
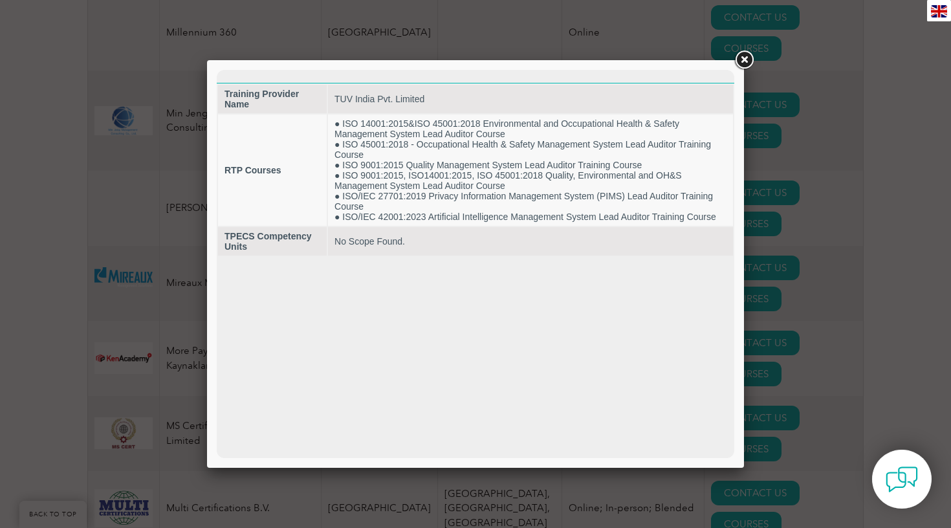
scroll to position [0, 0]
click at [816, 203] on div at bounding box center [475, 264] width 951 height 528
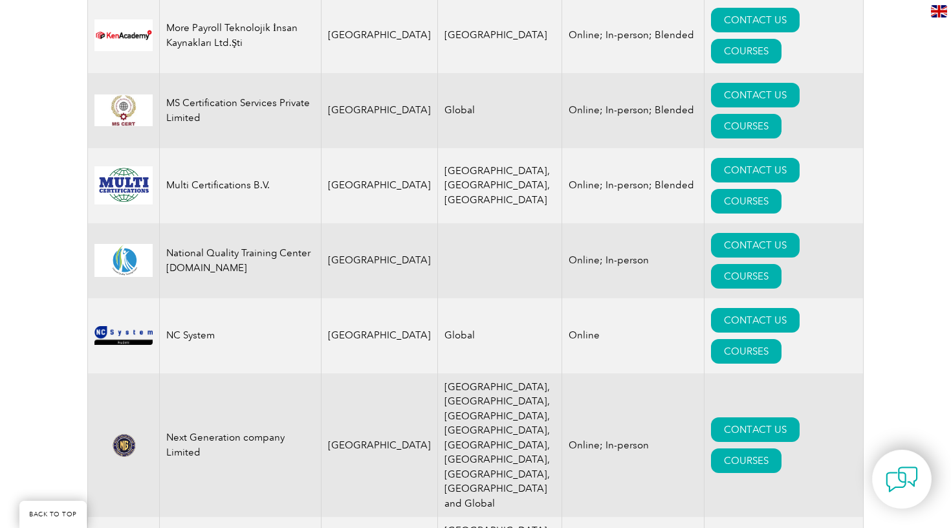
scroll to position [9733, 0]
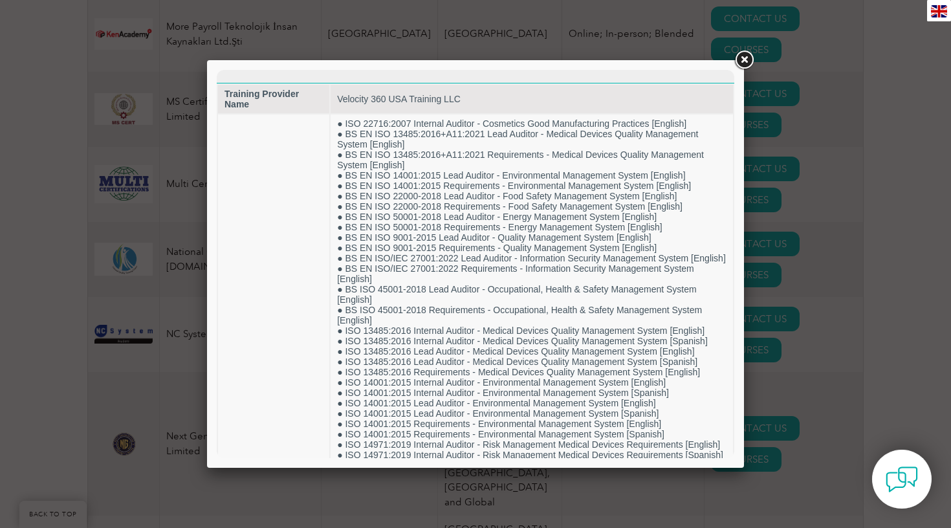
scroll to position [0, 0]
click at [856, 267] on div at bounding box center [475, 264] width 951 height 528
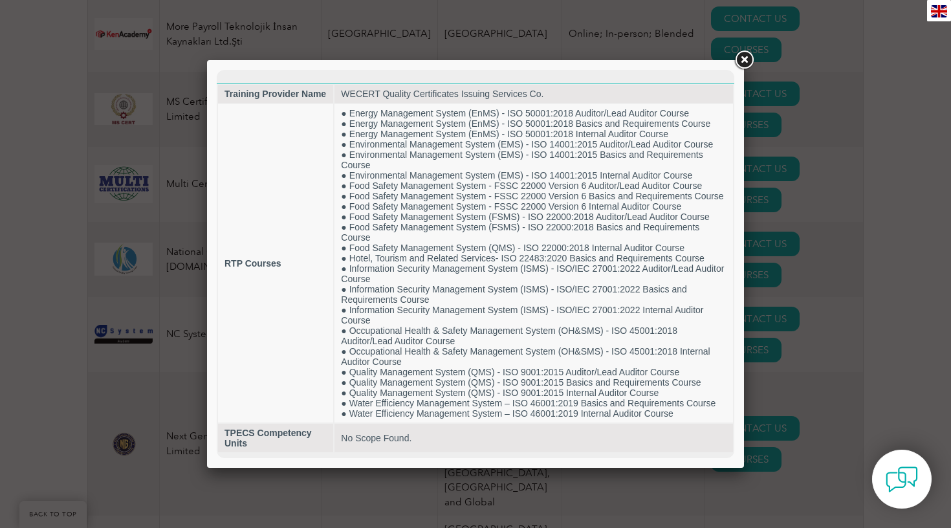
click at [860, 400] on div at bounding box center [475, 264] width 951 height 528
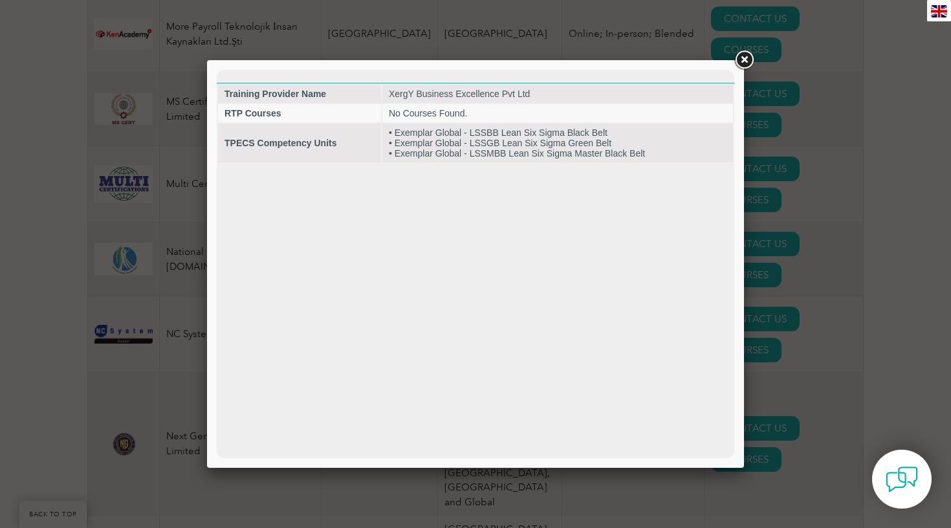
click at [907, 348] on div at bounding box center [475, 264] width 951 height 528
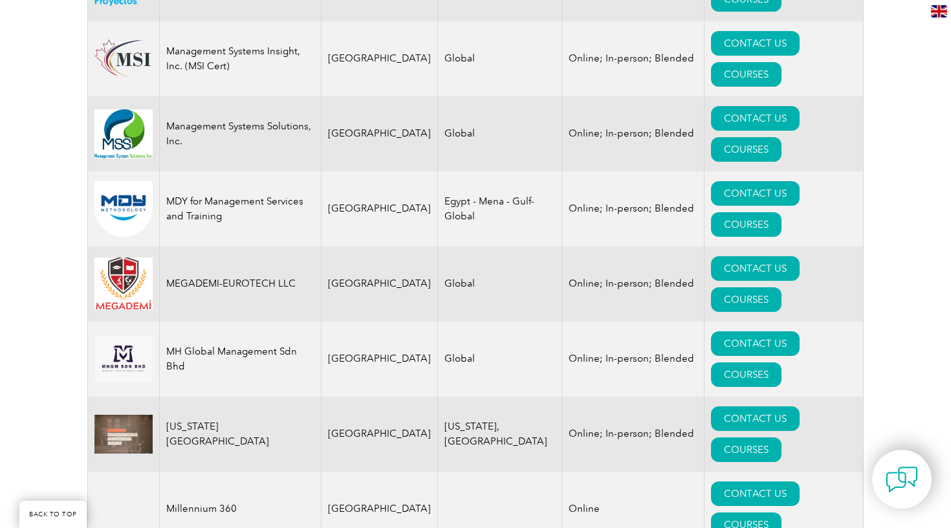
scroll to position [8922, 0]
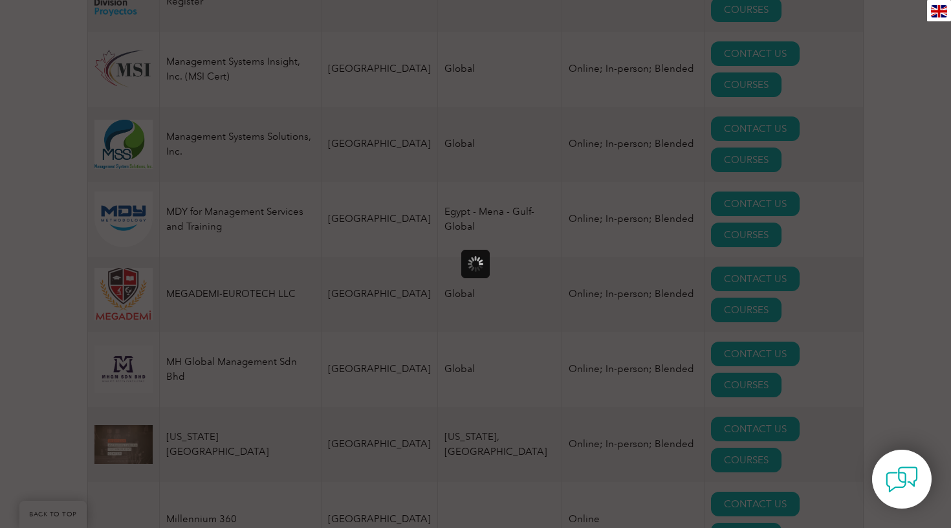
scroll to position [0, 0]
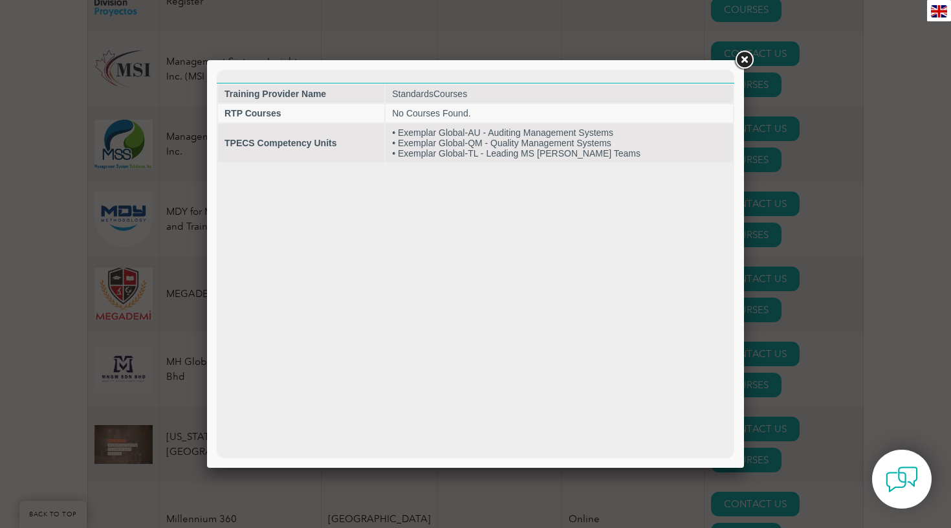
click at [815, 234] on div at bounding box center [475, 264] width 951 height 528
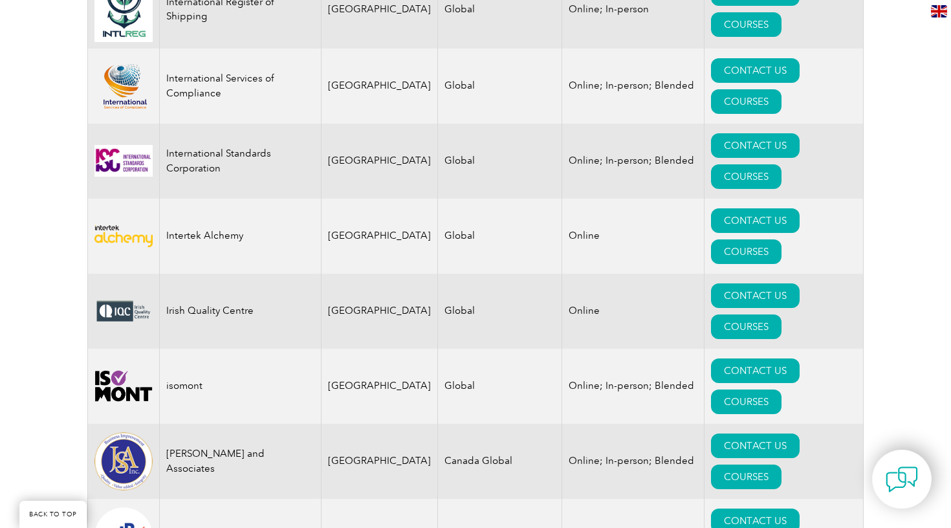
scroll to position [7693, 0]
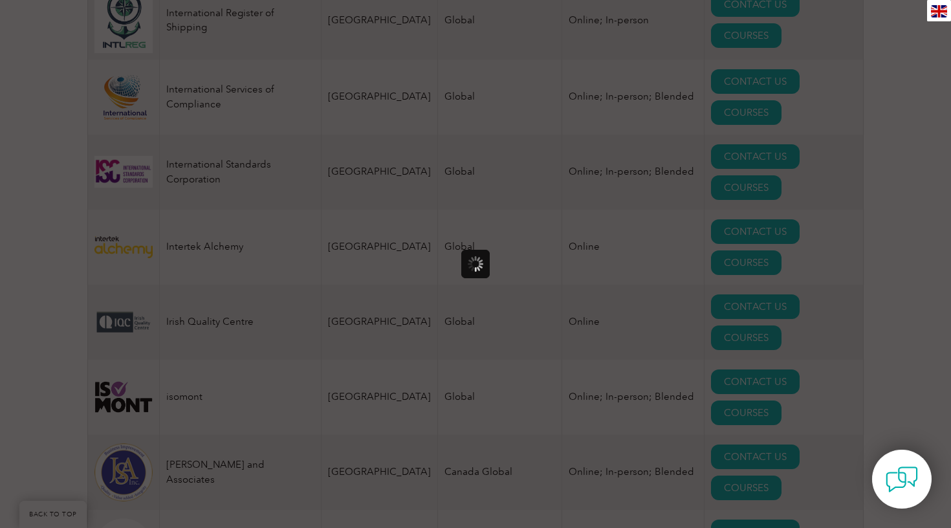
scroll to position [0, 0]
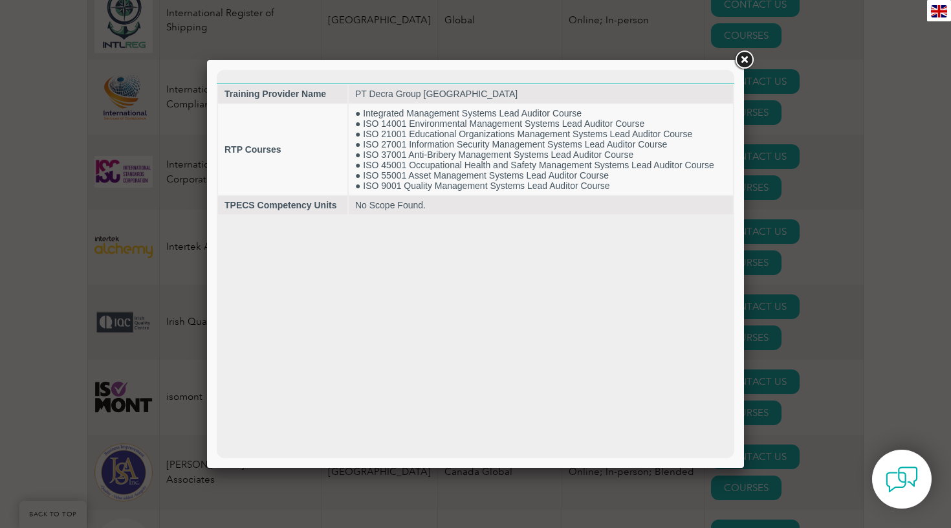
click at [819, 179] on div at bounding box center [475, 264] width 951 height 528
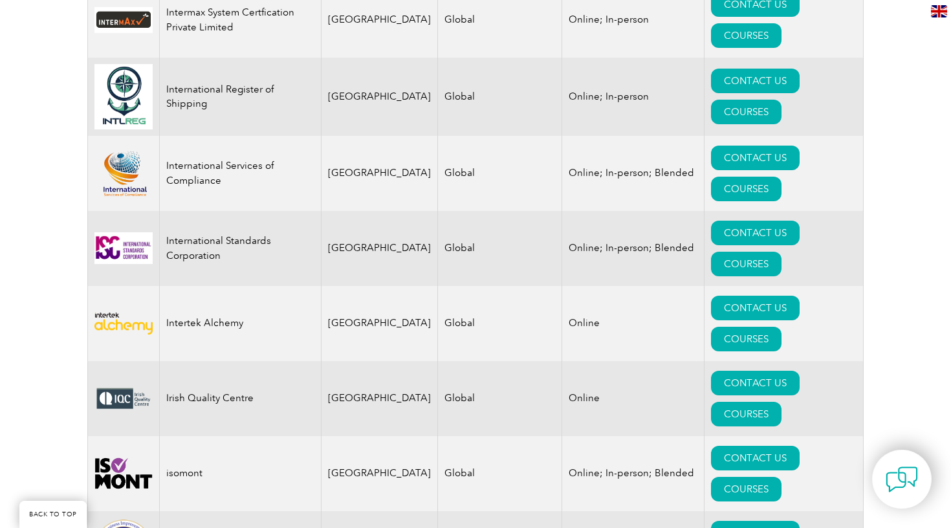
scroll to position [7615, 0]
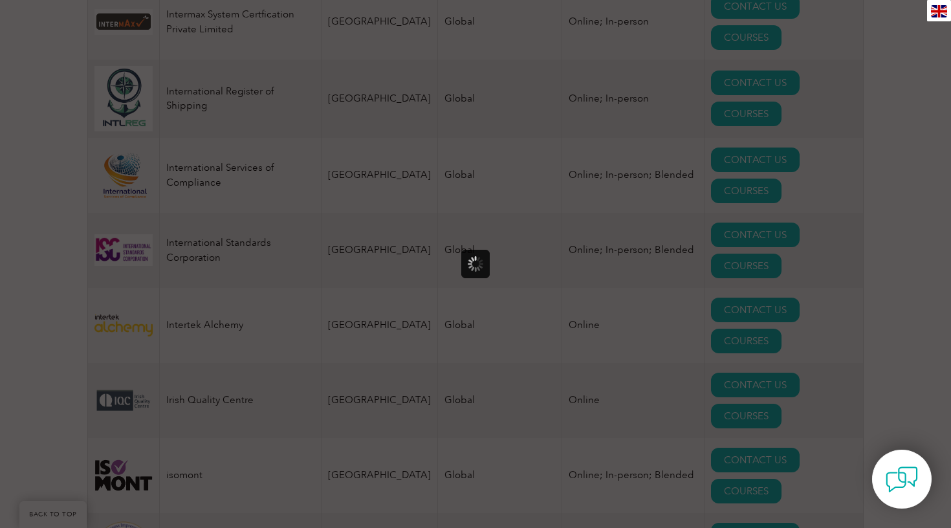
scroll to position [0, 0]
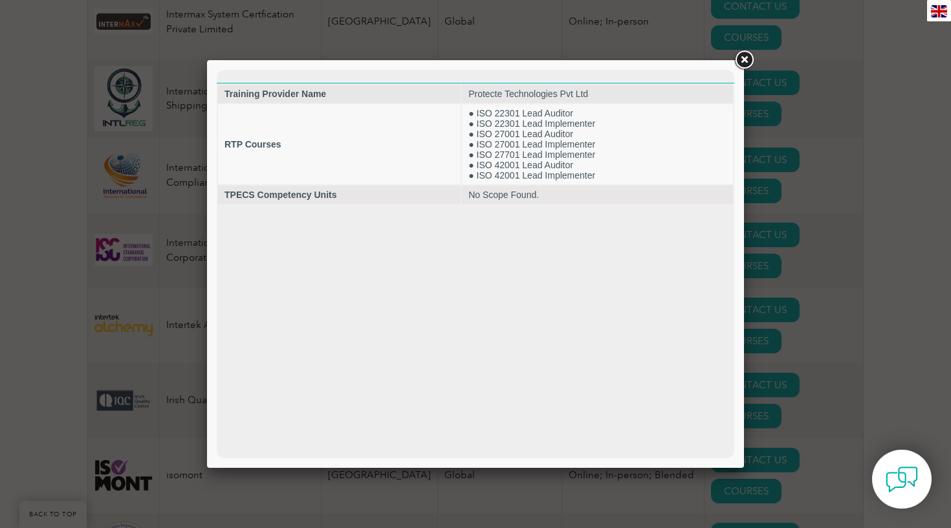
click at [818, 221] on div at bounding box center [475, 264] width 951 height 528
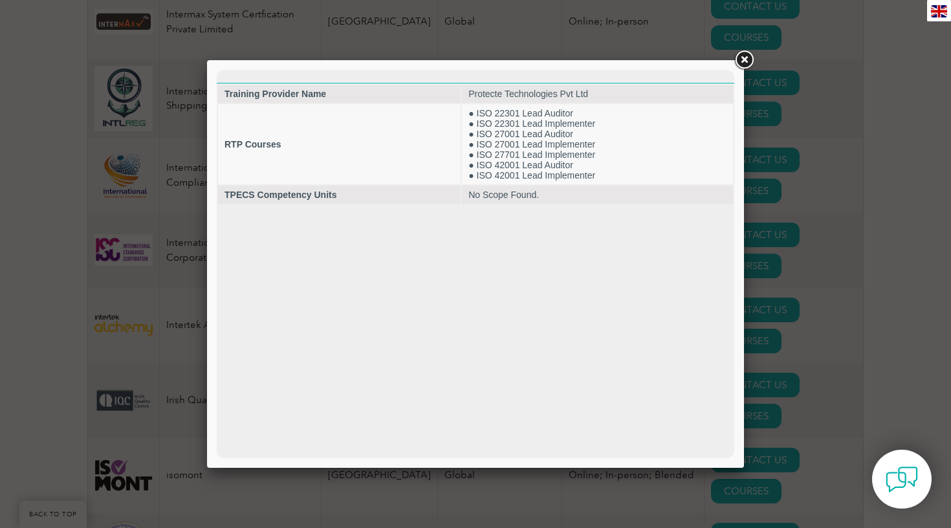
click at [818, 221] on div at bounding box center [475, 264] width 951 height 528
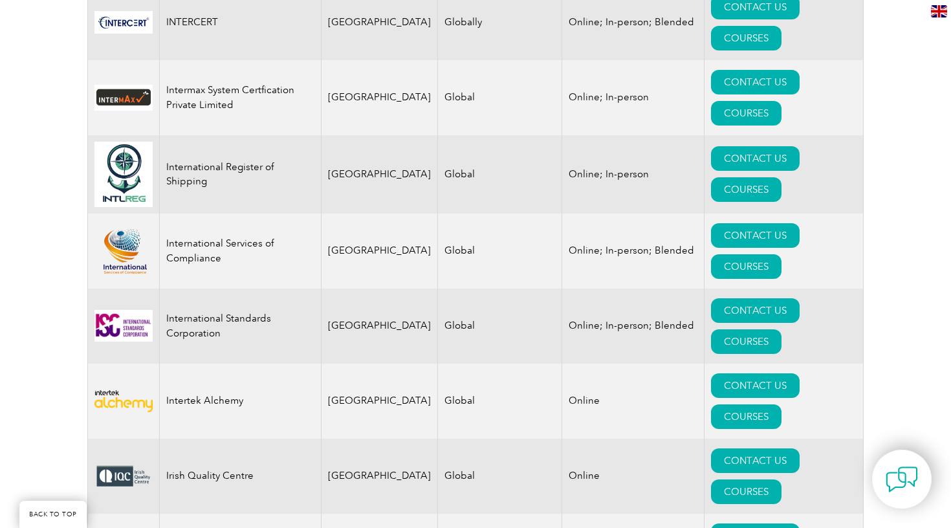
scroll to position [7541, 0]
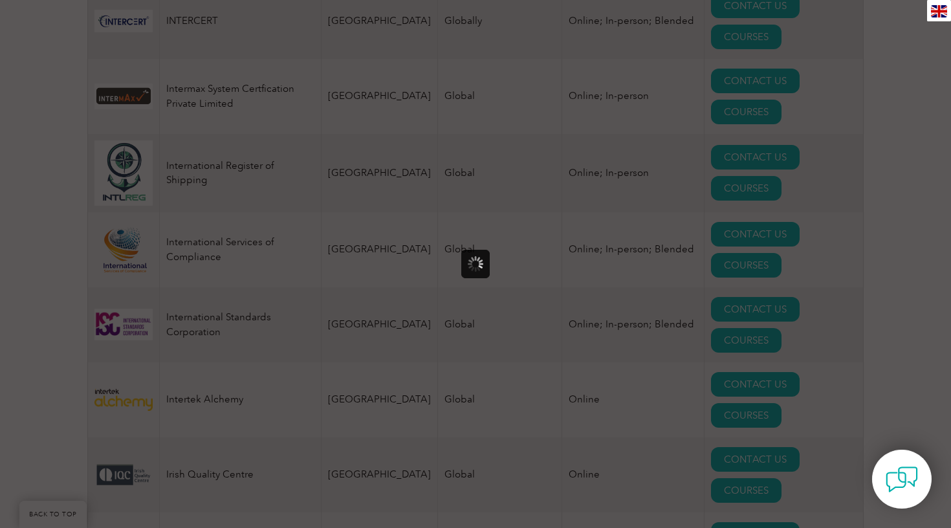
scroll to position [0, 0]
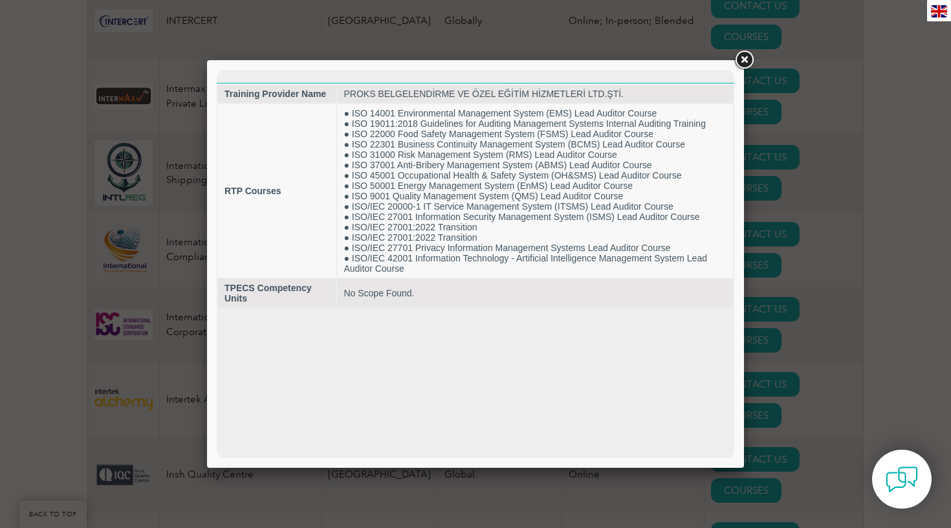
click at [810, 244] on div at bounding box center [475, 264] width 951 height 528
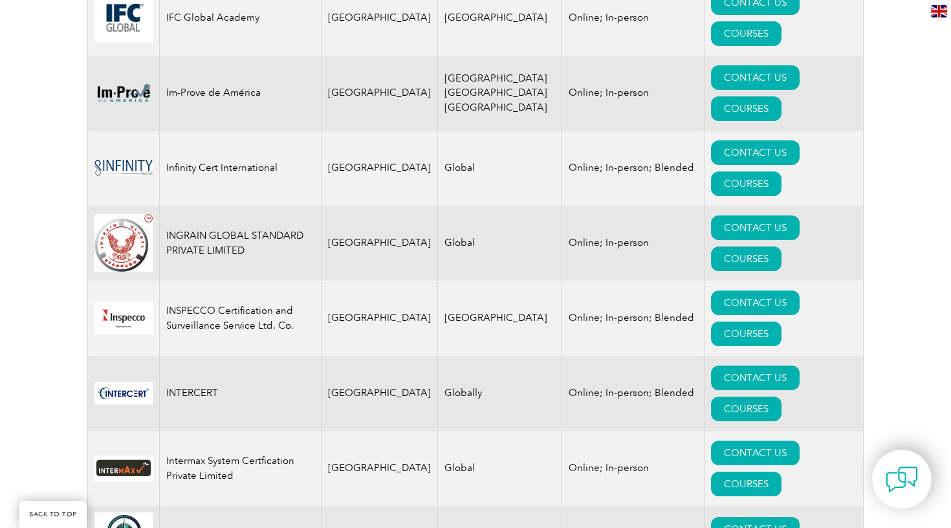
scroll to position [7168, 0]
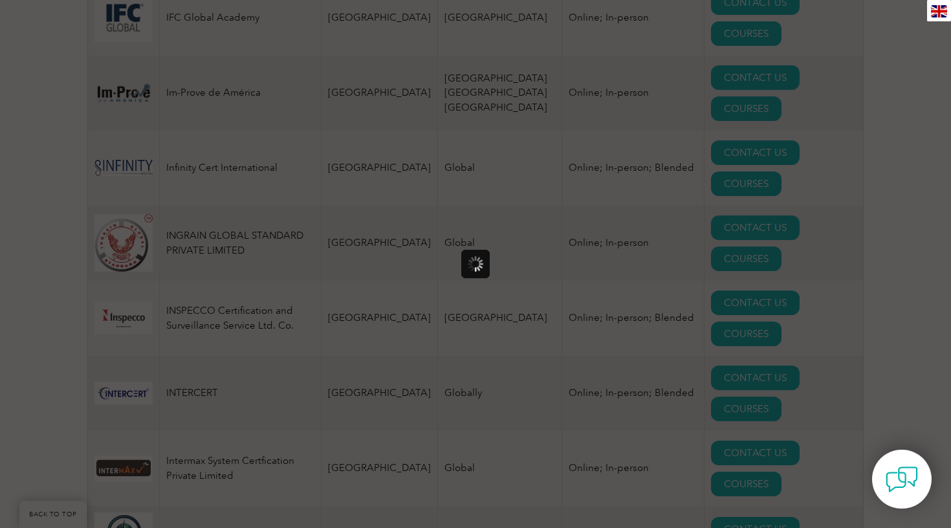
scroll to position [0, 0]
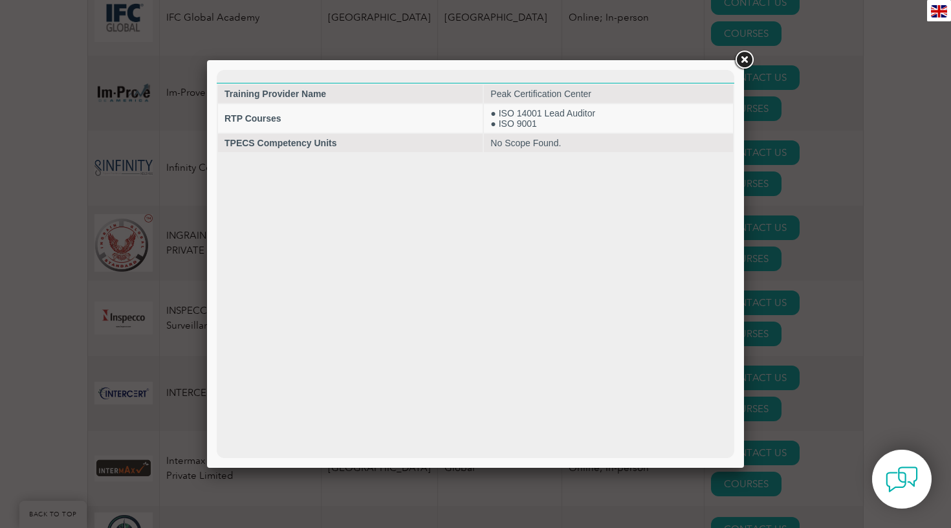
click at [815, 313] on div at bounding box center [475, 264] width 951 height 528
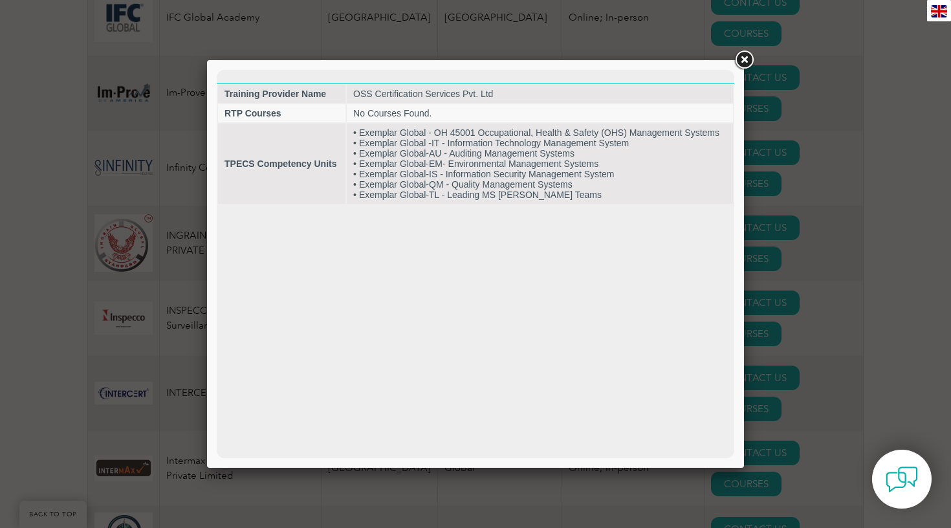
click at [832, 277] on div at bounding box center [475, 264] width 951 height 528
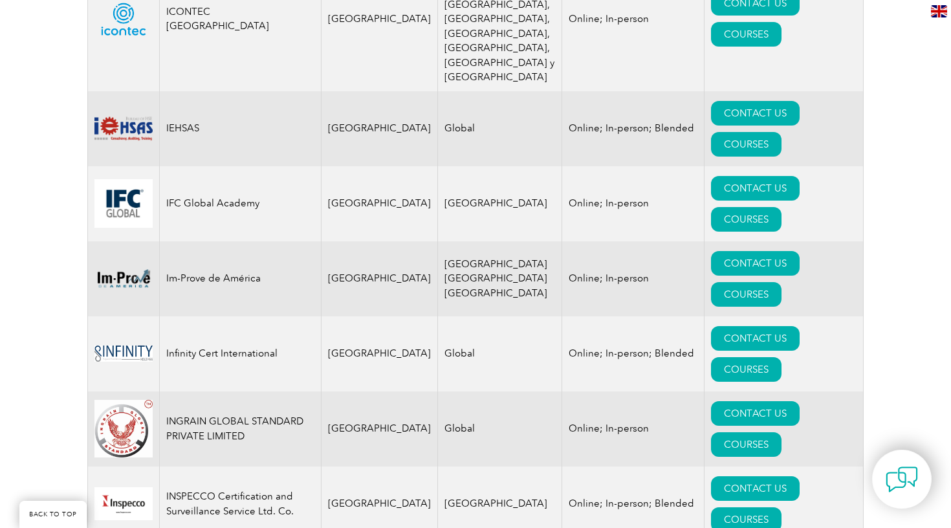
scroll to position [6985, 0]
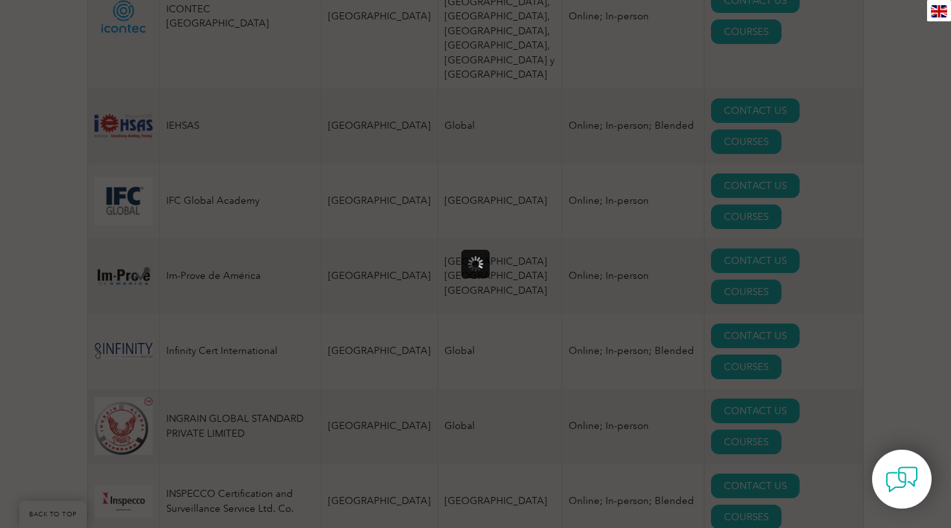
scroll to position [0, 0]
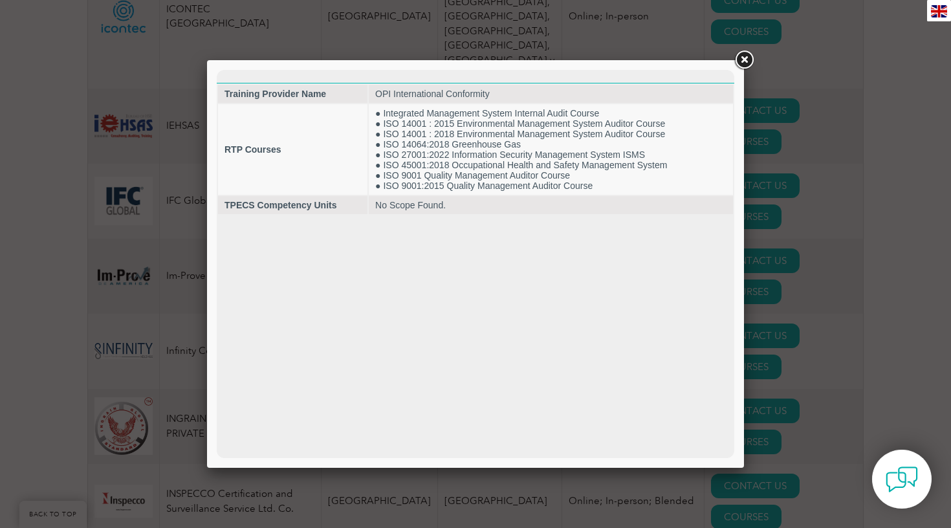
click at [815, 324] on div at bounding box center [475, 264] width 951 height 528
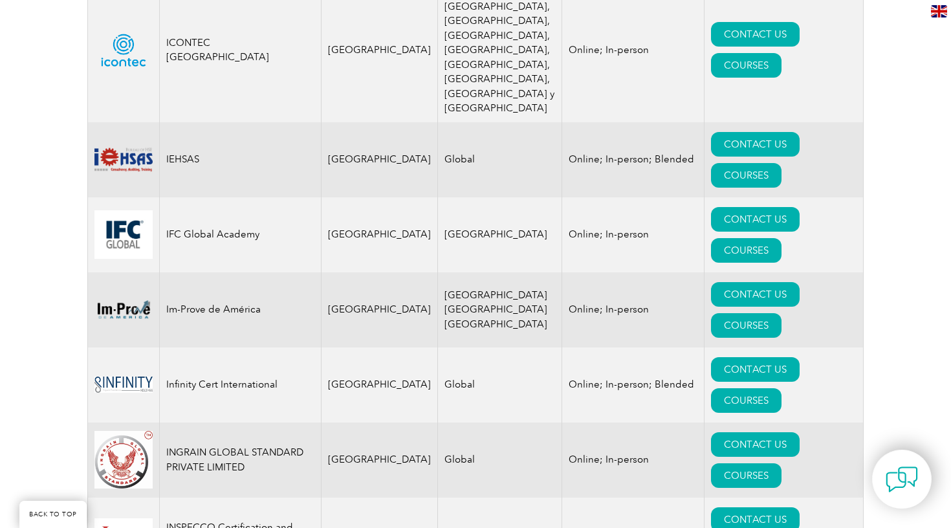
scroll to position [6951, 0]
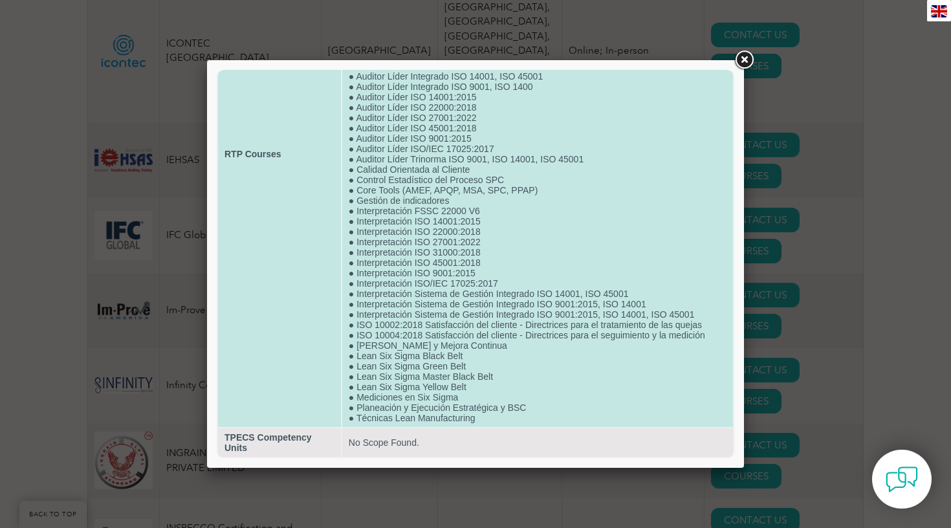
scroll to position [225, 0]
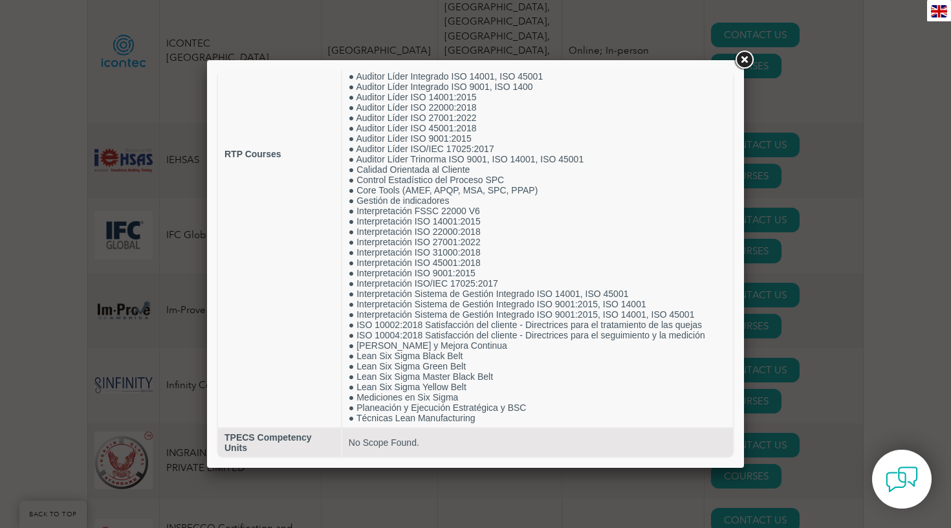
click at [847, 303] on div at bounding box center [475, 264] width 951 height 528
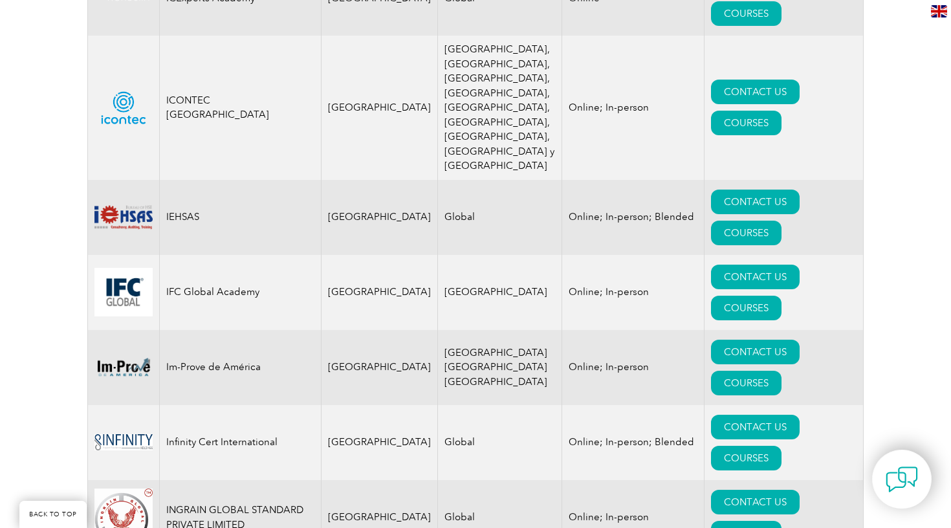
scroll to position [6882, 0]
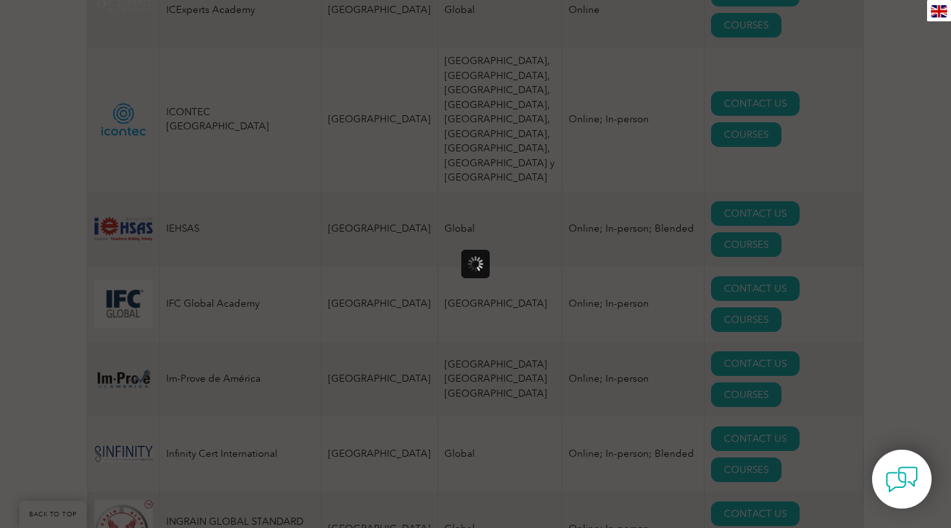
scroll to position [0, 0]
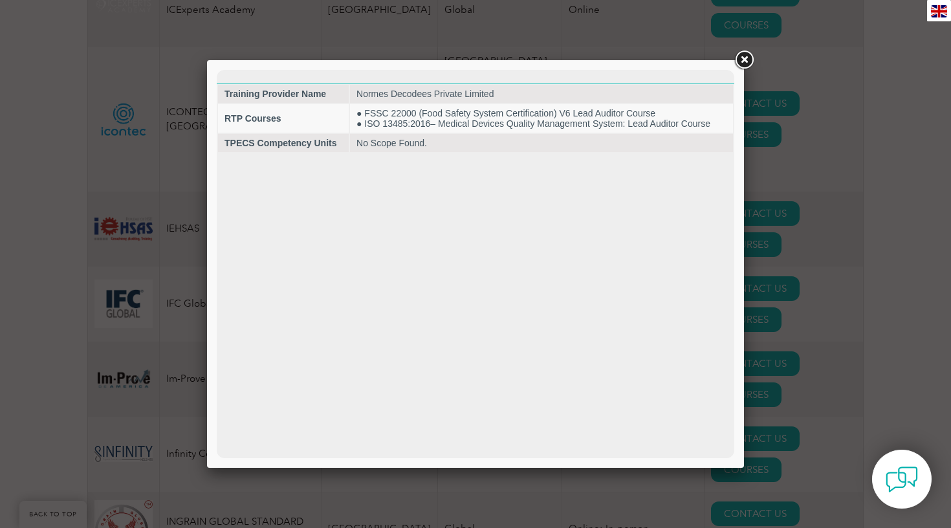
click at [818, 260] on div at bounding box center [475, 264] width 951 height 528
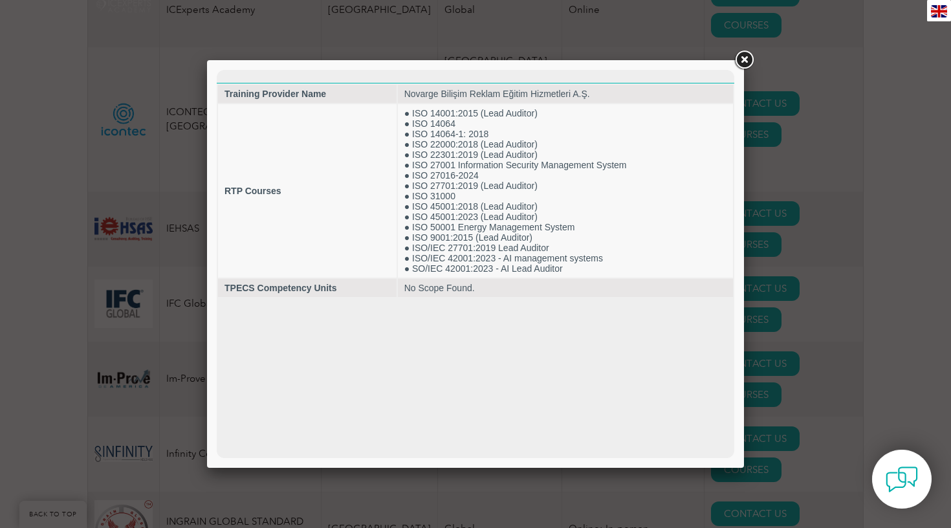
click at [814, 311] on div at bounding box center [475, 264] width 951 height 528
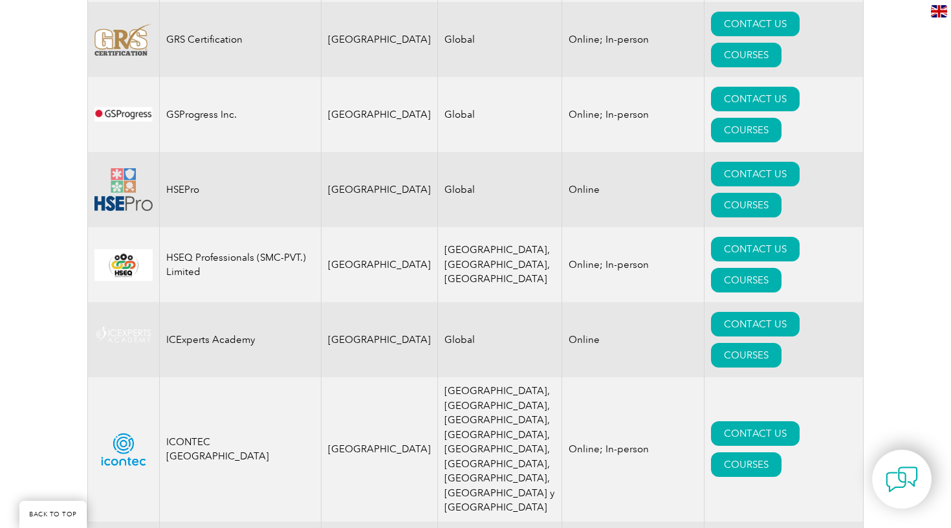
scroll to position [6550, 0]
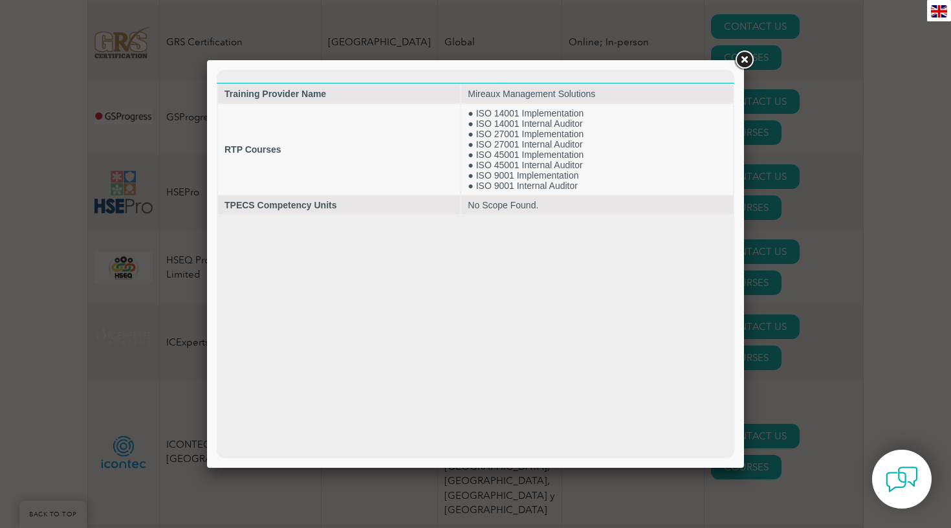
scroll to position [0, 0]
click at [790, 217] on div at bounding box center [475, 264] width 951 height 528
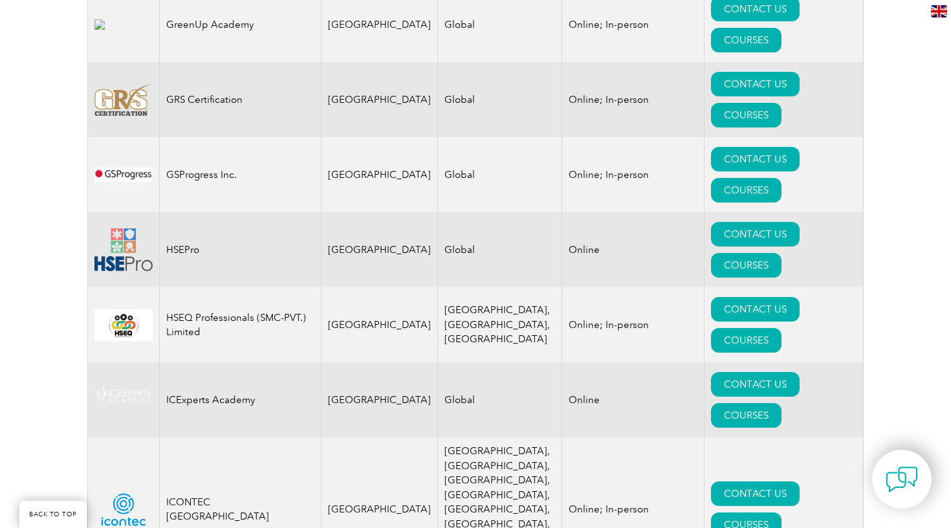
scroll to position [6491, 0]
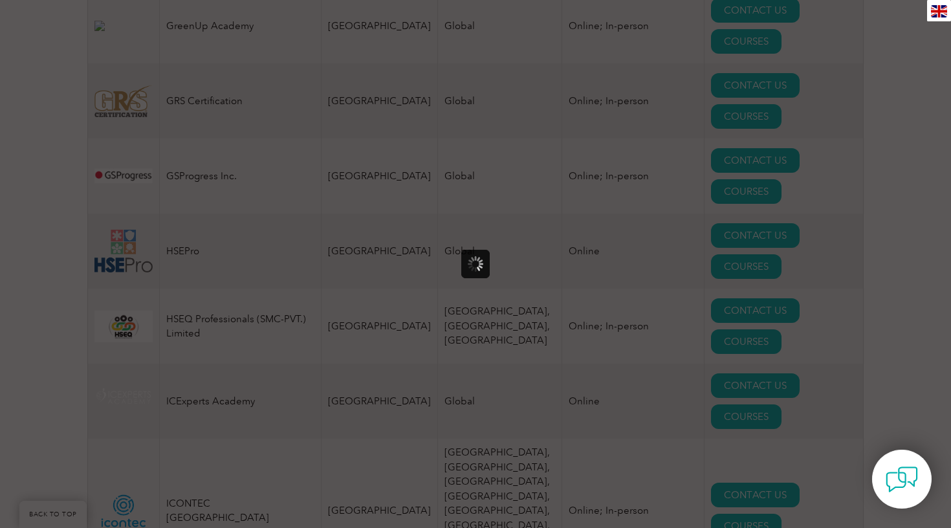
scroll to position [0, 0]
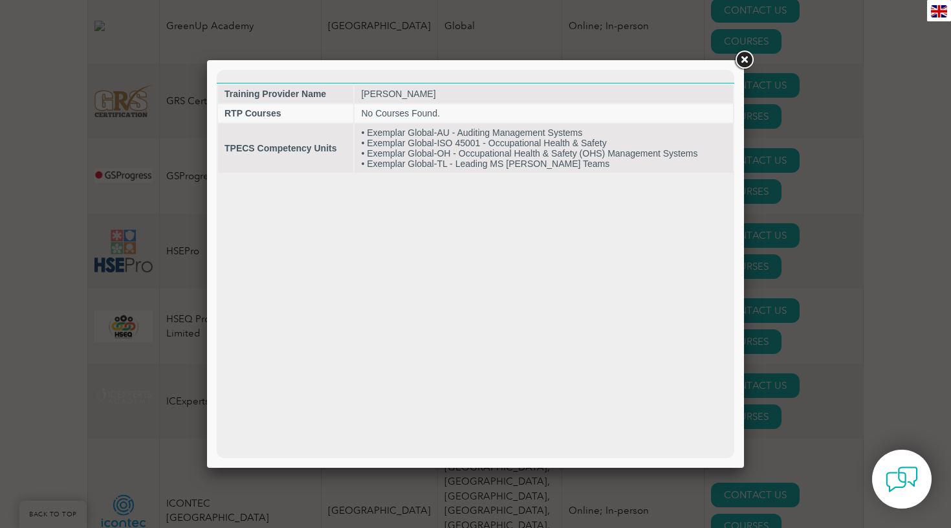
click at [828, 216] on div at bounding box center [475, 264] width 951 height 528
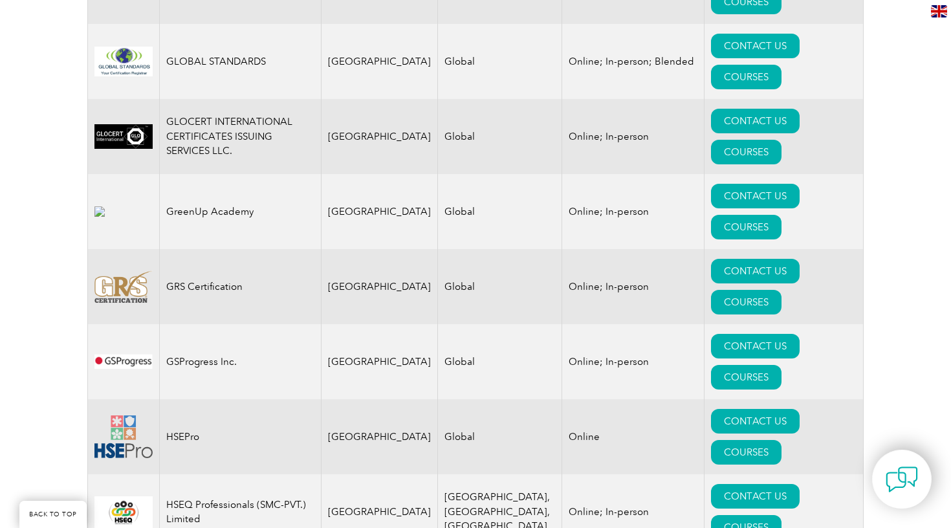
scroll to position [6292, 0]
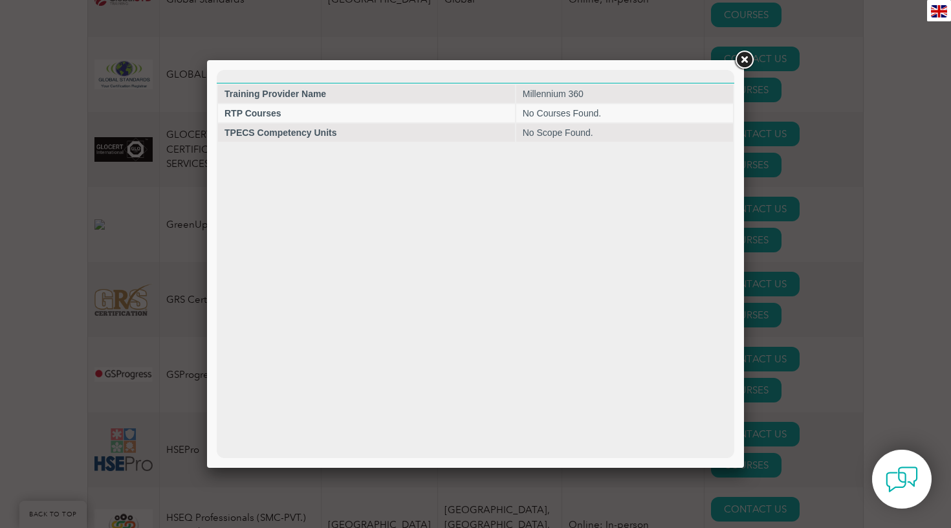
scroll to position [0, 0]
click at [817, 264] on div at bounding box center [475, 264] width 951 height 528
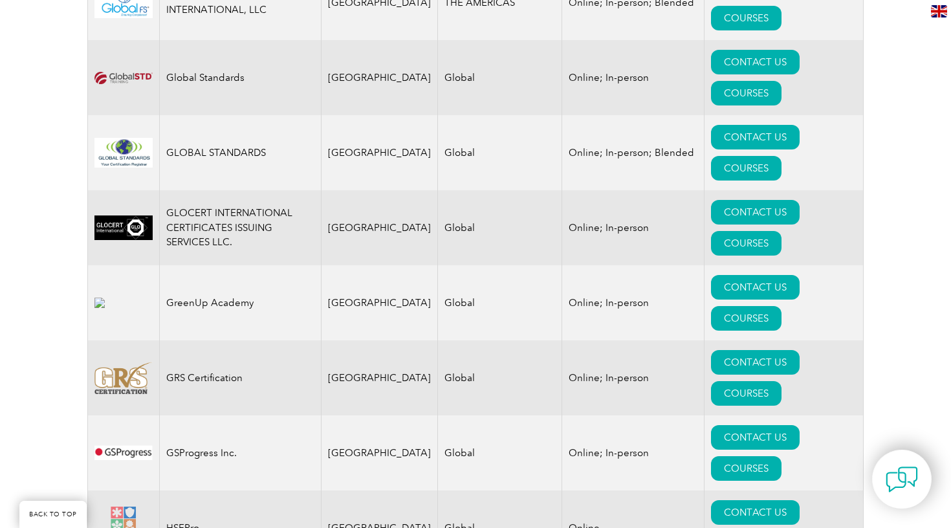
scroll to position [6212, 0]
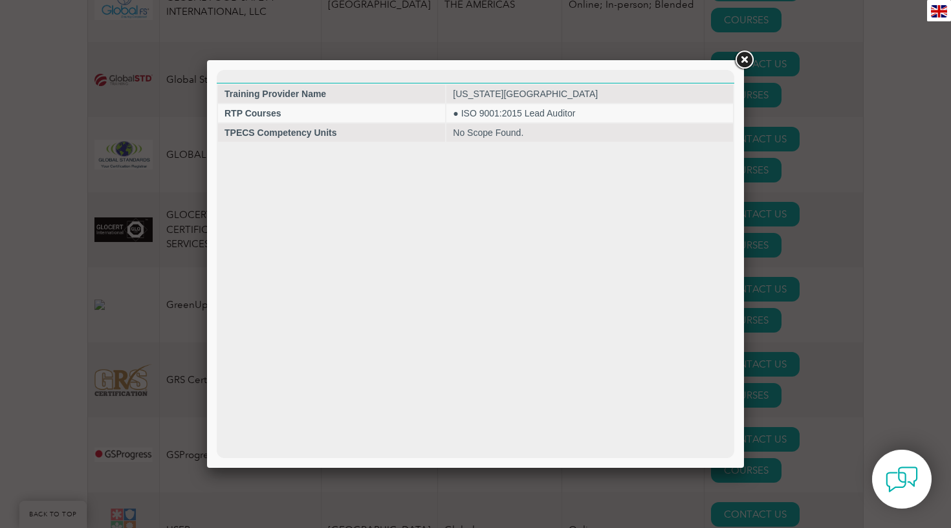
scroll to position [0, 0]
click at [813, 305] on div at bounding box center [475, 264] width 951 height 528
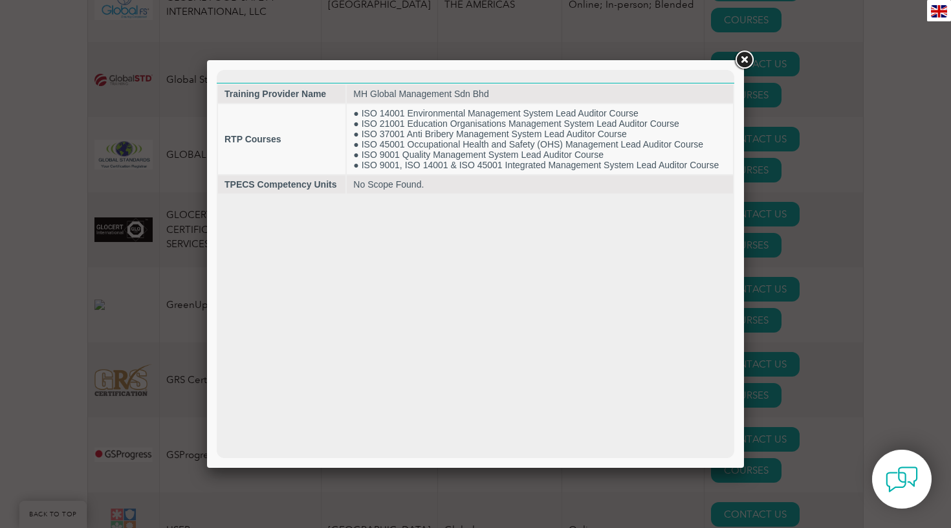
click at [814, 252] on div at bounding box center [475, 264] width 951 height 528
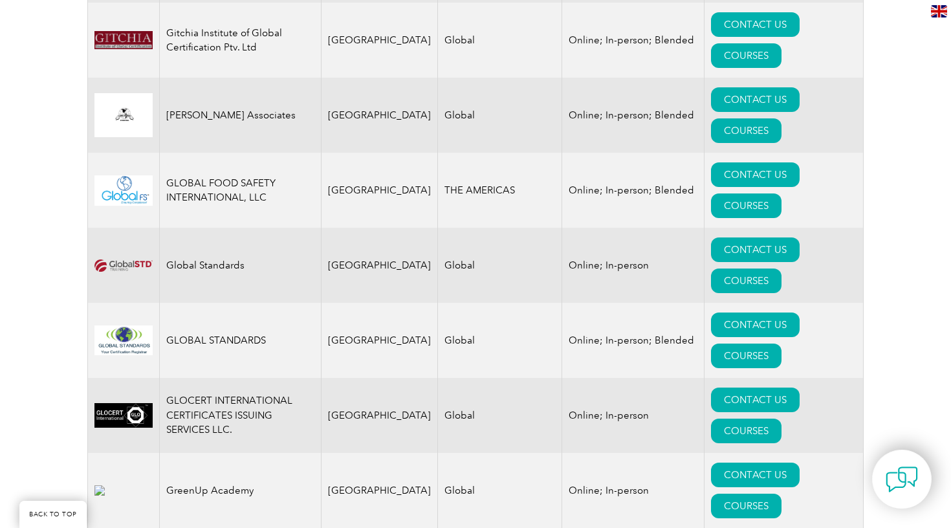
scroll to position [6011, 0]
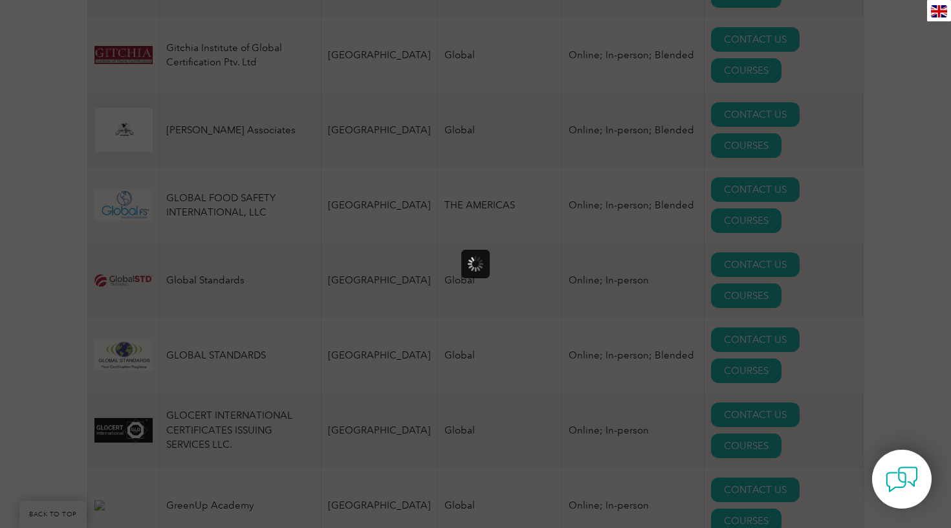
scroll to position [0, 0]
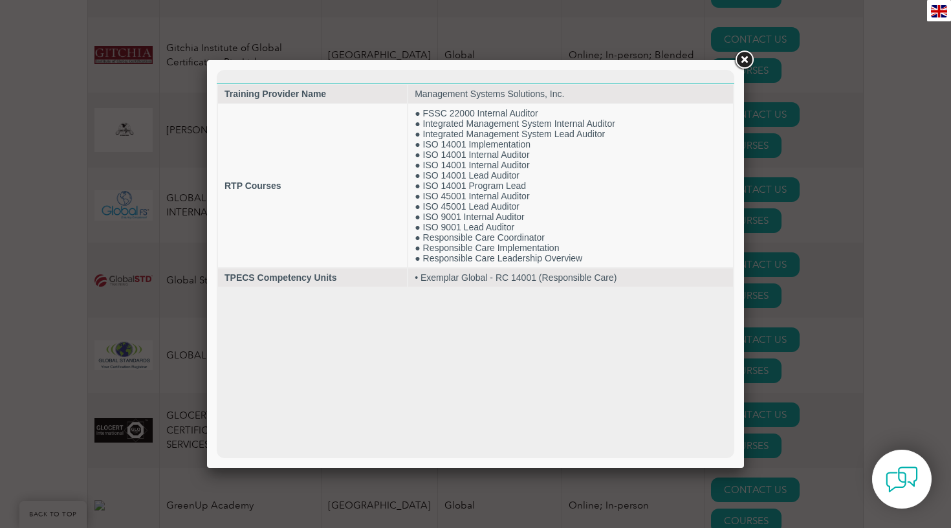
click at [808, 274] on div at bounding box center [475, 264] width 951 height 528
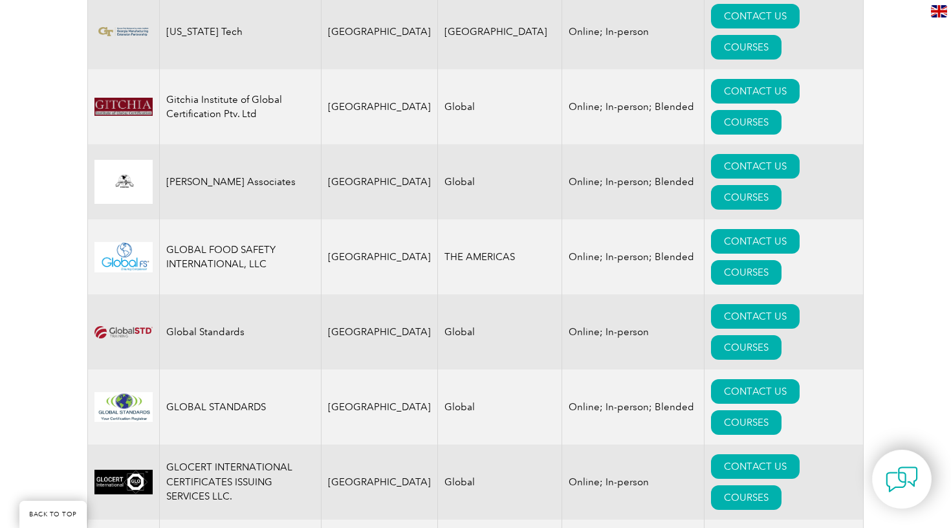
scroll to position [5955, 0]
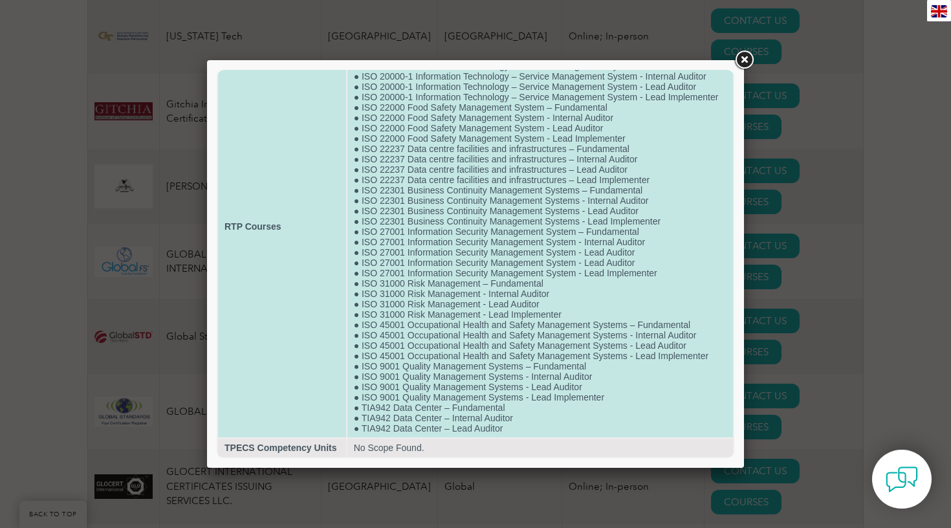
scroll to position [90, 0]
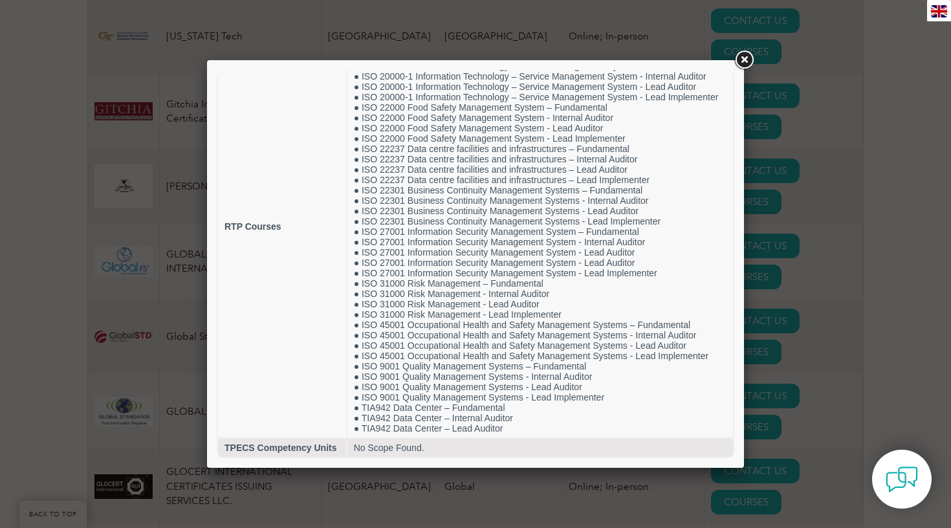
click at [832, 321] on div at bounding box center [475, 264] width 951 height 528
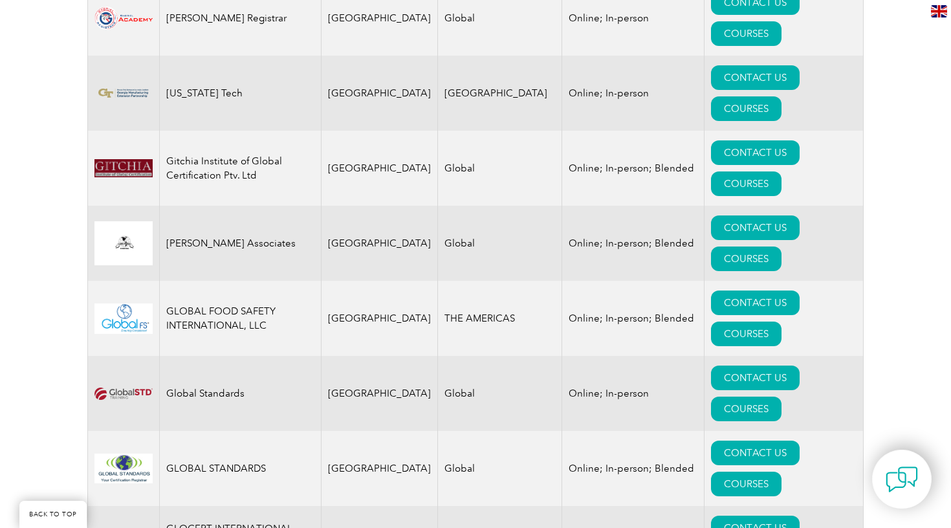
scroll to position [5895, 0]
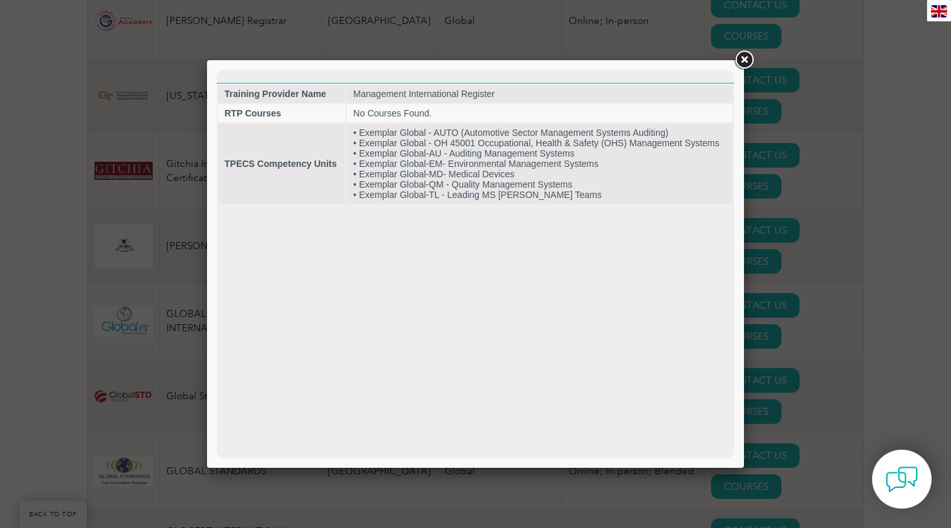
scroll to position [0, 0]
click at [823, 279] on div at bounding box center [475, 264] width 951 height 528
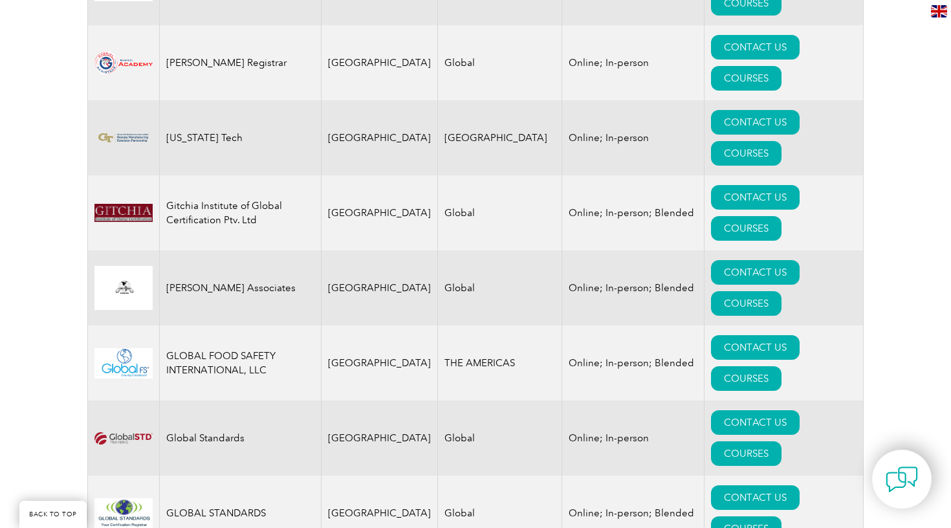
scroll to position [5831, 0]
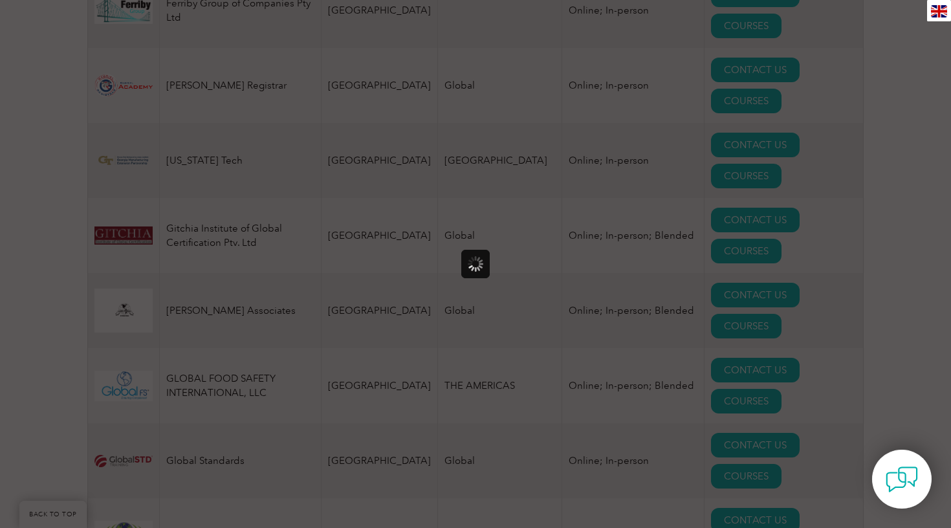
scroll to position [0, 0]
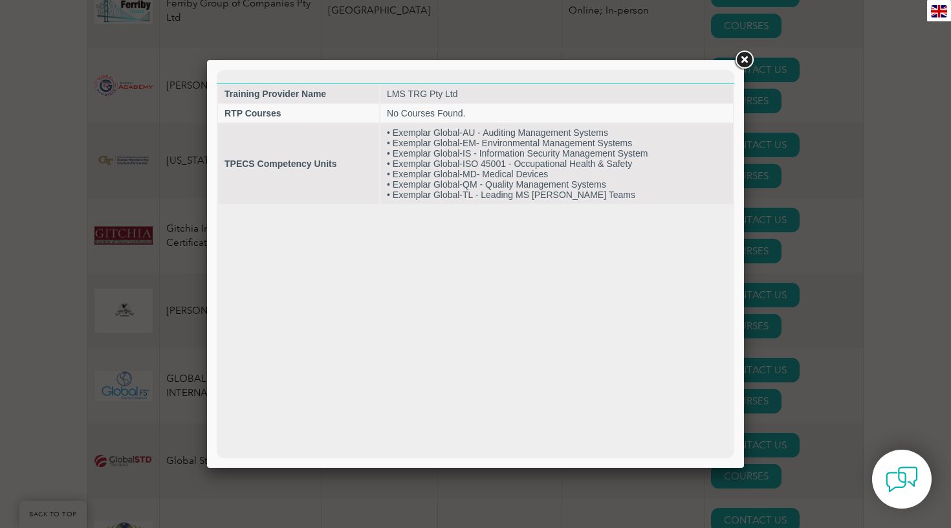
click at [825, 297] on div at bounding box center [475, 264] width 951 height 528
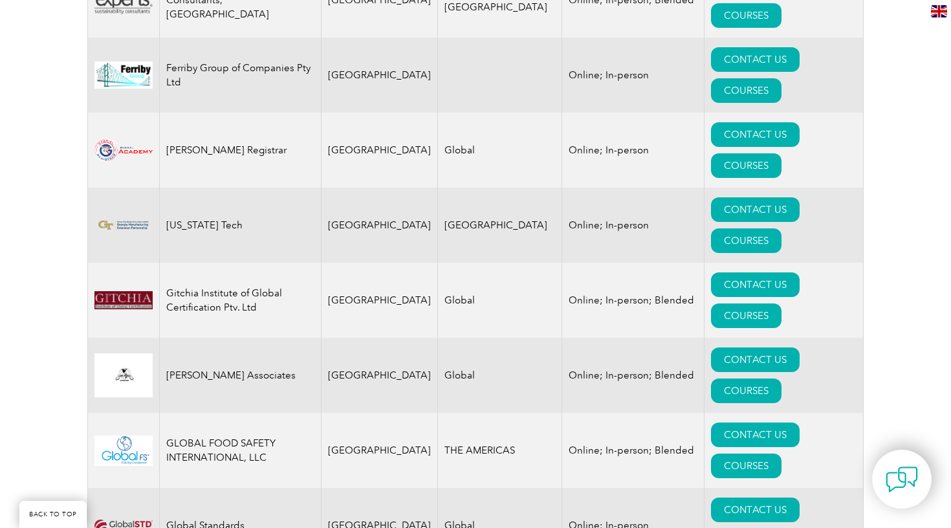
scroll to position [5761, 0]
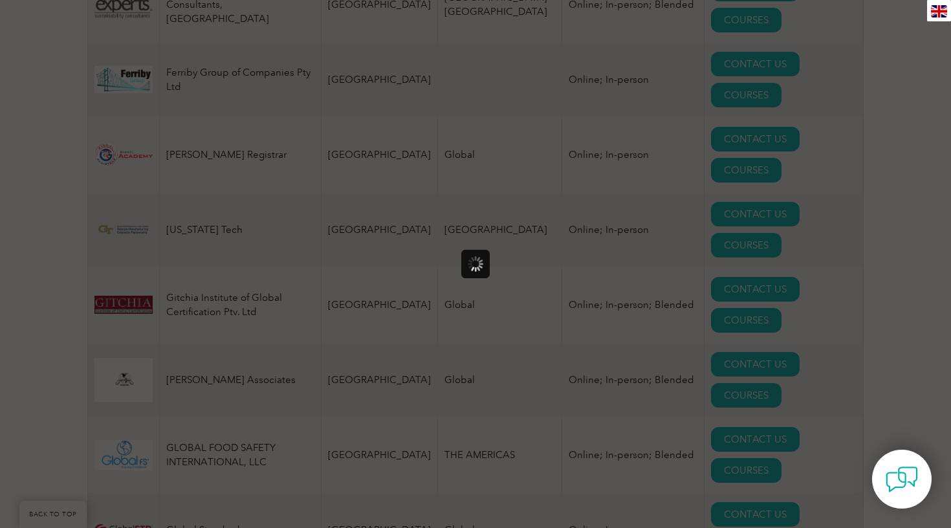
scroll to position [0, 0]
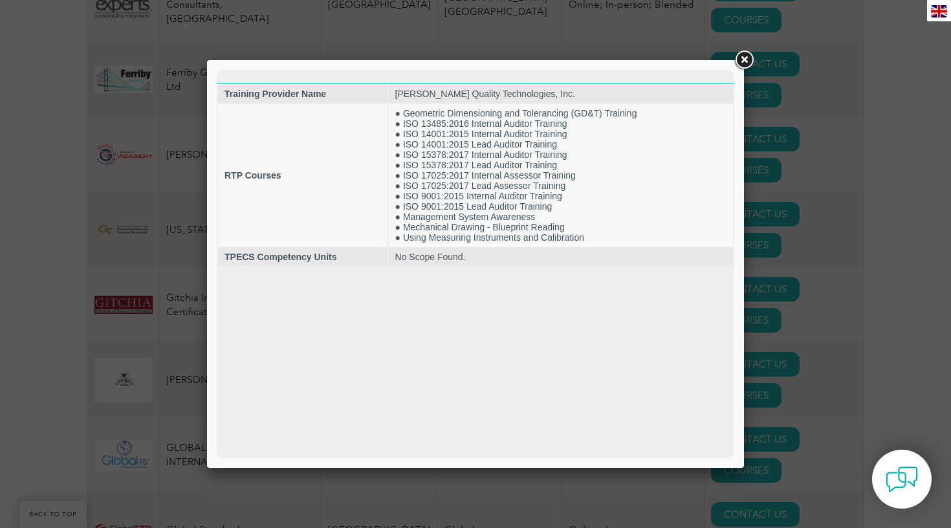
click at [818, 276] on div at bounding box center [475, 264] width 951 height 528
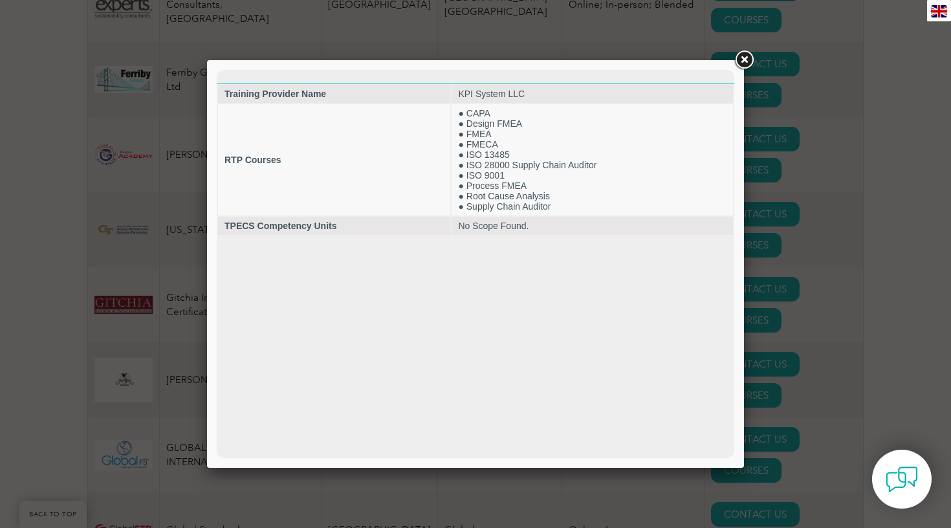
click at [817, 236] on div at bounding box center [475, 264] width 951 height 528
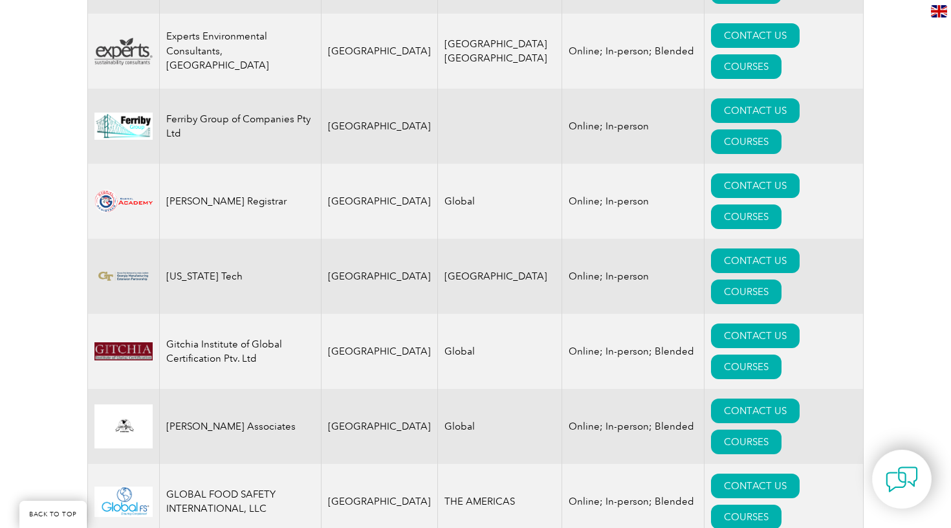
scroll to position [5701, 0]
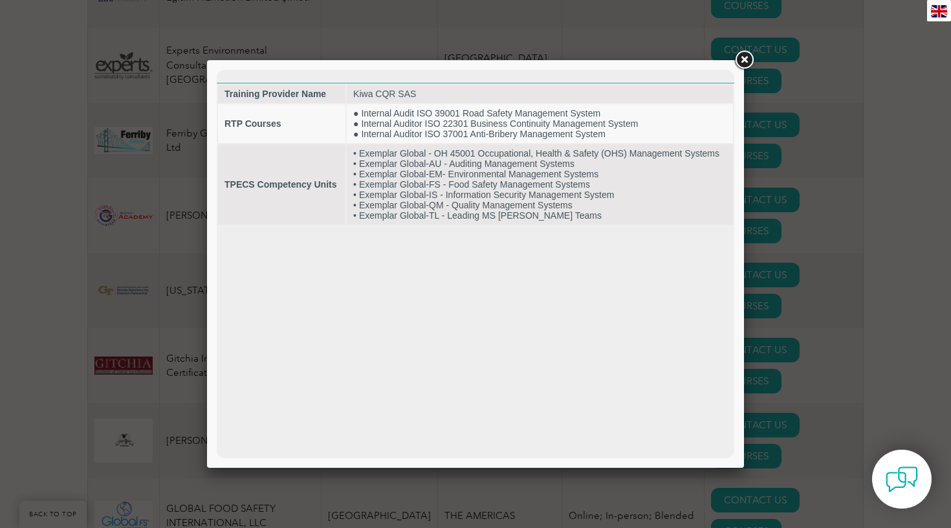
scroll to position [0, 0]
click at [814, 249] on div at bounding box center [475, 264] width 951 height 528
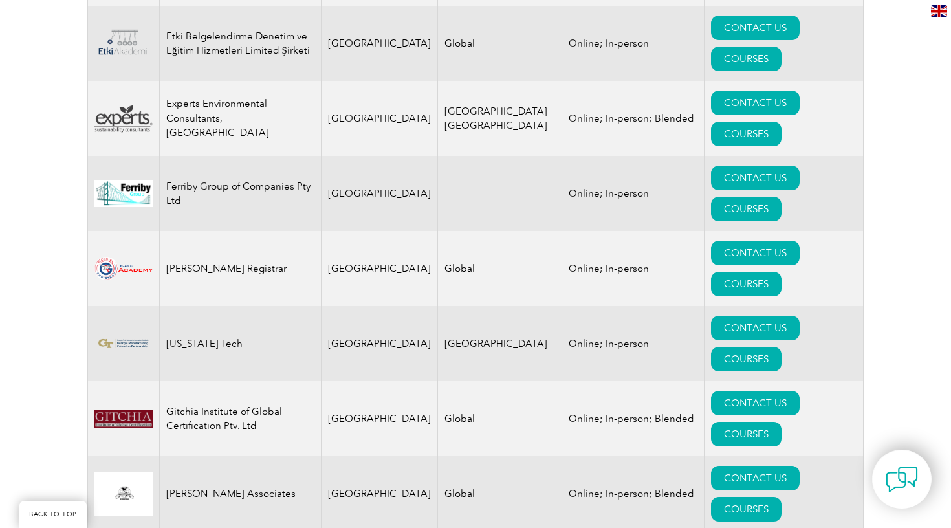
scroll to position [5637, 0]
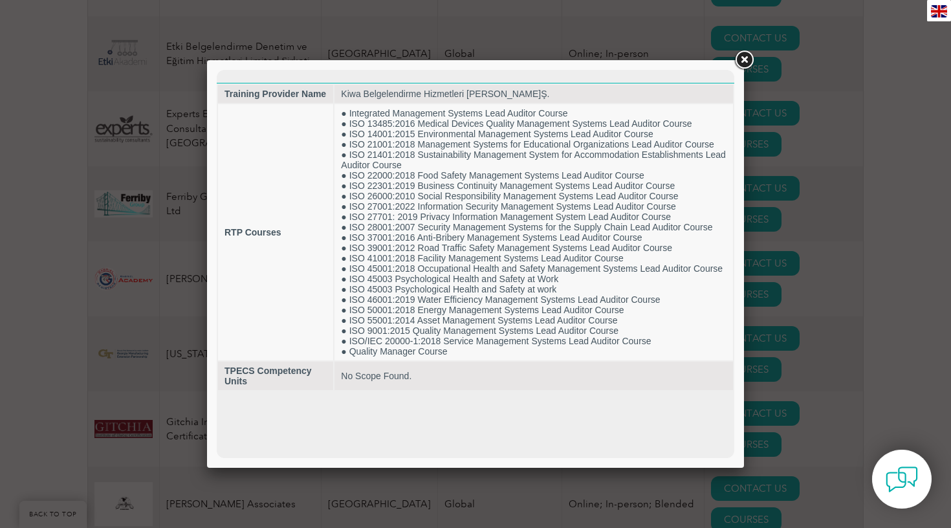
scroll to position [0, 0]
click at [813, 262] on div at bounding box center [475, 264] width 951 height 528
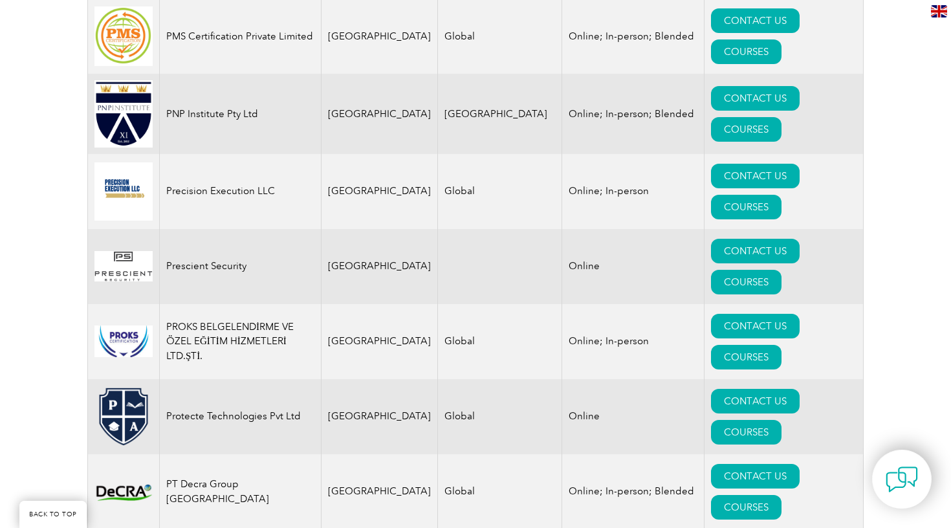
scroll to position [10865, 0]
